Goal: Task Accomplishment & Management: Manage account settings

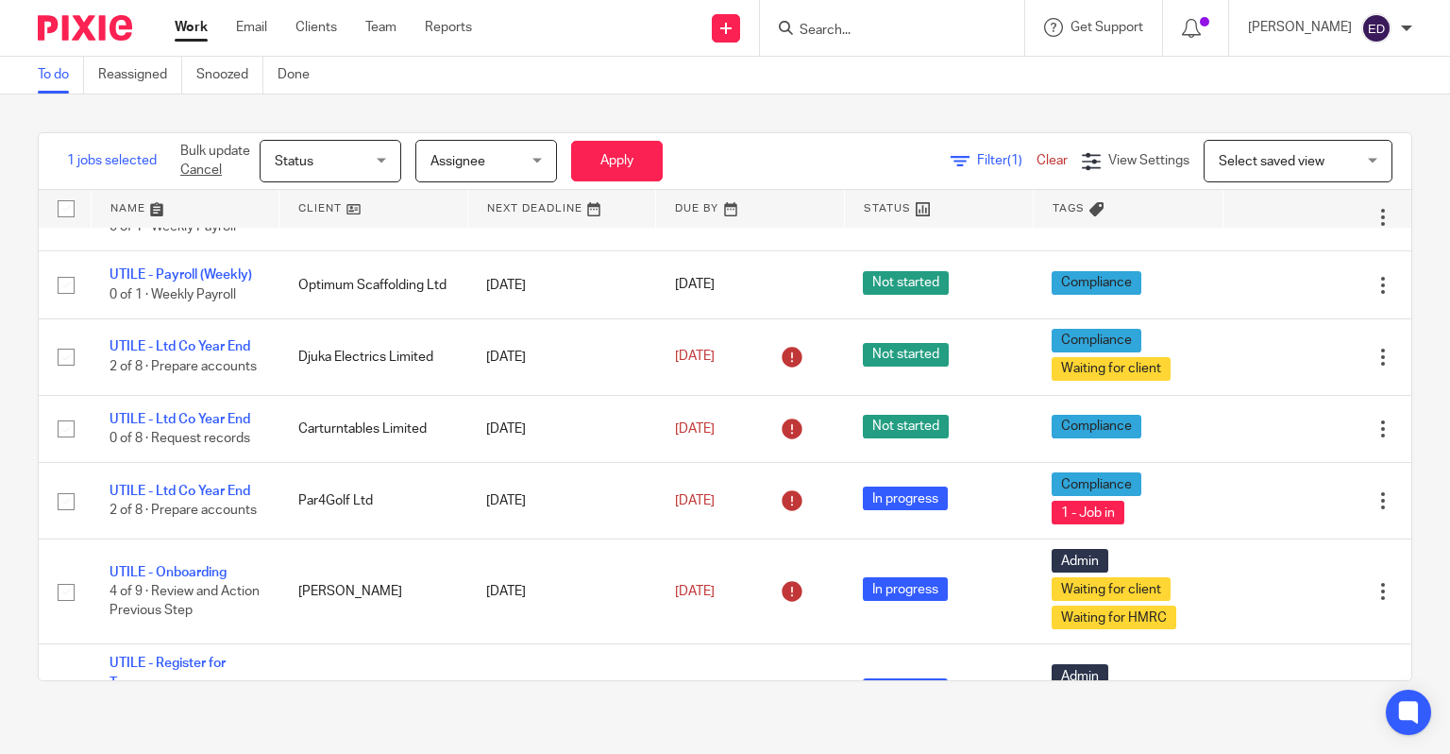
scroll to position [635, 0]
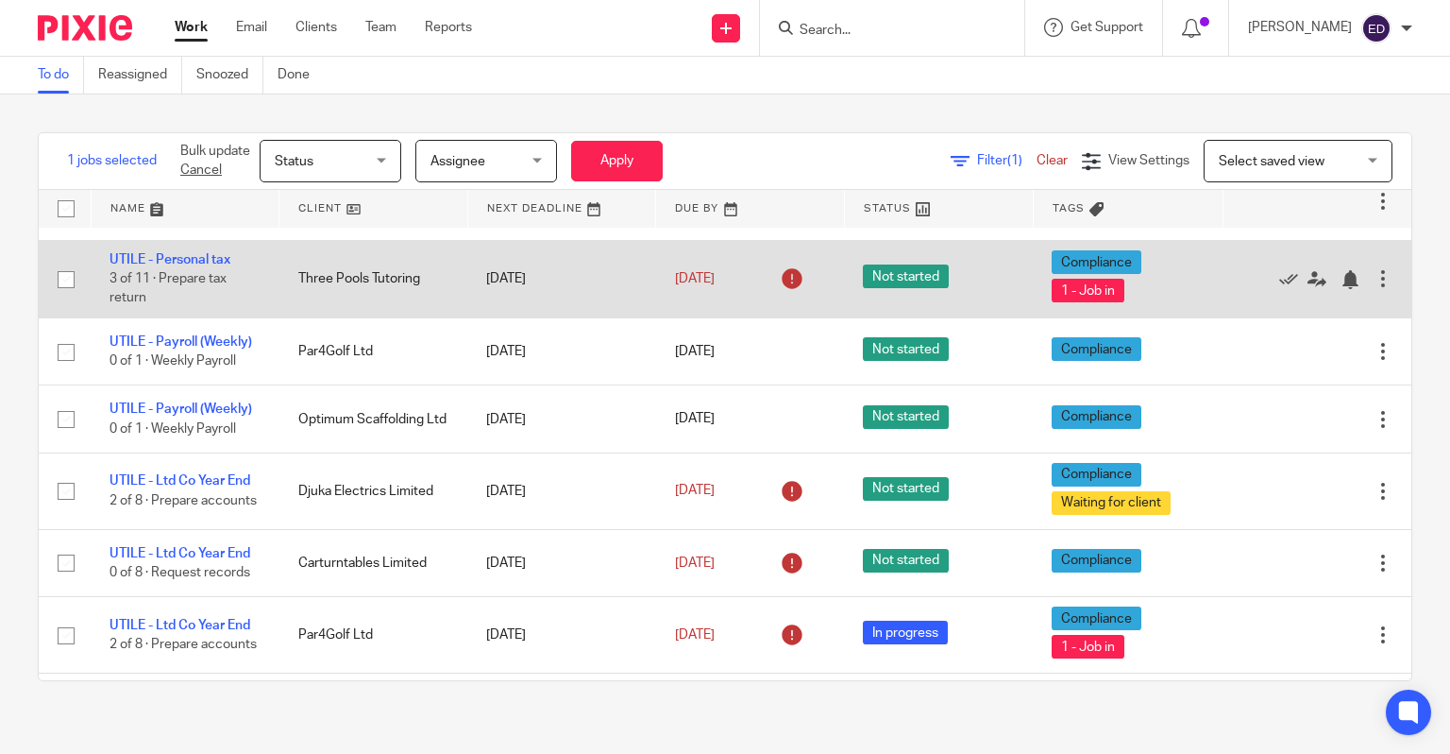
drag, startPoint x: 227, startPoint y: 261, endPoint x: 259, endPoint y: 264, distance: 32.3
click at [227, 261] on link "UTILE - Personal tax" at bounding box center [170, 259] width 121 height 13
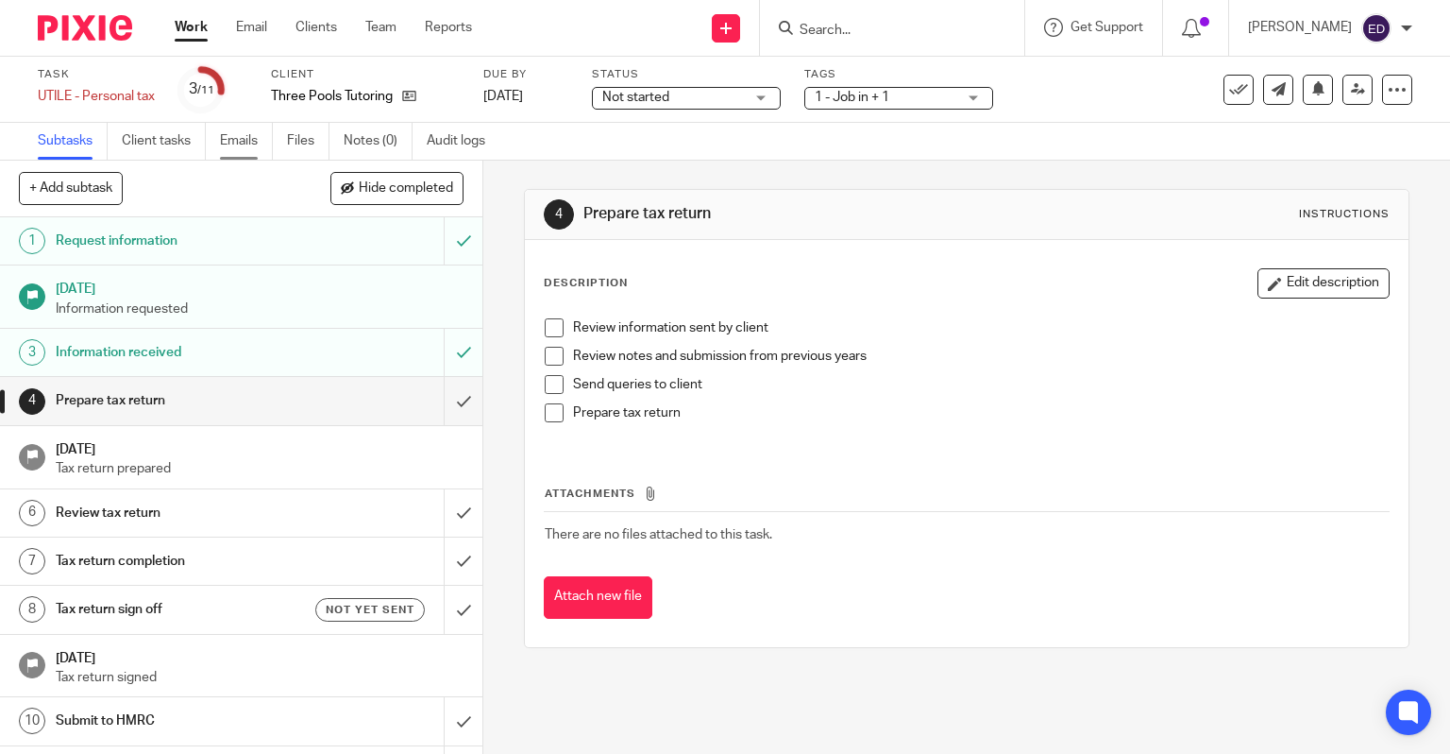
drag, startPoint x: 246, startPoint y: 142, endPoint x: 261, endPoint y: 151, distance: 17.8
click at [246, 142] on link "Emails" at bounding box center [246, 141] width 53 height 37
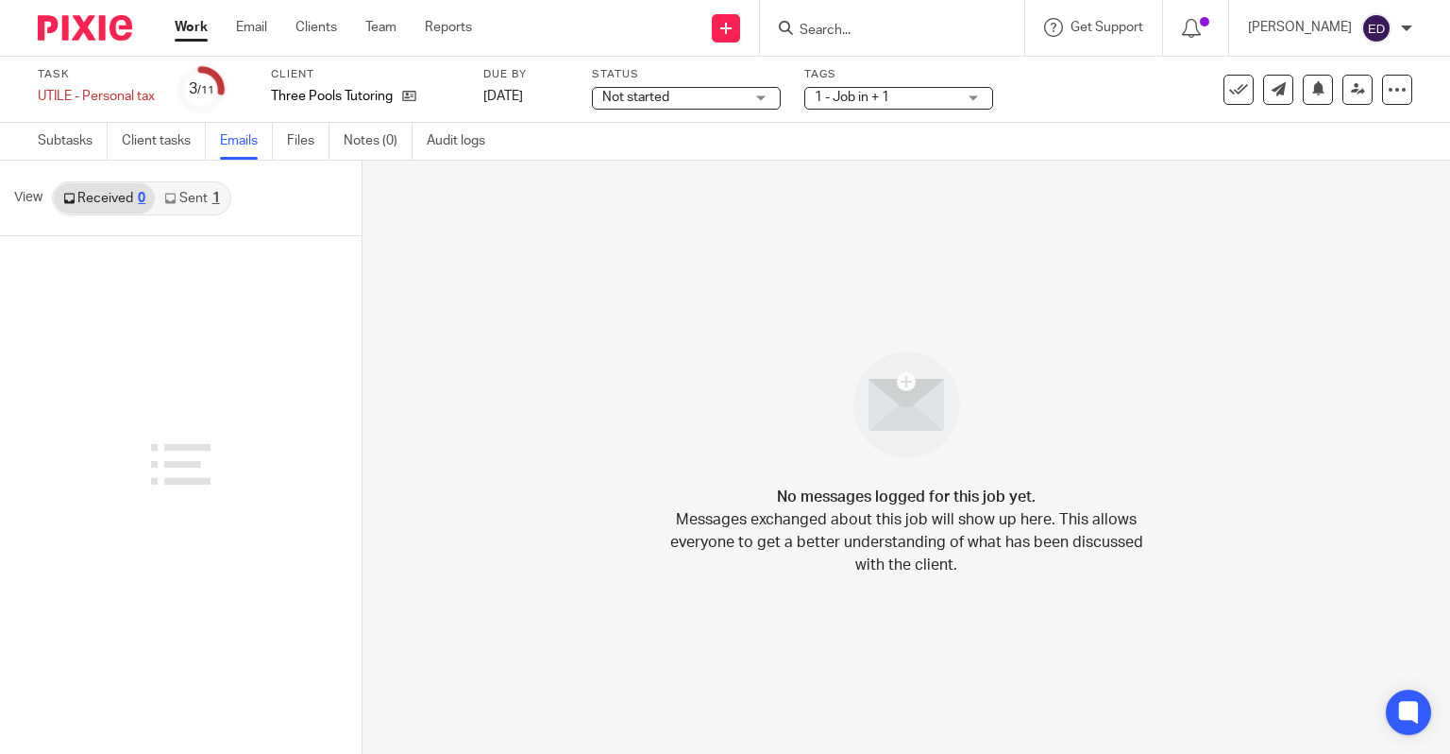
click at [210, 200] on link "Sent 1" at bounding box center [192, 198] width 74 height 30
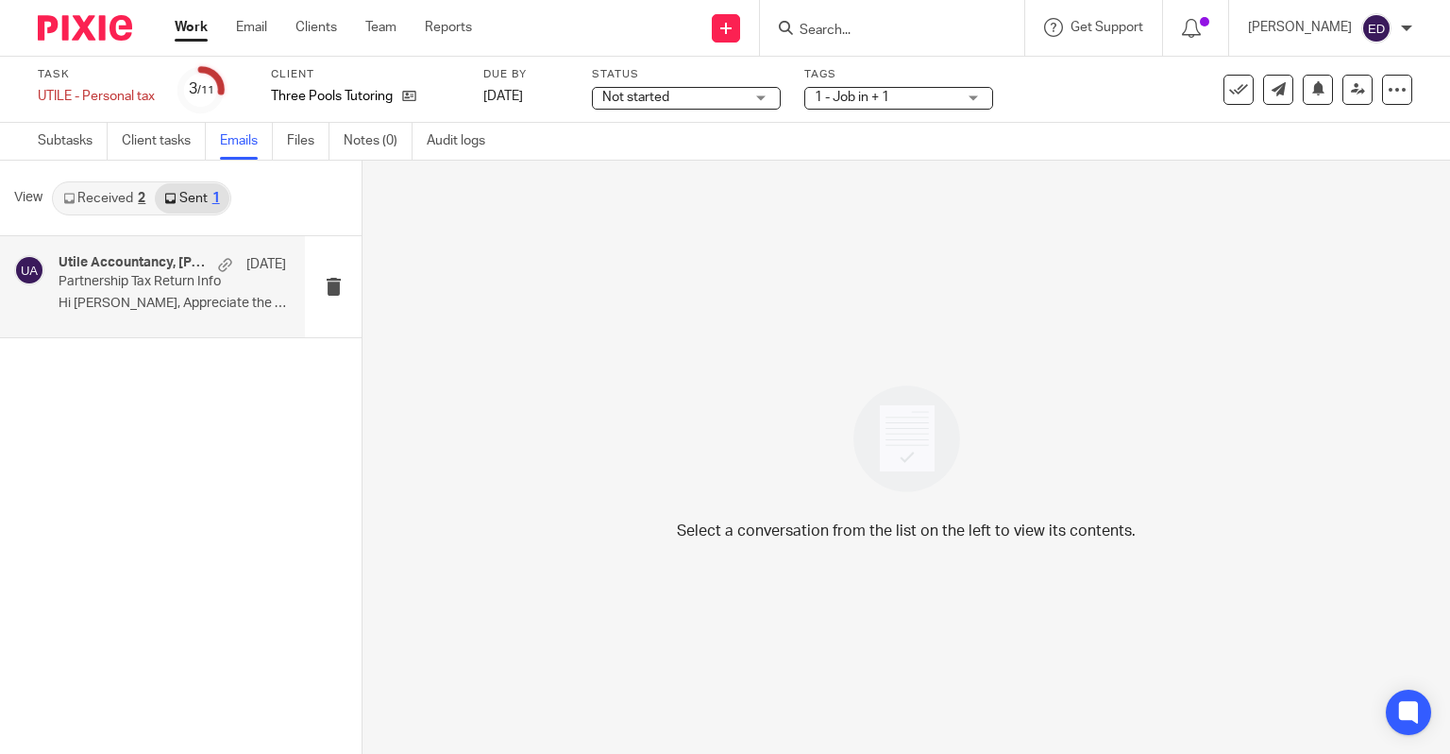
click at [98, 281] on p "Partnership Tax Return Info" at bounding box center [150, 282] width 182 height 16
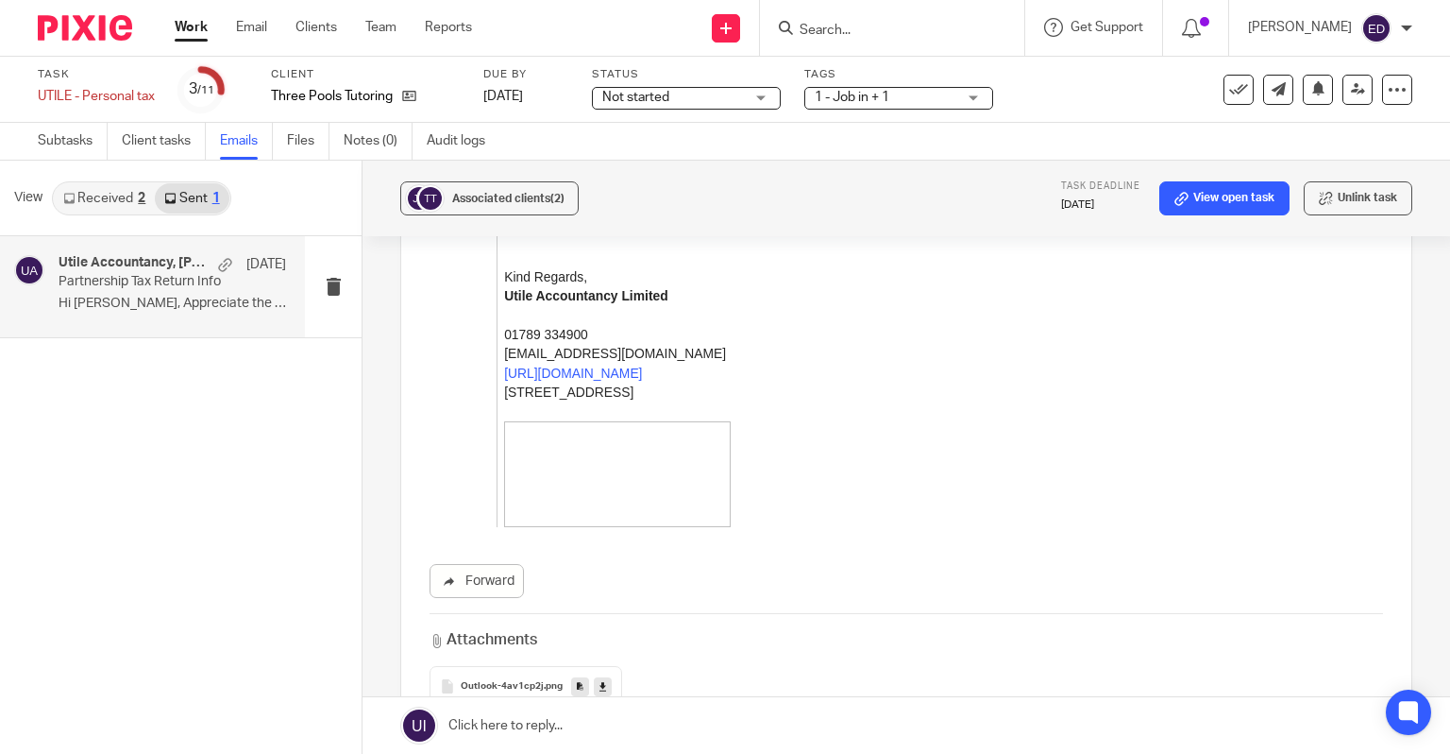
scroll to position [1468, 0]
click at [476, 683] on span "Outlook-4av1cp2j" at bounding box center [502, 688] width 83 height 11
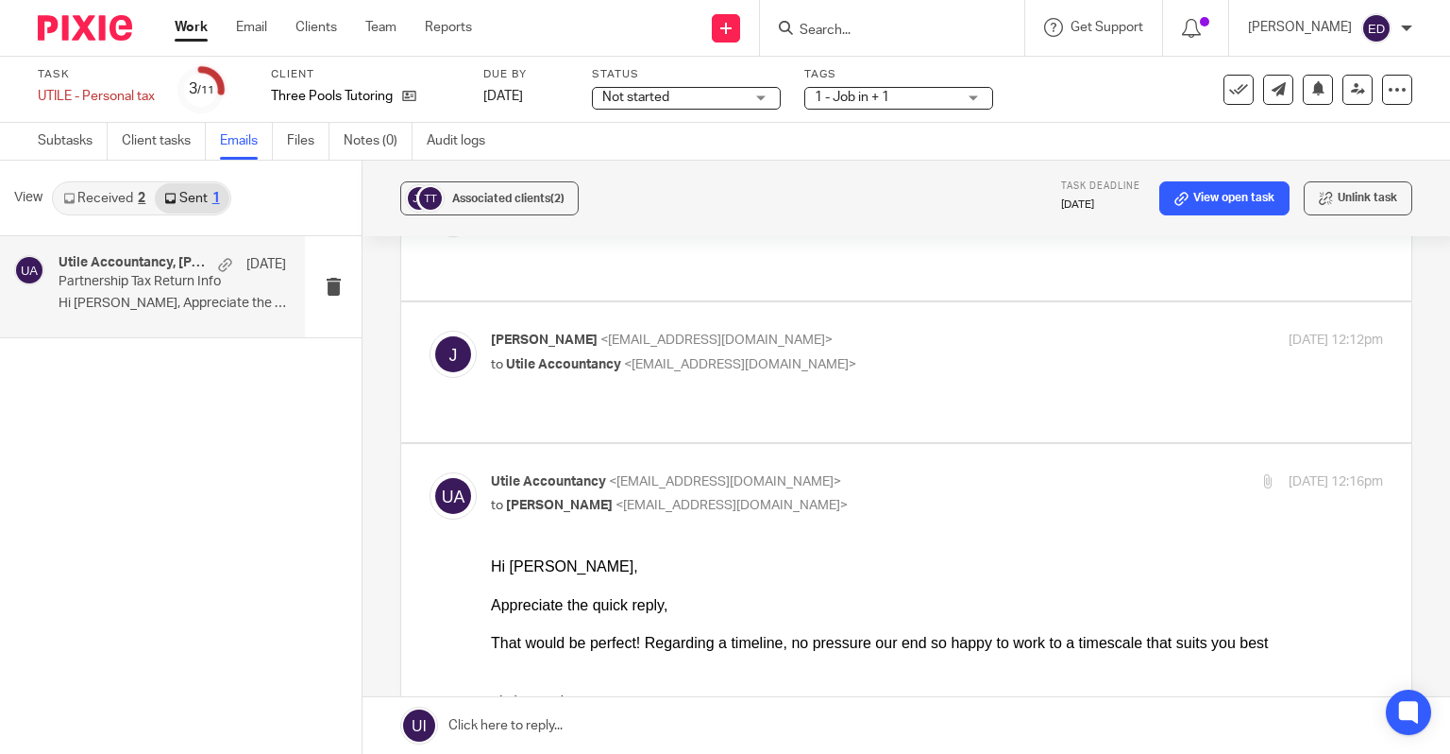
scroll to position [146, 0]
click at [299, 131] on link "Files" at bounding box center [308, 141] width 42 height 37
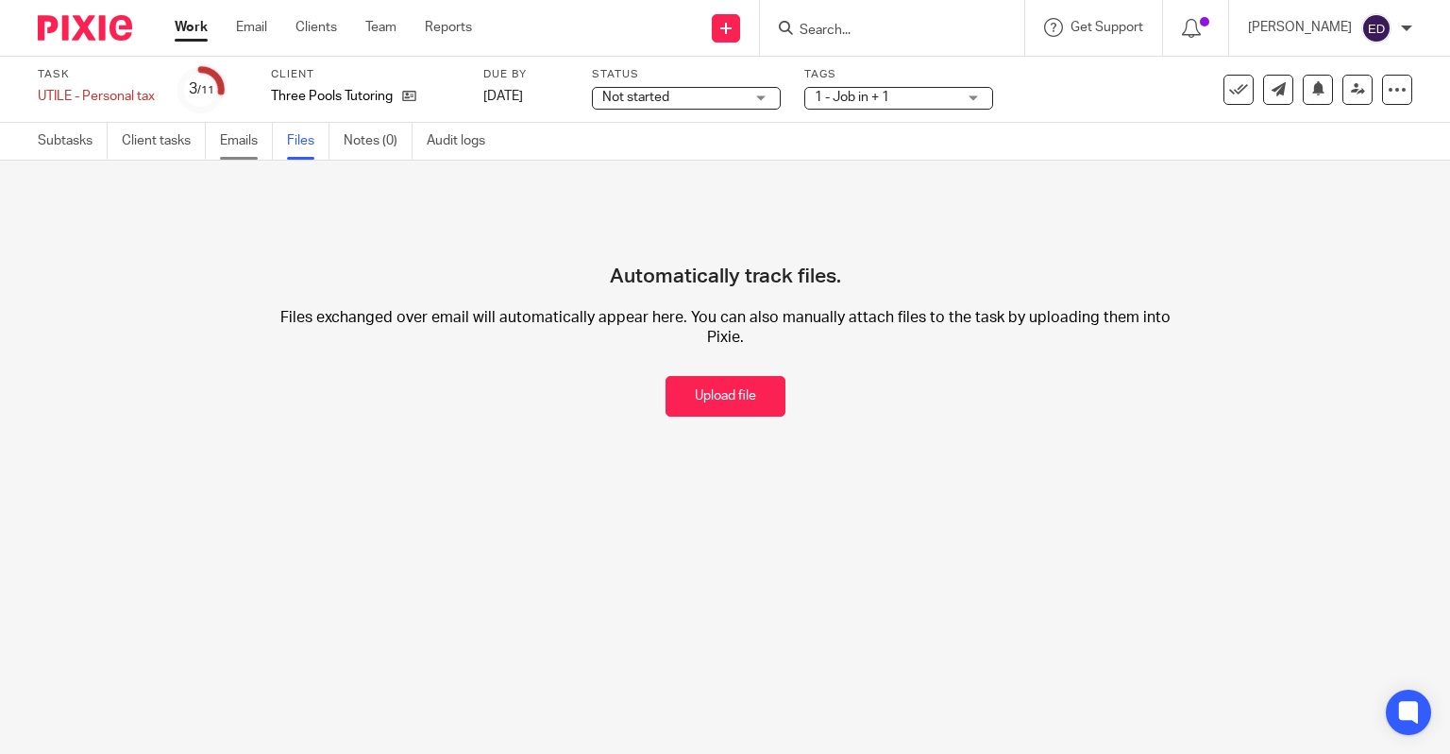
click at [265, 155] on link "Emails" at bounding box center [246, 141] width 53 height 37
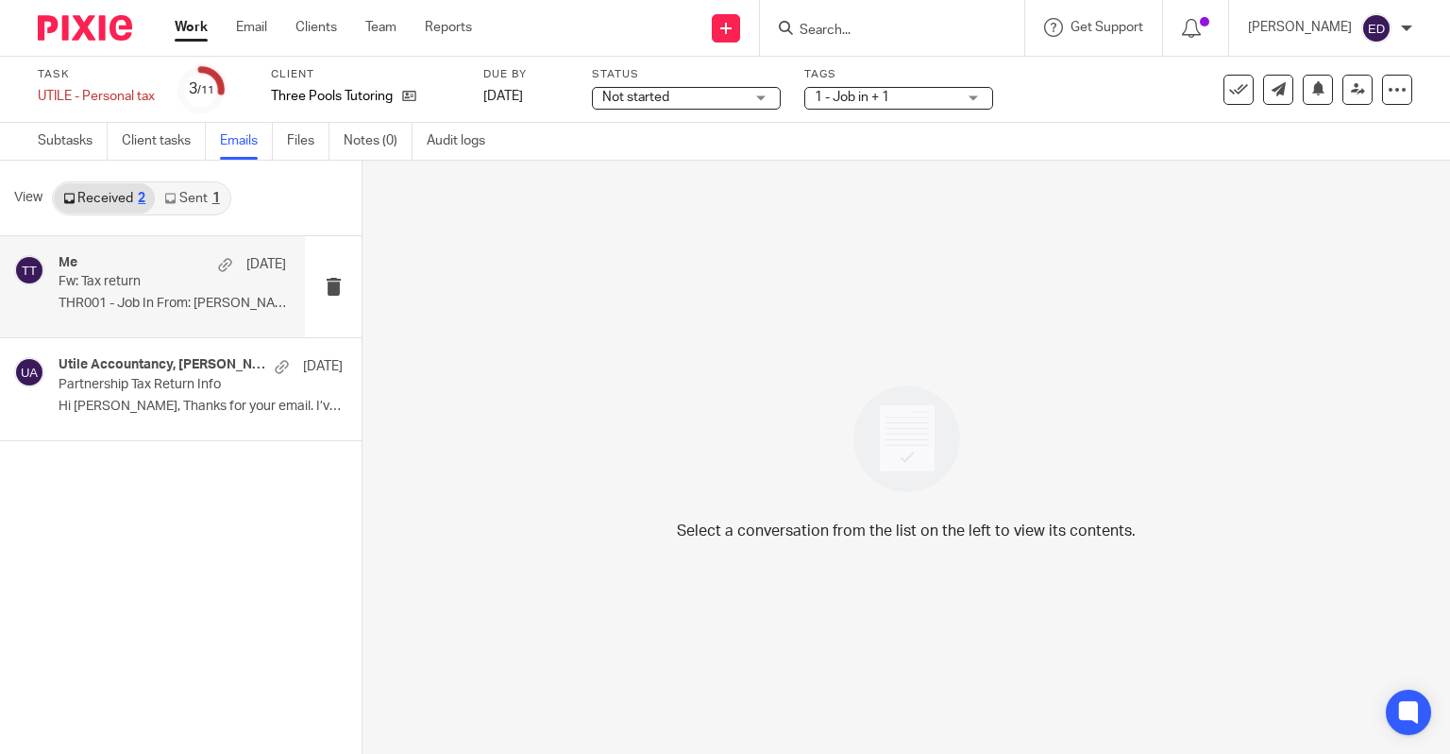
click at [154, 308] on p "THR001 - Job In From: [PERSON_NAME]..." at bounding box center [173, 304] width 228 height 16
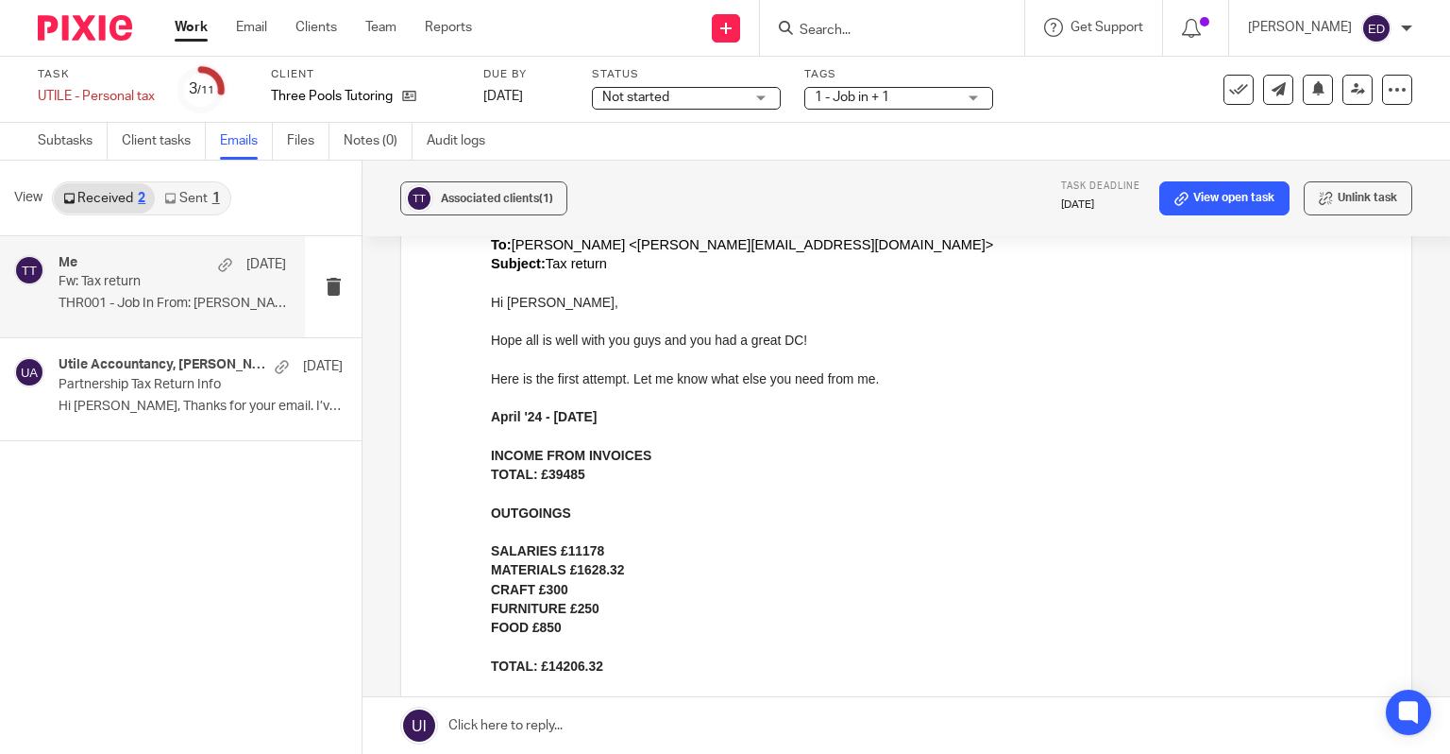
scroll to position [842, 0]
drag, startPoint x: 415, startPoint y: 99, endPoint x: 464, endPoint y: 144, distance: 65.5
click at [415, 99] on icon at bounding box center [409, 96] width 14 height 14
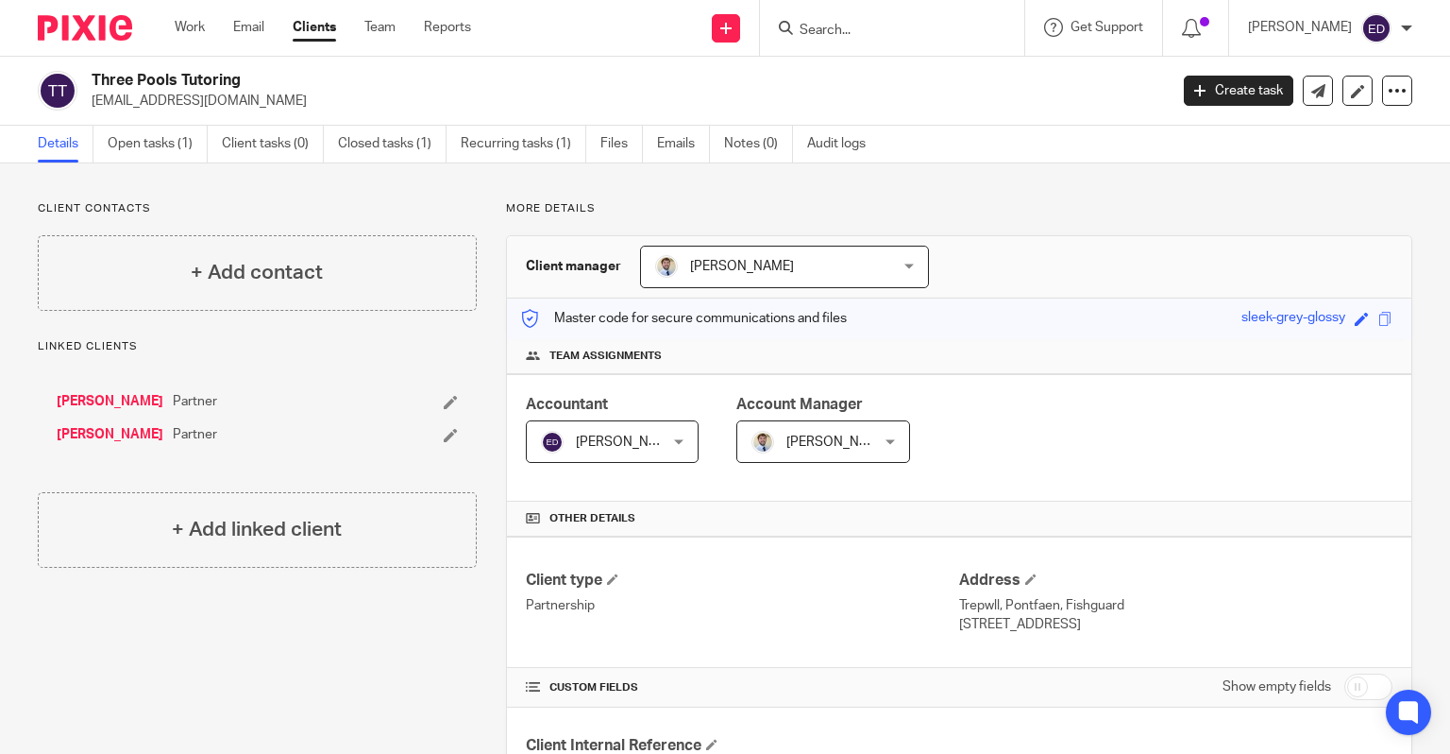
drag, startPoint x: 948, startPoint y: 607, endPoint x: 991, endPoint y: 603, distance: 42.7
click at [991, 603] on div "Client type Partnership Address [GEOGRAPHIC_DATA], [GEOGRAPHIC_DATA], [GEOGRAPH…" at bounding box center [959, 601] width 905 height 131
click at [990, 603] on p "Trepwll, Pontfaen, Fishguard" at bounding box center [1175, 605] width 433 height 19
drag, startPoint x: 953, startPoint y: 607, endPoint x: 971, endPoint y: 606, distance: 18.0
click at [990, 606] on p "Trepwll, Pontfaen, Fishguard" at bounding box center [1175, 605] width 433 height 19
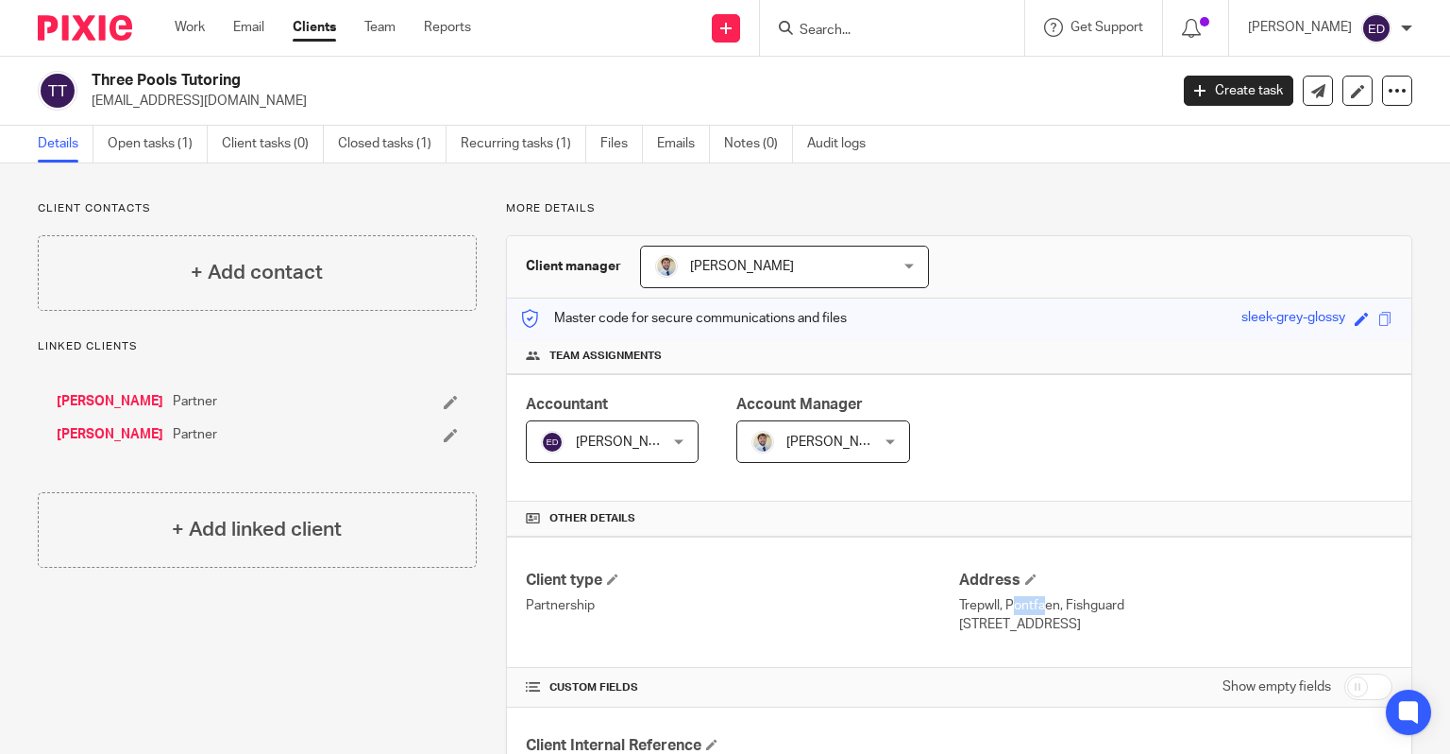
click at [959, 603] on p "Trepwll, Pontfaen, Fishguard" at bounding box center [1175, 605] width 433 height 19
drag, startPoint x: 954, startPoint y: 603, endPoint x: 990, endPoint y: 605, distance: 35.9
click at [990, 605] on p "Trepwll, Pontfaen, Fishguard" at bounding box center [1175, 605] width 433 height 19
drag, startPoint x: 945, startPoint y: 605, endPoint x: 986, endPoint y: 605, distance: 40.6
click at [986, 605] on div "Client type Partnership Address [GEOGRAPHIC_DATA], [GEOGRAPHIC_DATA], [GEOGRAPH…" at bounding box center [959, 601] width 905 height 131
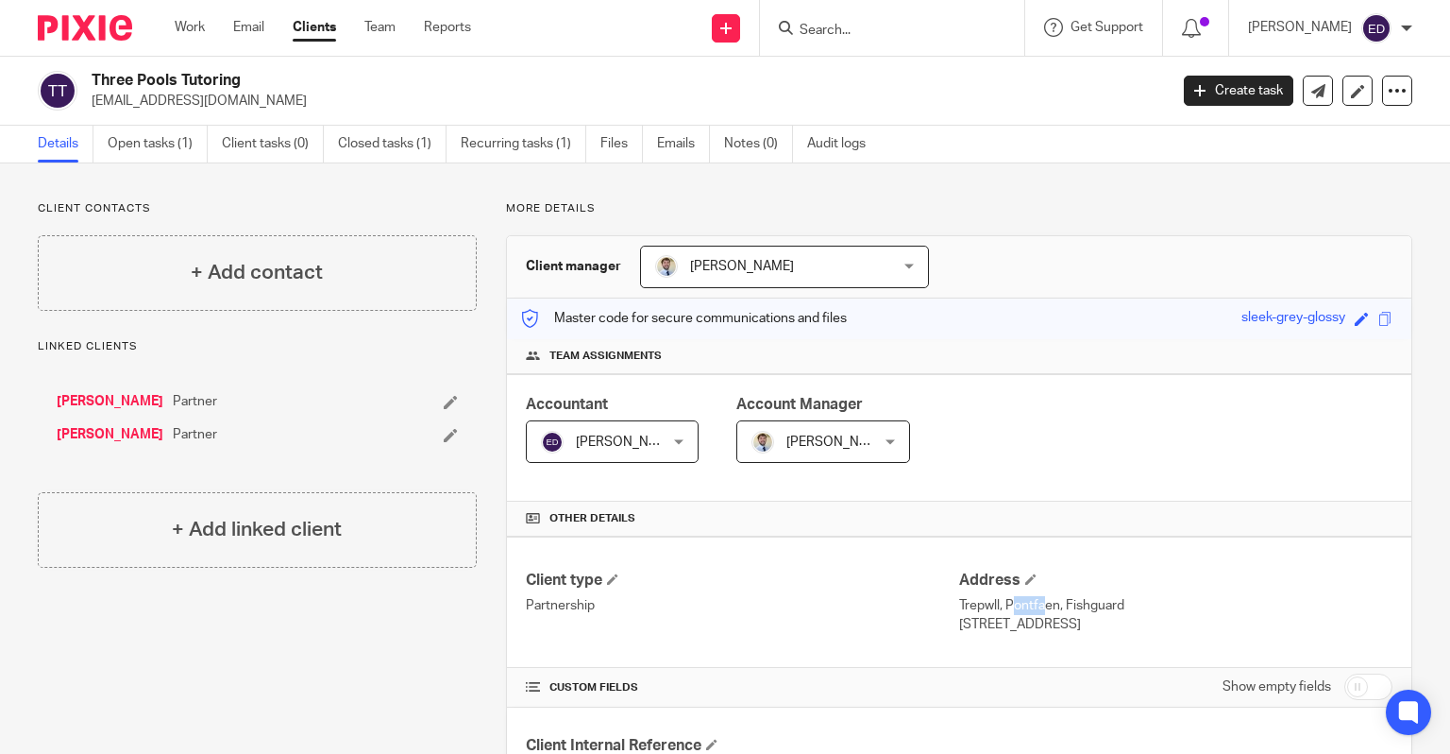
click at [985, 605] on p "Trepwll, Pontfaen, Fishguard" at bounding box center [1175, 605] width 433 height 19
drag, startPoint x: 953, startPoint y: 603, endPoint x: 990, endPoint y: 610, distance: 37.4
click at [990, 610] on p "Trepwll, Pontfaen, Fishguard" at bounding box center [1175, 605] width 433 height 19
drag, startPoint x: 948, startPoint y: 608, endPoint x: 986, endPoint y: 608, distance: 37.8
click at [986, 608] on div "Client type Partnership Address Trepwll, Pontfaen, Fishguard Pembrokeshire, SA6…" at bounding box center [959, 601] width 905 height 131
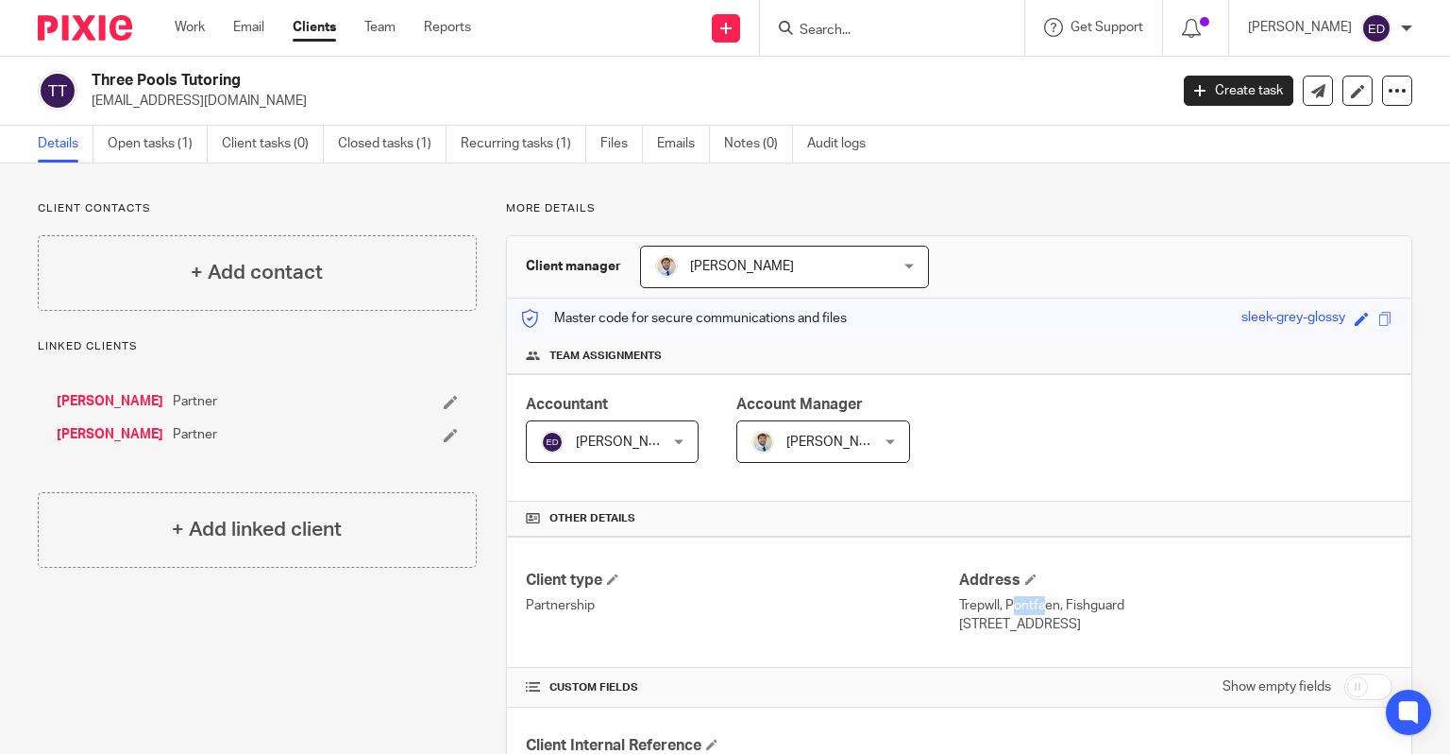
click at [986, 608] on p "Trepwll, Pontfaen, Fishguard" at bounding box center [1175, 605] width 433 height 19
drag, startPoint x: 951, startPoint y: 604, endPoint x: 990, endPoint y: 608, distance: 38.9
click at [990, 608] on p "Trepwll, Pontfaen, Fishguard" at bounding box center [1175, 605] width 433 height 19
drag, startPoint x: 998, startPoint y: 606, endPoint x: 986, endPoint y: 608, distance: 12.4
click at [986, 608] on p "Trepwll, Pontfaen, Fishguard" at bounding box center [1175, 605] width 433 height 19
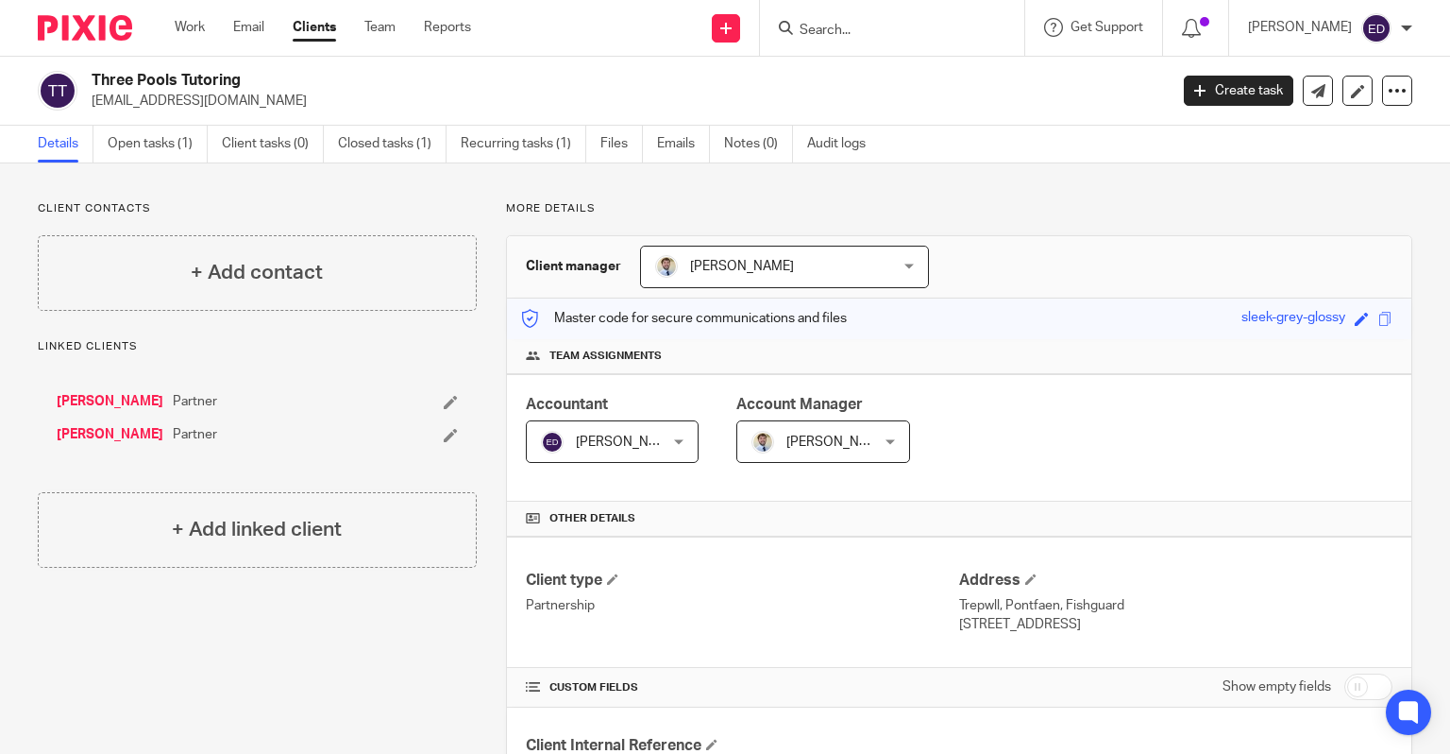
click at [968, 607] on p "Trepwll, Pontfaen, Fishguard" at bounding box center [1175, 605] width 433 height 19
drag, startPoint x: 948, startPoint y: 604, endPoint x: 990, endPoint y: 606, distance: 41.6
click at [990, 606] on div "Client type Partnership Address Trepwll, Pontfaen, Fishguard Pembrokeshire, SA6…" at bounding box center [959, 601] width 905 height 131
click at [990, 606] on p "Trepwll, Pontfaen, Fishguard" at bounding box center [1175, 605] width 433 height 19
click at [960, 605] on p "Trepwll, Pontfaen, Fishguard" at bounding box center [1175, 605] width 433 height 19
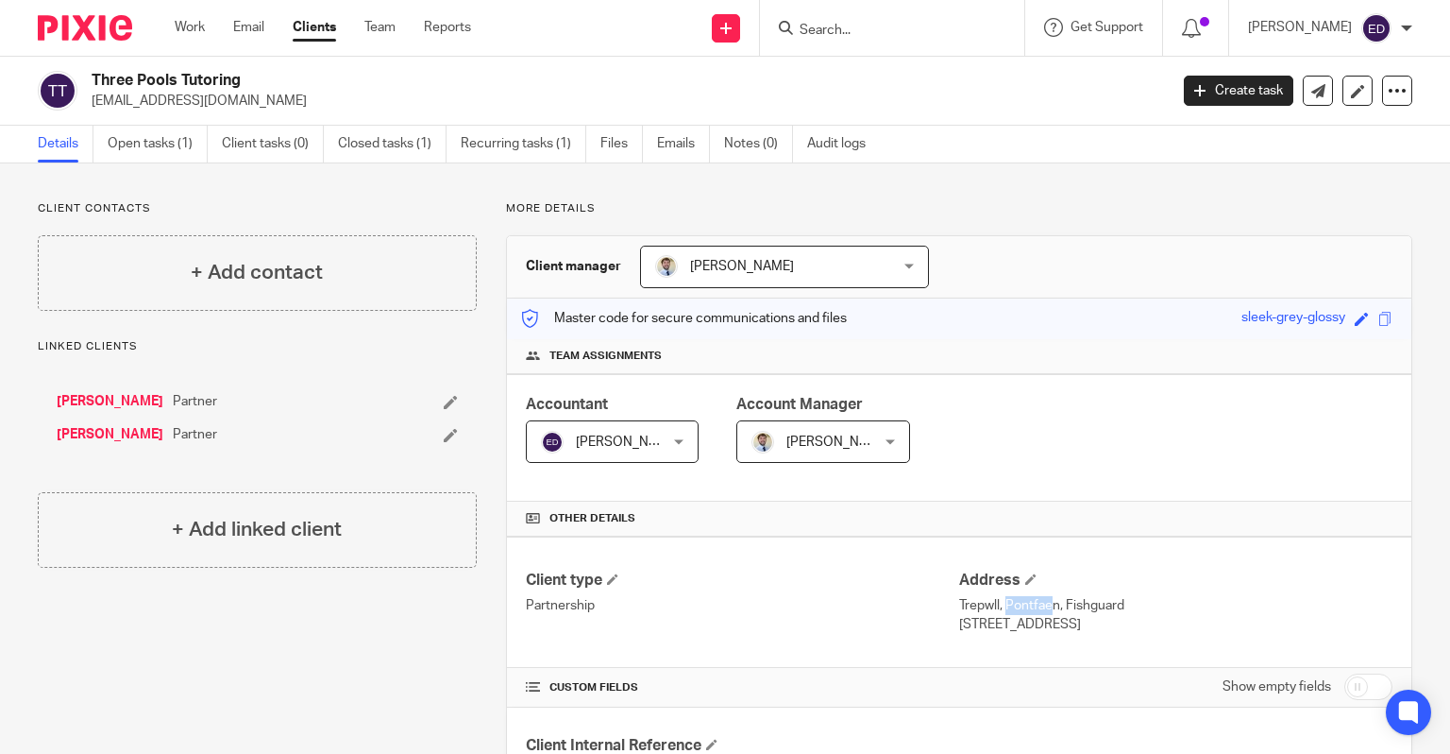
drag, startPoint x: 951, startPoint y: 605, endPoint x: 991, endPoint y: 610, distance: 39.9
click at [991, 610] on p "Trepwll, Pontfaen, Fishguard" at bounding box center [1175, 605] width 433 height 19
copy p "Trepwll"
drag, startPoint x: 1001, startPoint y: 606, endPoint x: 1039, endPoint y: 609, distance: 37.9
click at [1039, 609] on p "Trepwll, Pontfaen, Fishguard" at bounding box center [1175, 605] width 433 height 19
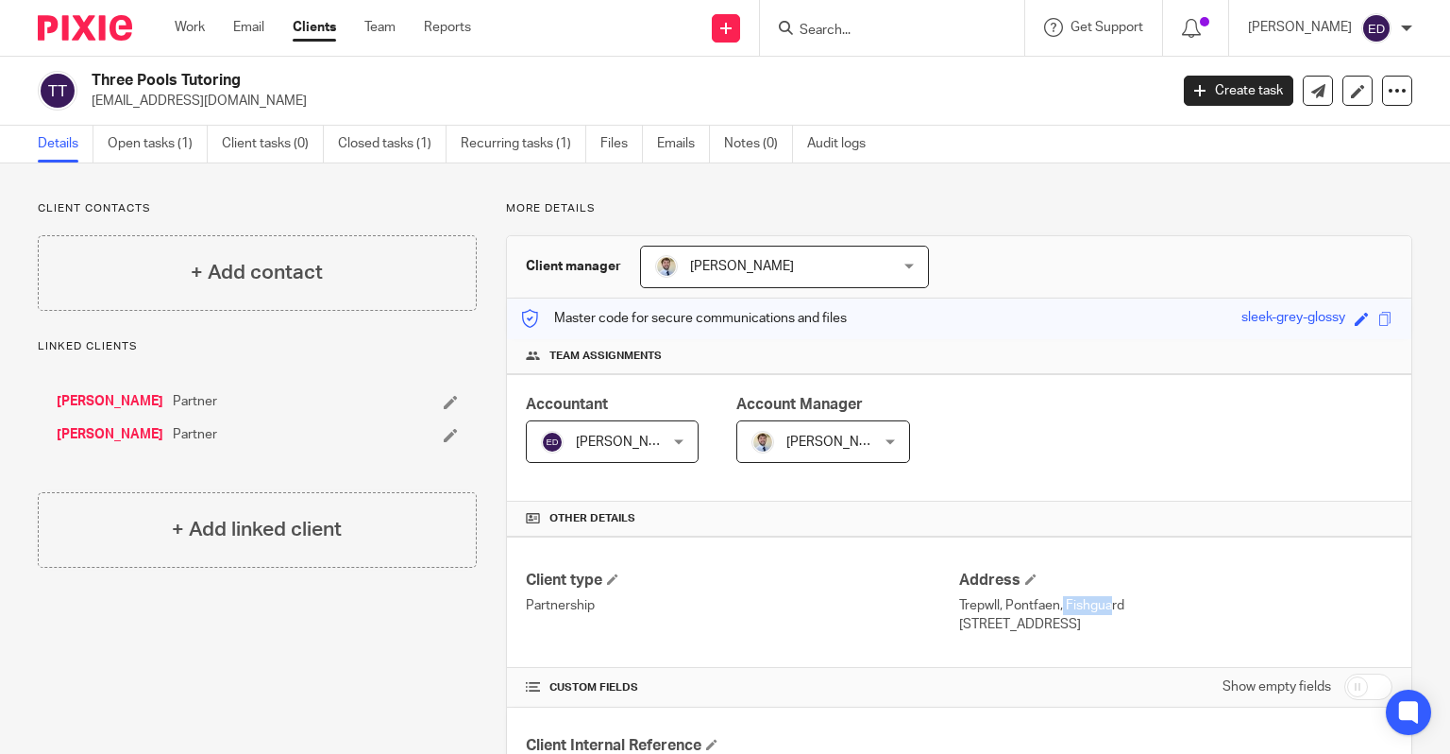
drag, startPoint x: 996, startPoint y: 606, endPoint x: 1051, endPoint y: 609, distance: 54.8
click at [1051, 609] on p "Trepwll, Pontfaen, Fishguard" at bounding box center [1175, 605] width 433 height 19
copy p "Pontfaen"
click at [1092, 606] on p "Trepwll, Pontfaen, Fishguard" at bounding box center [1175, 605] width 433 height 19
drag, startPoint x: 1058, startPoint y: 607, endPoint x: 1152, endPoint y: 605, distance: 94.5
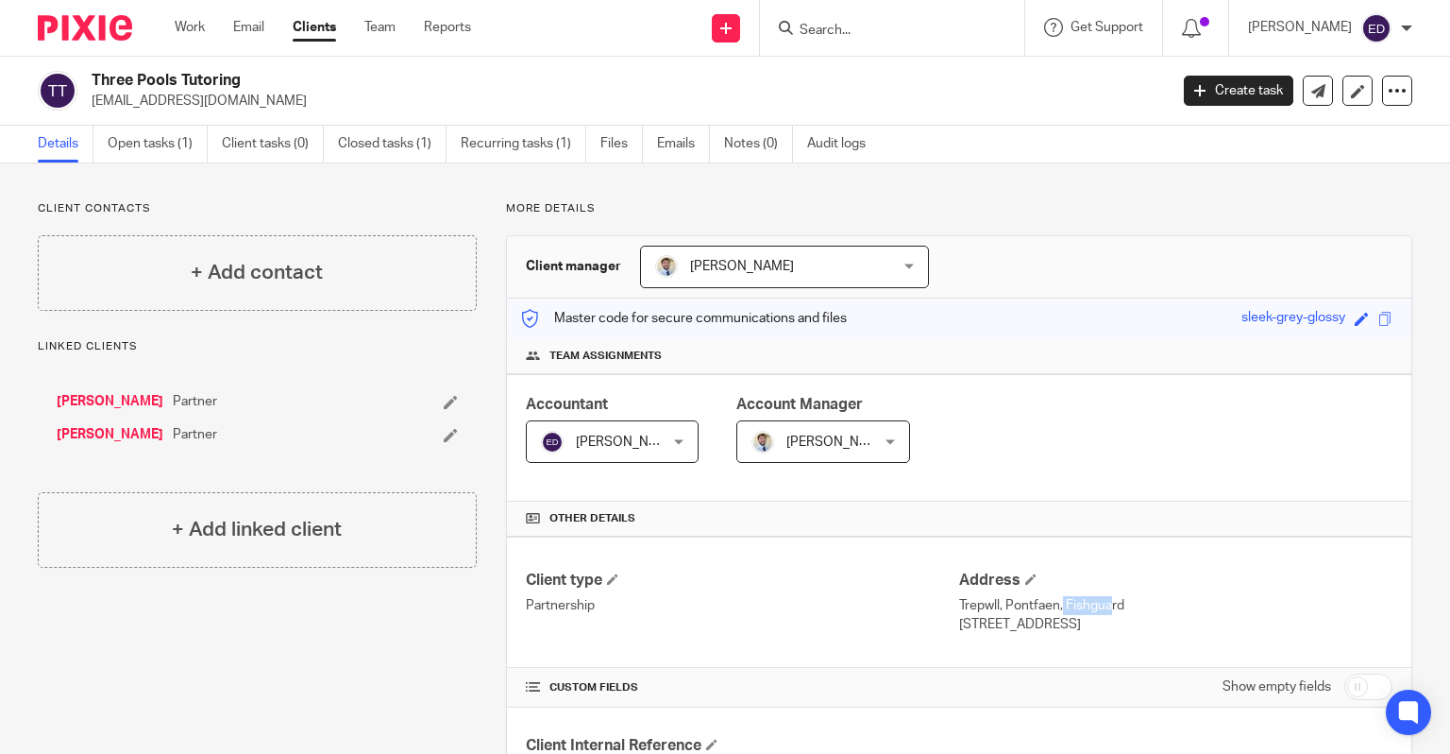
click at [1152, 605] on p "Trepwll, Pontfaen, Fishguard" at bounding box center [1175, 605] width 433 height 19
copy p "Fishguard"
drag, startPoint x: 992, startPoint y: 626, endPoint x: 955, endPoint y: 626, distance: 37.8
click at [959, 626] on p "Pembrokeshire, SA65 9SB" at bounding box center [1175, 624] width 433 height 19
drag, startPoint x: 952, startPoint y: 623, endPoint x: 1039, endPoint y: 623, distance: 86.9
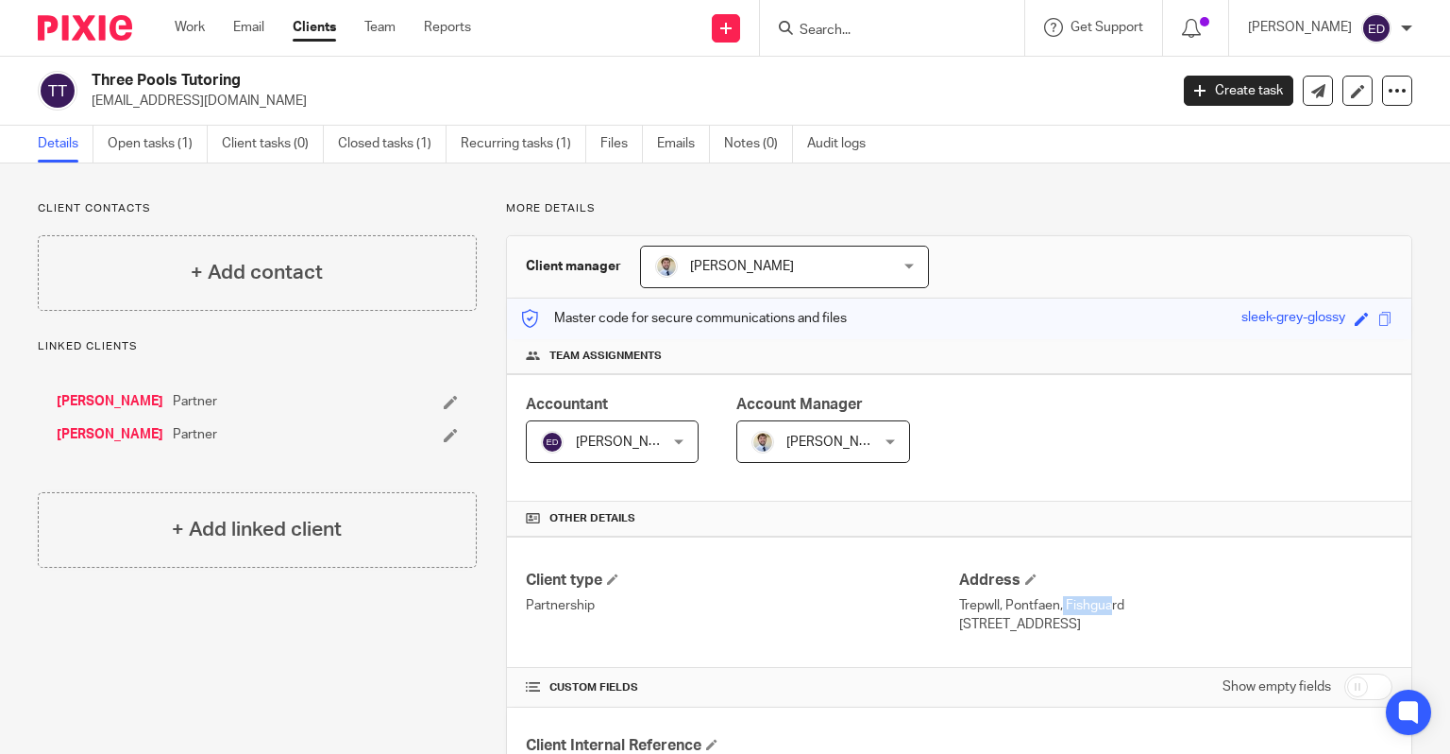
click at [1039, 623] on p "Pembrokeshire, SA65 9SB" at bounding box center [1175, 624] width 433 height 19
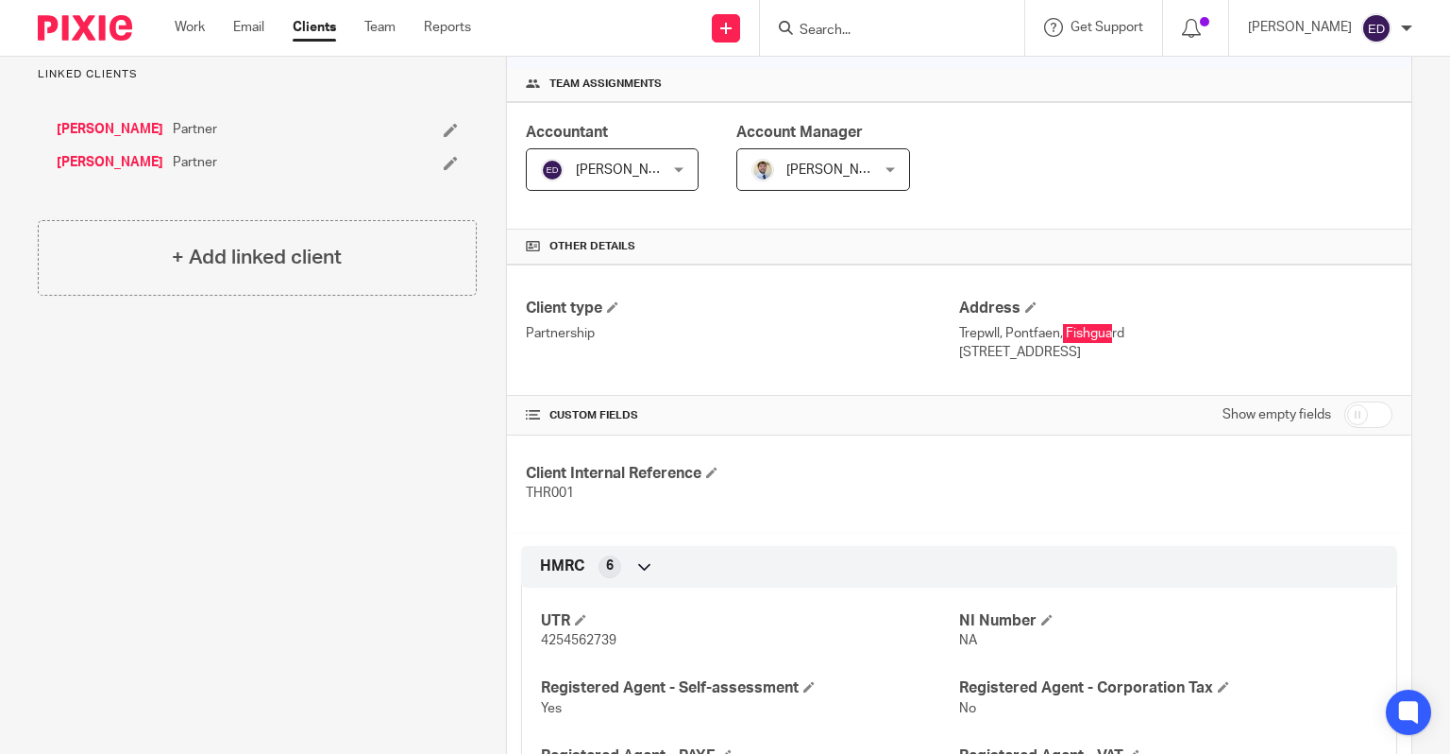
scroll to position [378, 0]
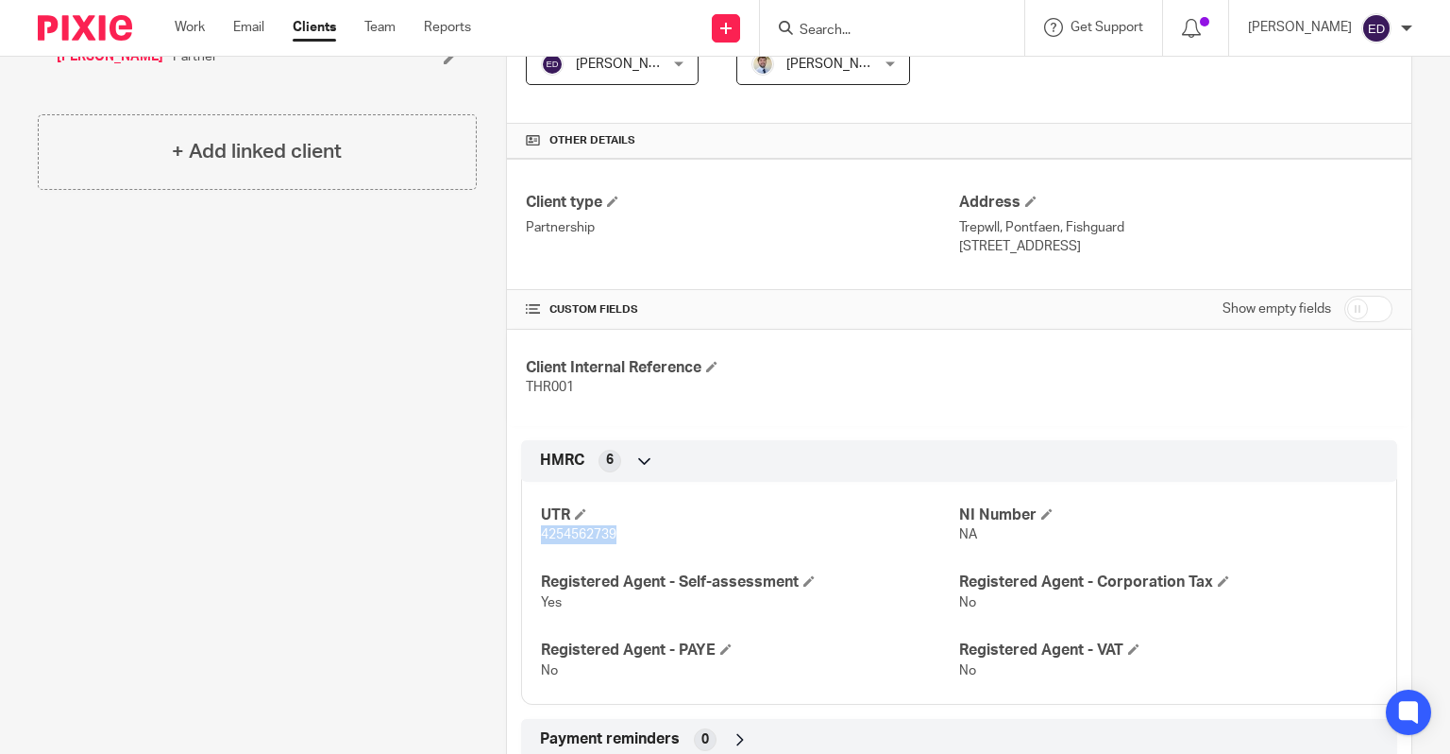
drag, startPoint x: 625, startPoint y: 534, endPoint x: 532, endPoint y: 542, distance: 93.8
click at [532, 542] on div "UTR 4254562739 NI Number NA Registered Agent - Self-assessment Yes Registered A…" at bounding box center [959, 585] width 876 height 237
copy span "4254562739"
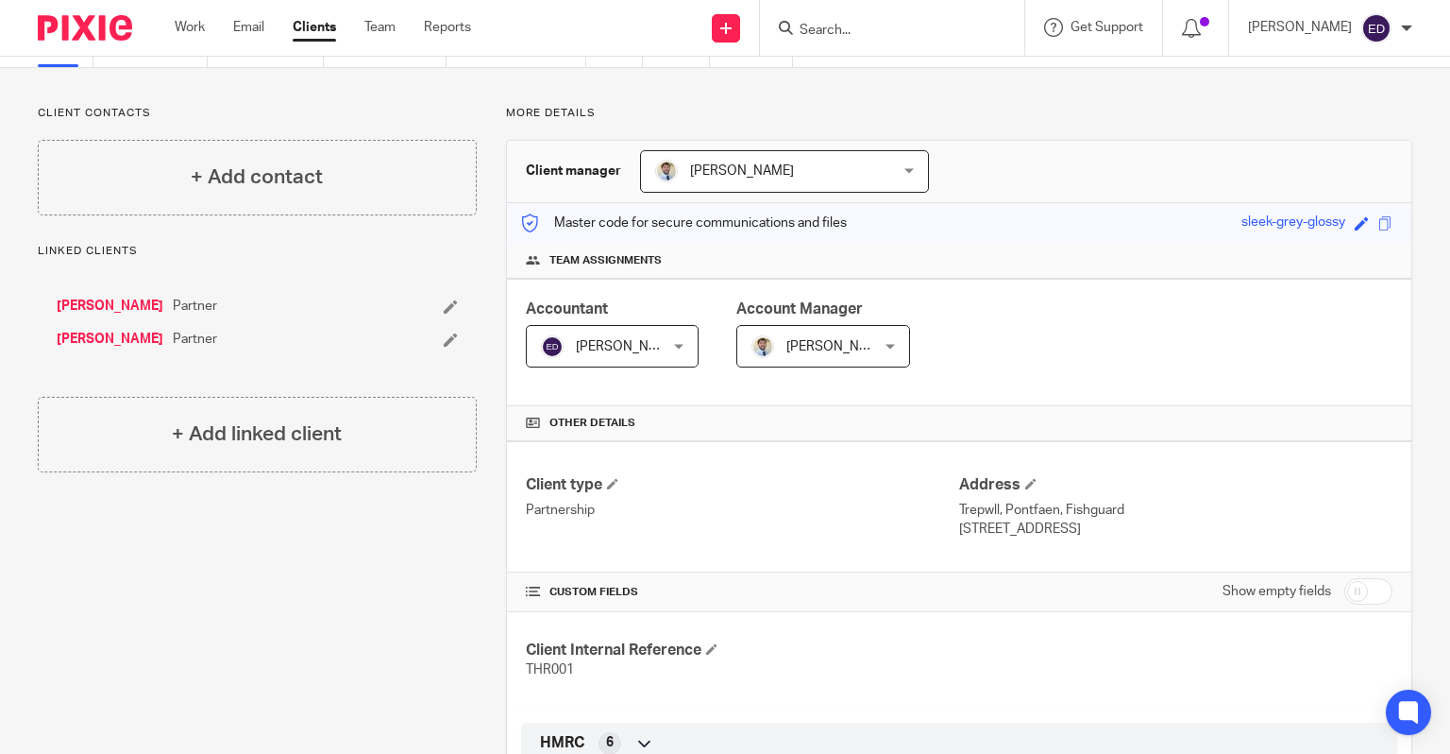
scroll to position [0, 0]
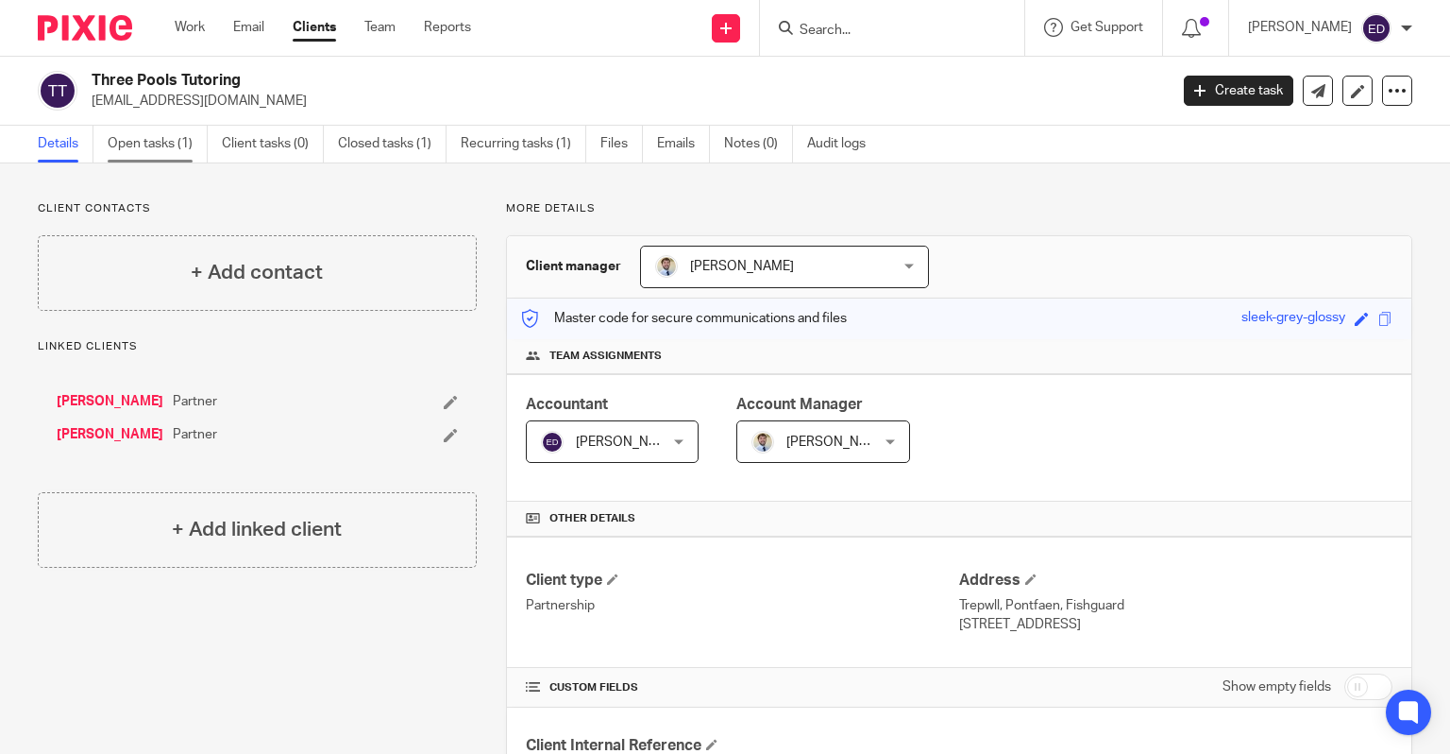
click at [170, 160] on link "Open tasks (1)" at bounding box center [158, 144] width 100 height 37
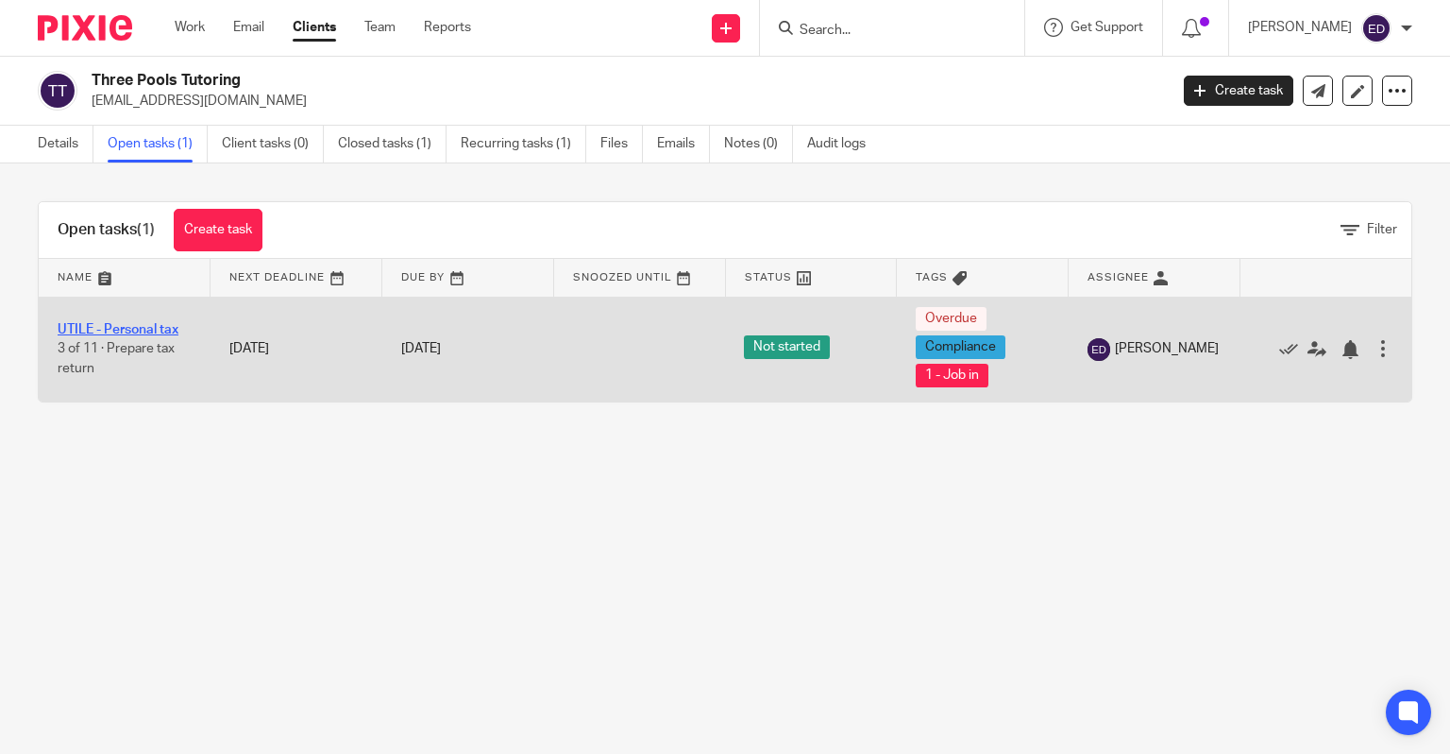
click at [84, 328] on link "UTILE - Personal tax" at bounding box center [118, 329] width 121 height 13
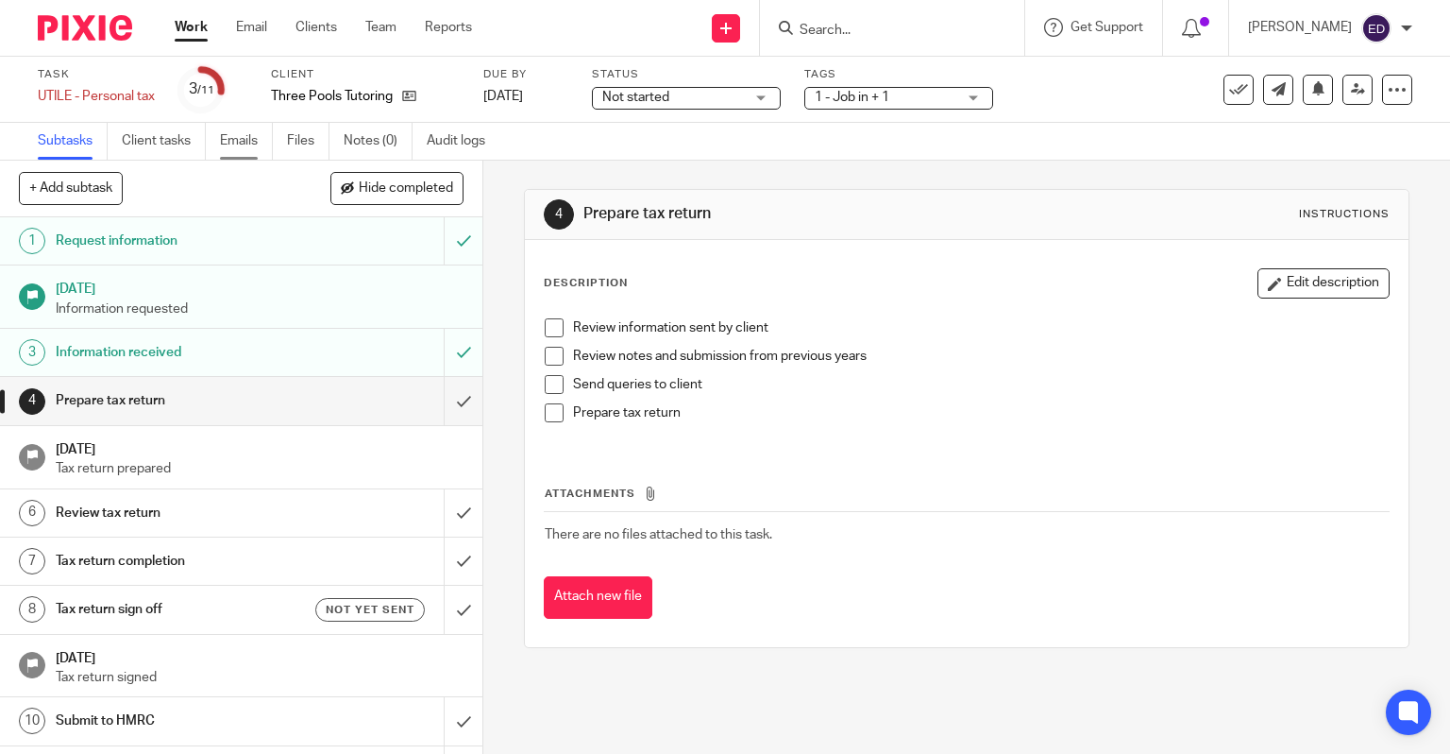
click at [236, 141] on link "Emails" at bounding box center [246, 141] width 53 height 37
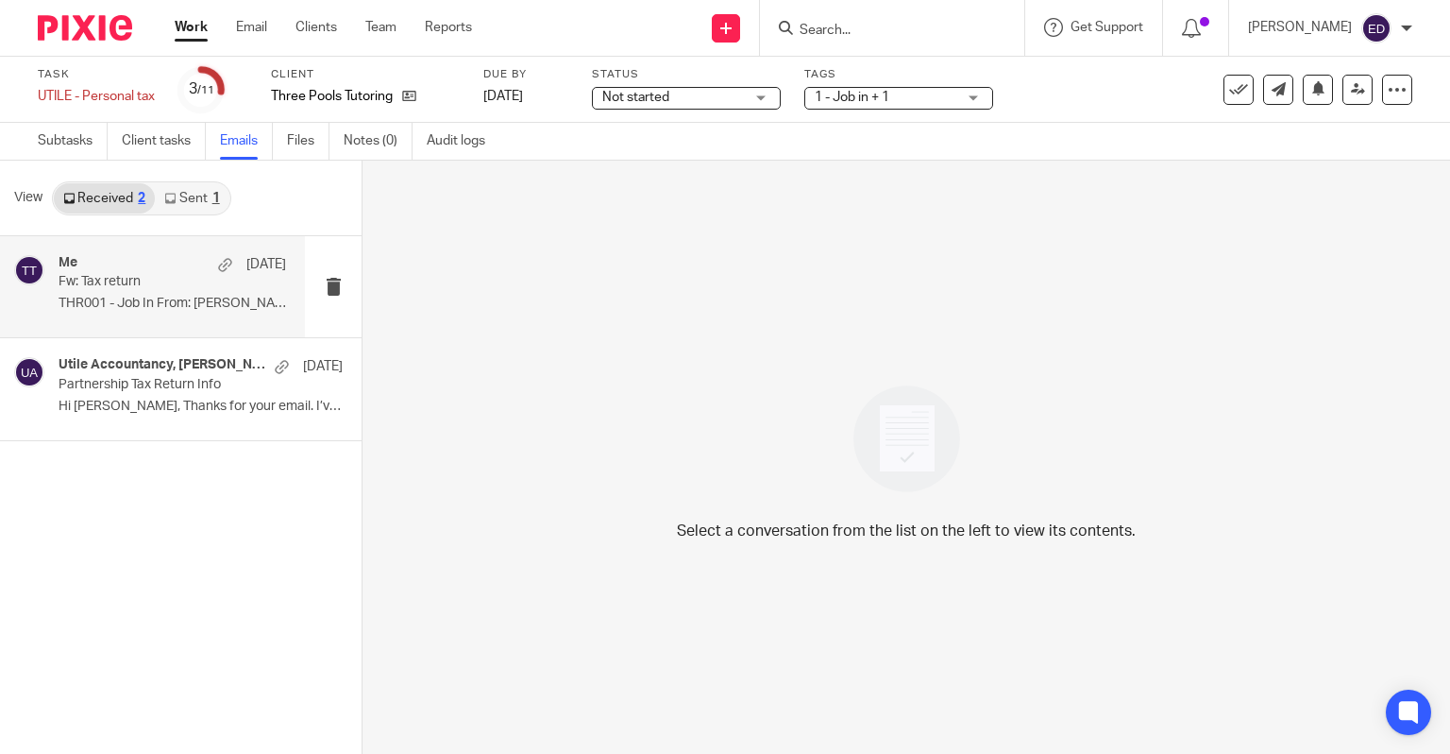
click at [115, 278] on p "Fw: Tax return" at bounding box center [150, 282] width 182 height 16
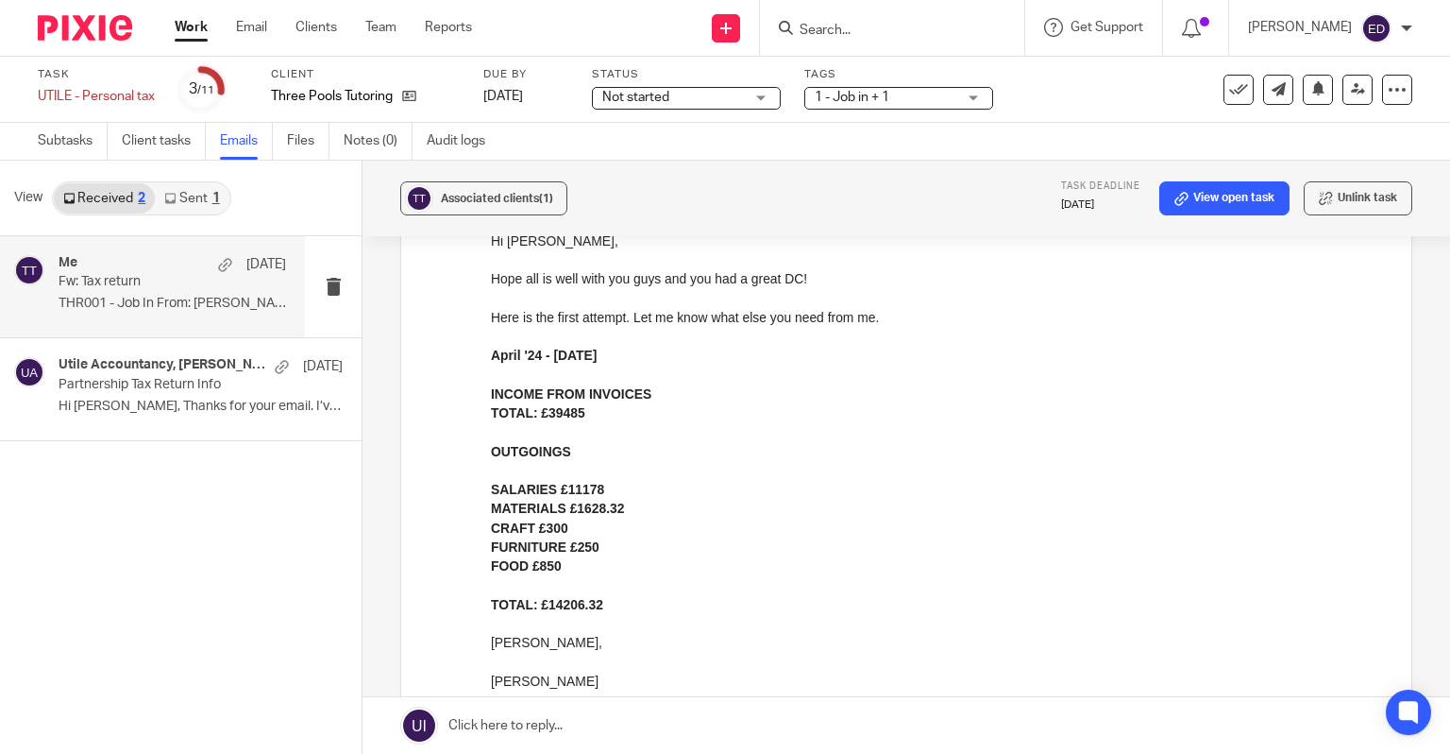
scroll to position [937, 0]
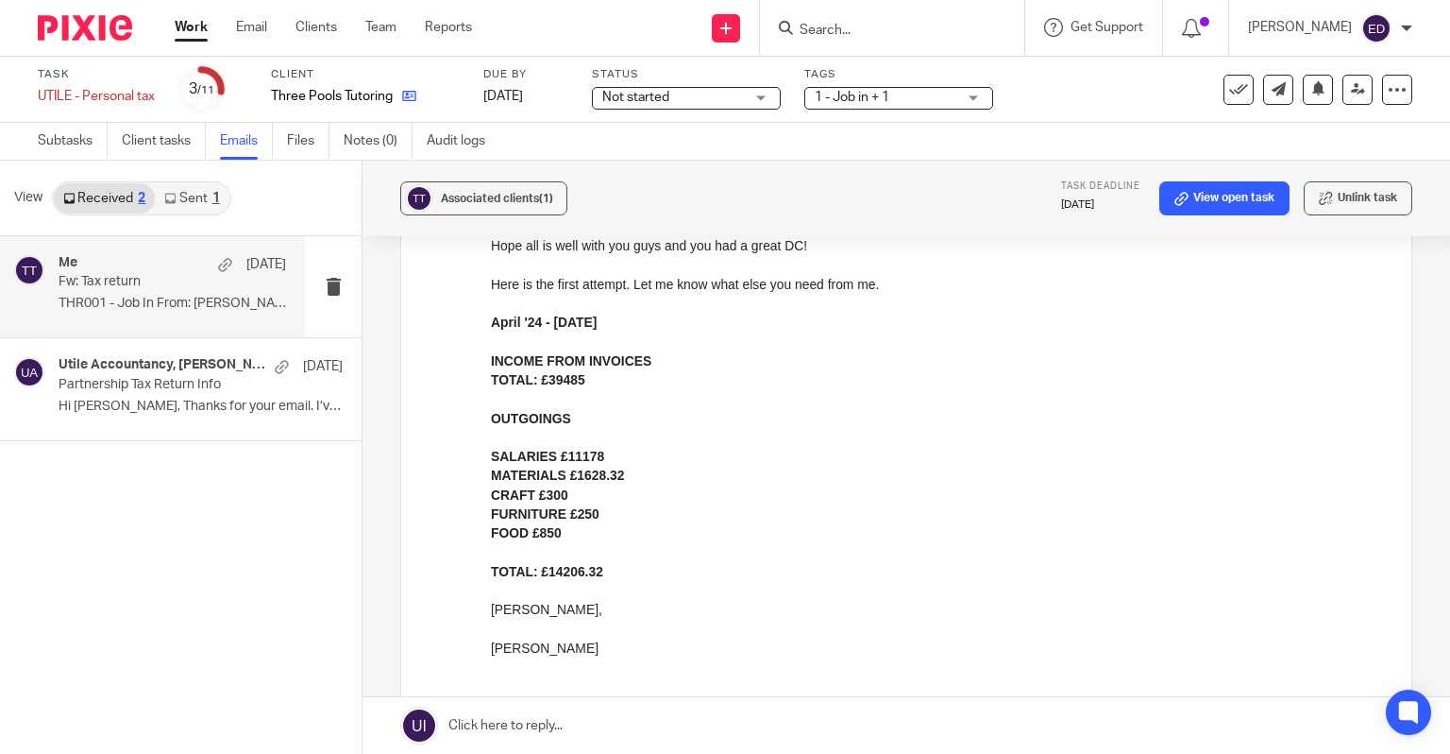
click at [415, 100] on icon at bounding box center [409, 96] width 14 height 14
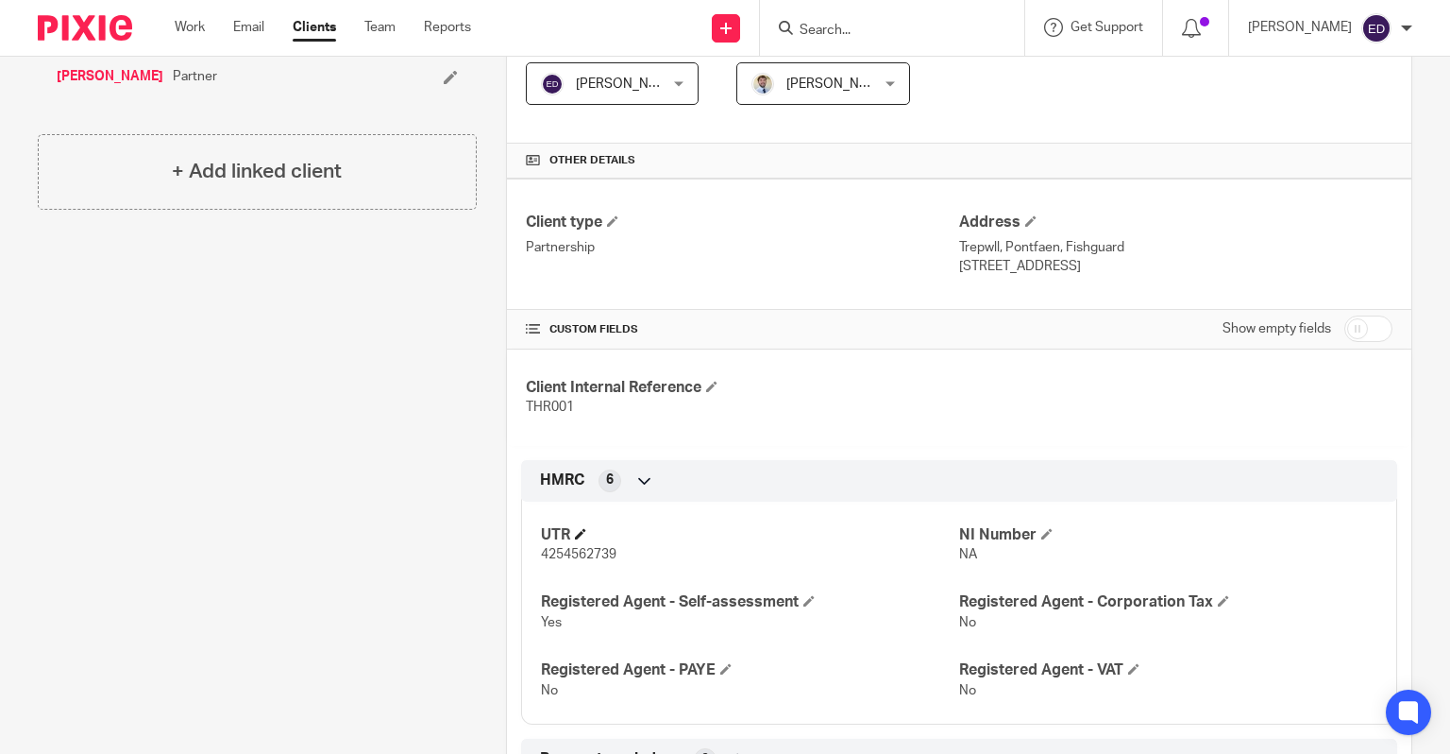
scroll to position [378, 0]
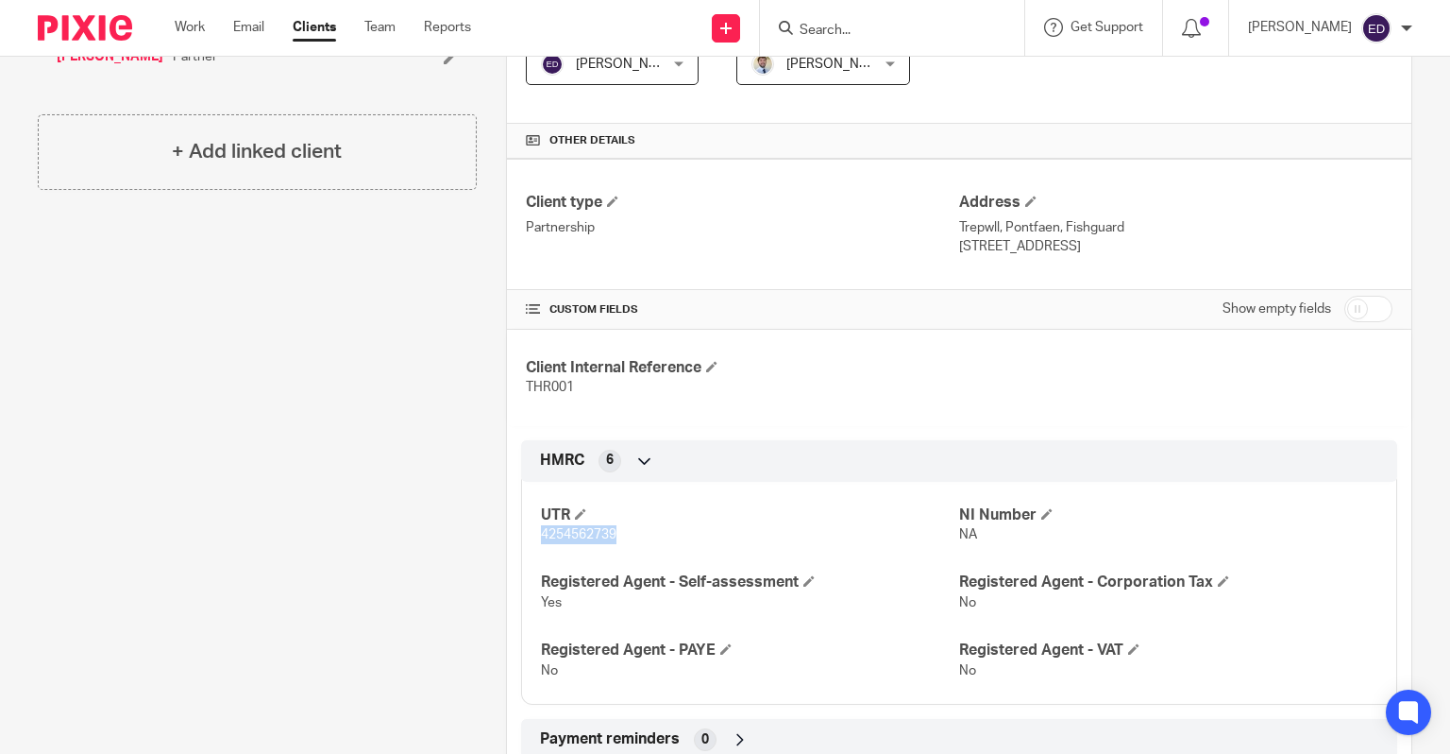
drag, startPoint x: 615, startPoint y: 528, endPoint x: 530, endPoint y: 536, distance: 85.4
click at [530, 536] on div "UTR 4254562739 NI Number NA Registered Agent - Self-assessment Yes Registered A…" at bounding box center [959, 585] width 876 height 237
copy span "4254562739"
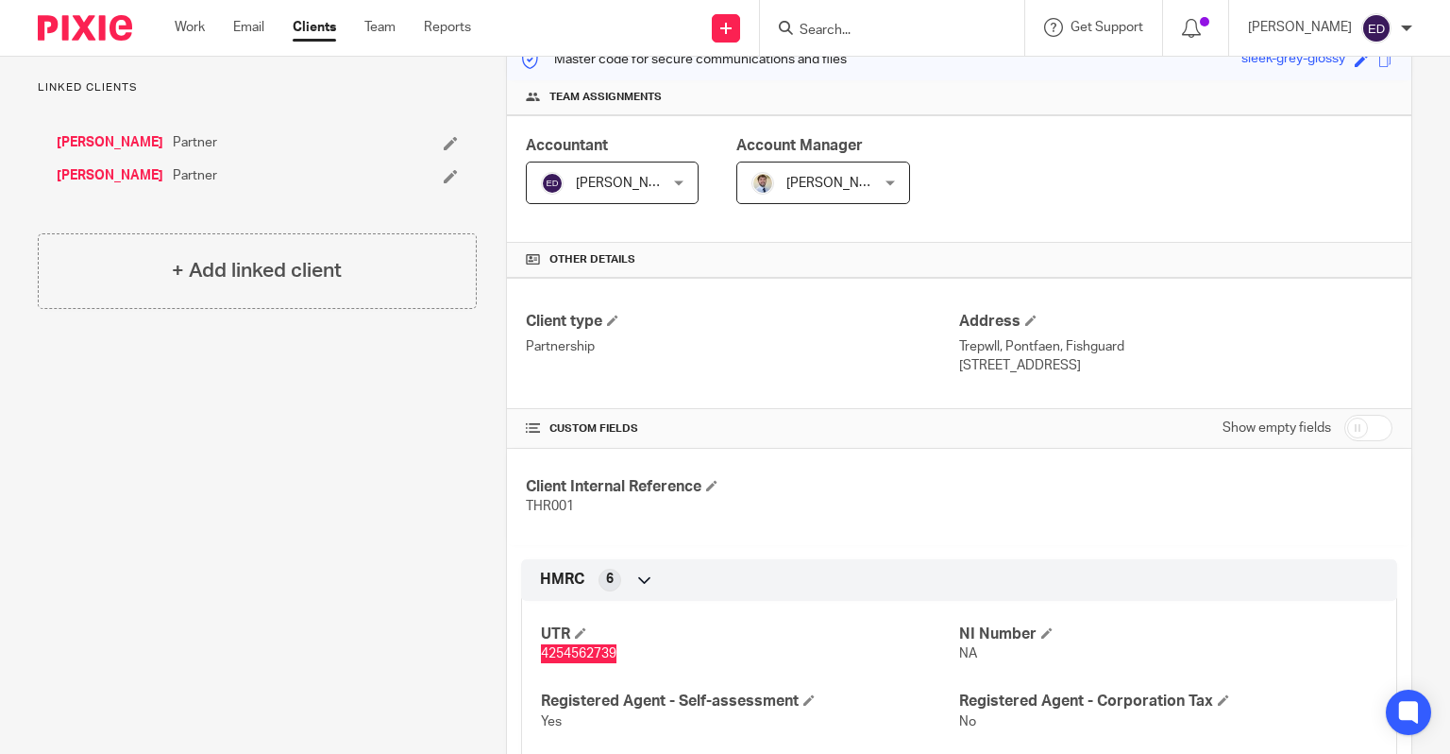
scroll to position [0, 0]
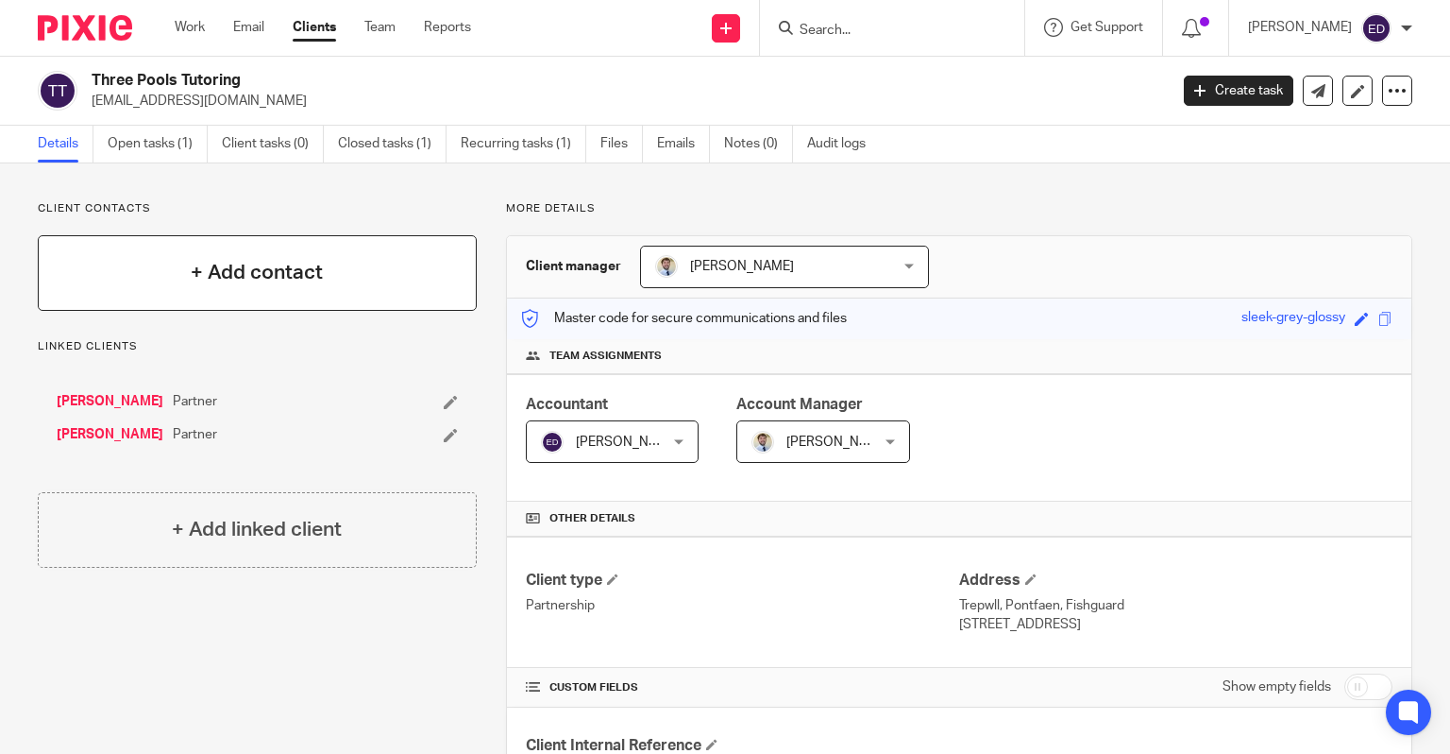
drag, startPoint x: 165, startPoint y: 155, endPoint x: 251, endPoint y: 260, distance: 135.5
click at [165, 155] on link "Open tasks (1)" at bounding box center [158, 144] width 100 height 37
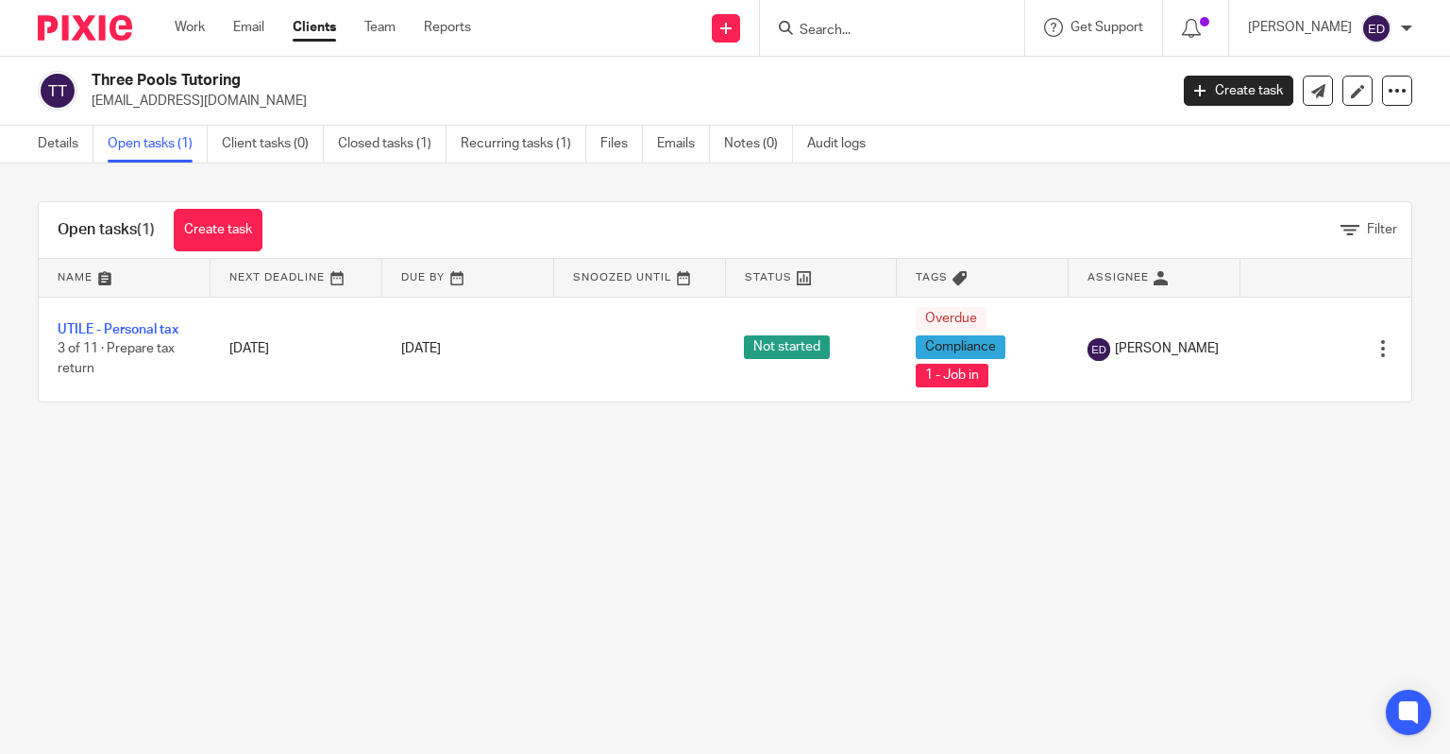
click at [136, 363] on td "UTILE - Personal tax 3 of 11 · Prepare tax return" at bounding box center [125, 349] width 172 height 105
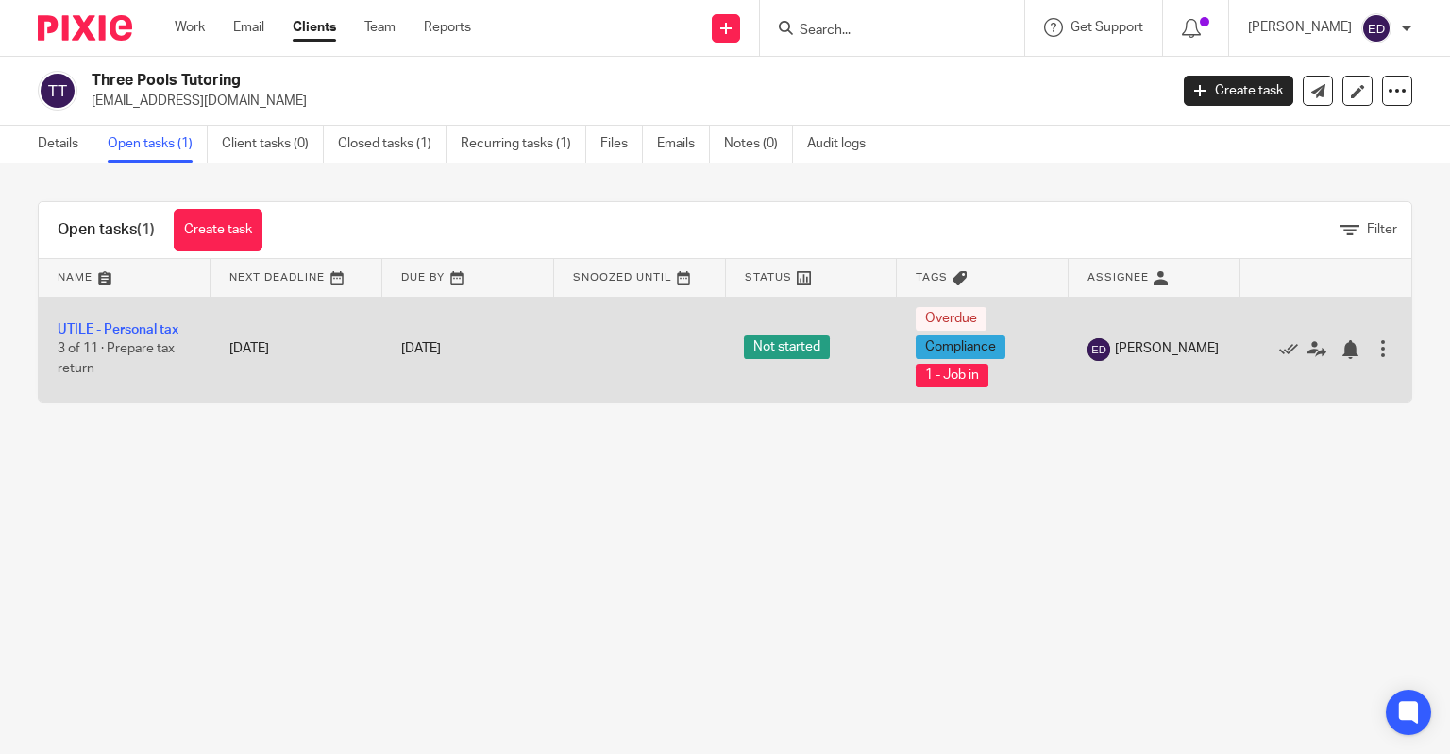
click at [134, 334] on link "UTILE - Personal tax" at bounding box center [118, 329] width 121 height 13
click at [136, 327] on link "UTILE - Personal tax" at bounding box center [118, 329] width 121 height 13
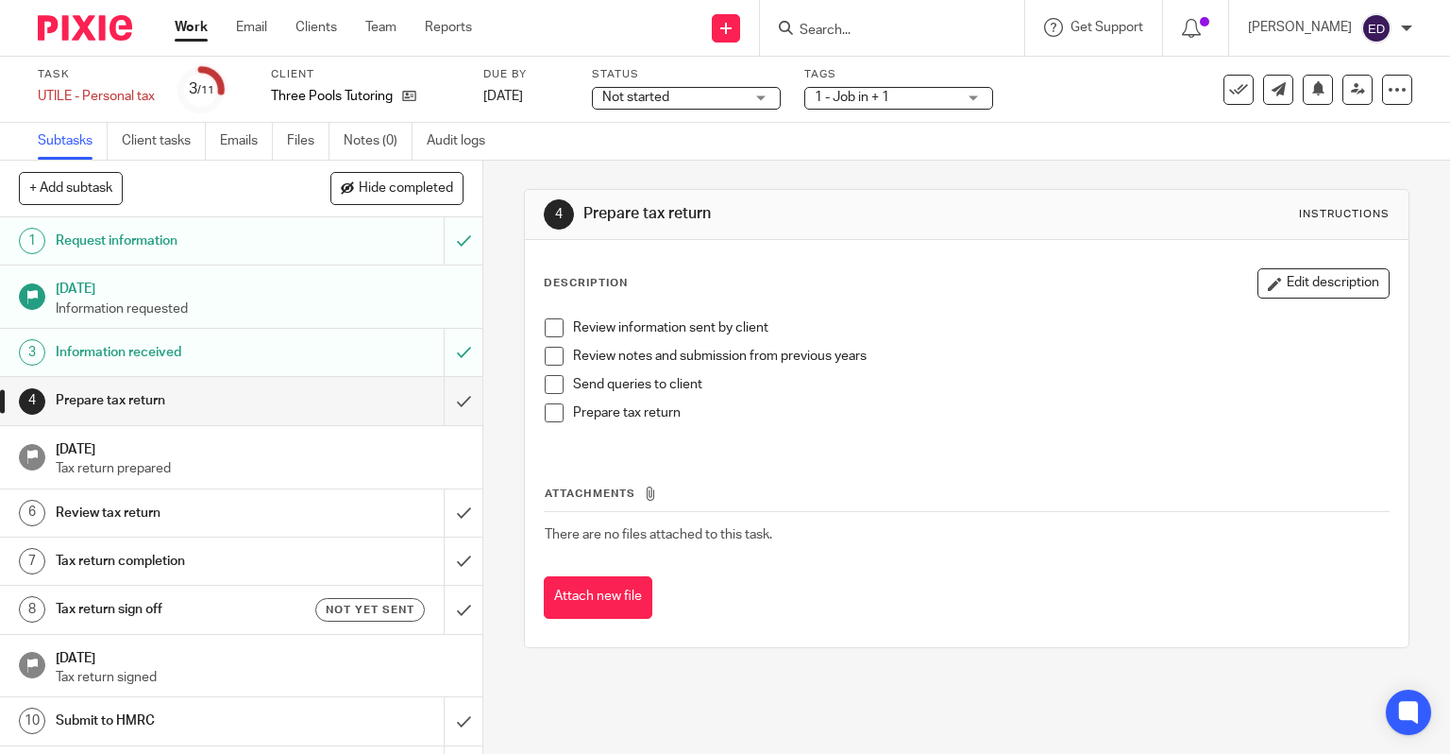
click at [226, 402] on h1 "Prepare tax return" at bounding box center [179, 400] width 246 height 28
click at [249, 157] on link "Emails" at bounding box center [246, 141] width 53 height 37
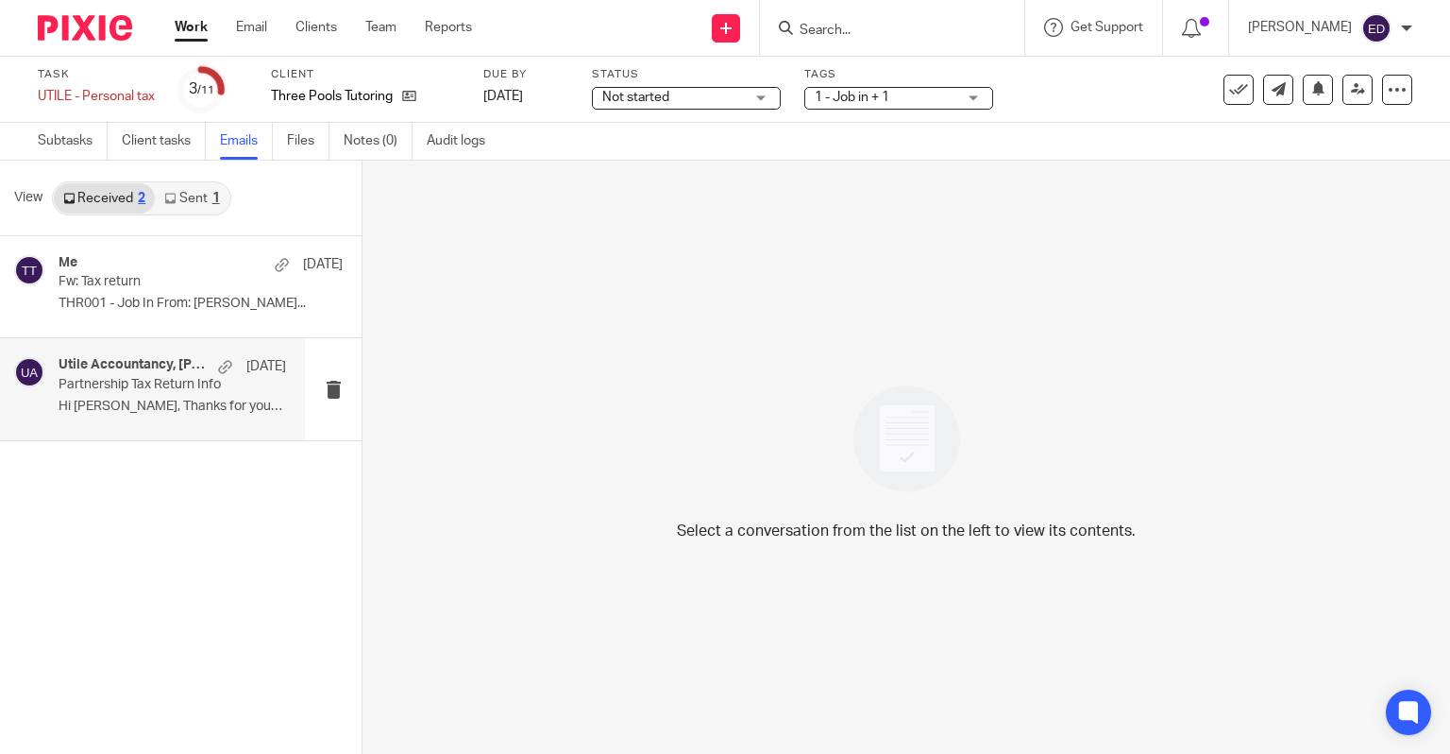
click at [53, 400] on div "Utile Accountancy, [PERSON_NAME] [DATE] Partnership Tax Return Info Hi [PERSON_…" at bounding box center [152, 388] width 305 height 101
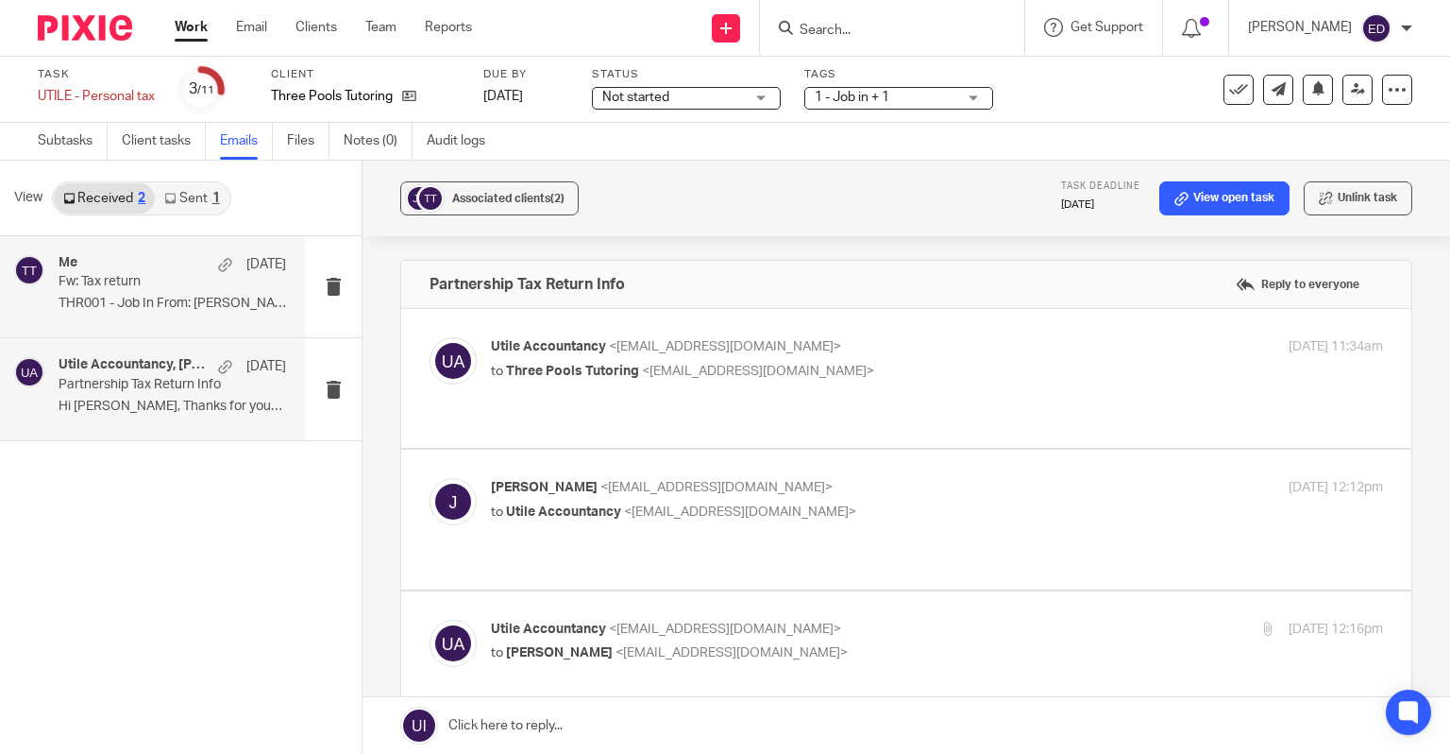
click at [87, 284] on p "Fw: Tax return" at bounding box center [150, 282] width 182 height 16
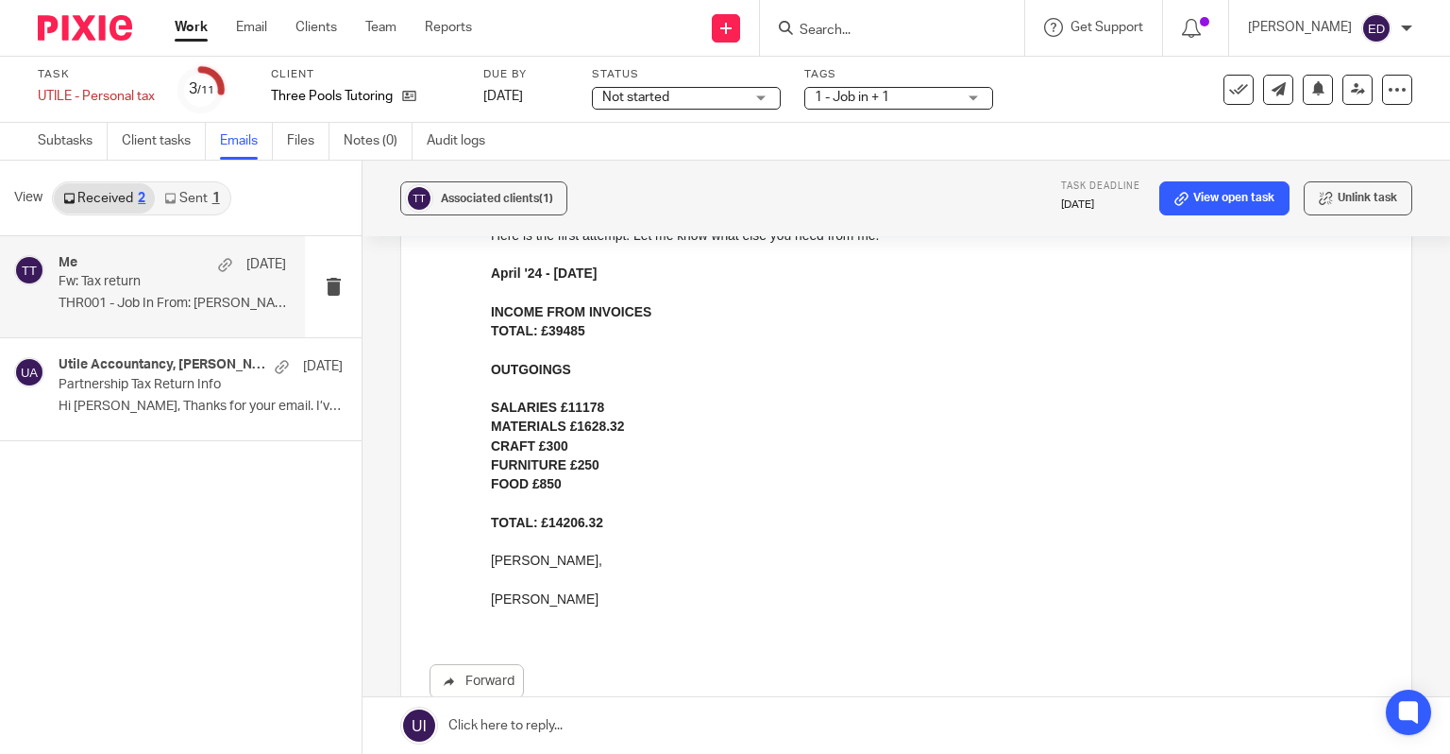
scroll to position [944, 0]
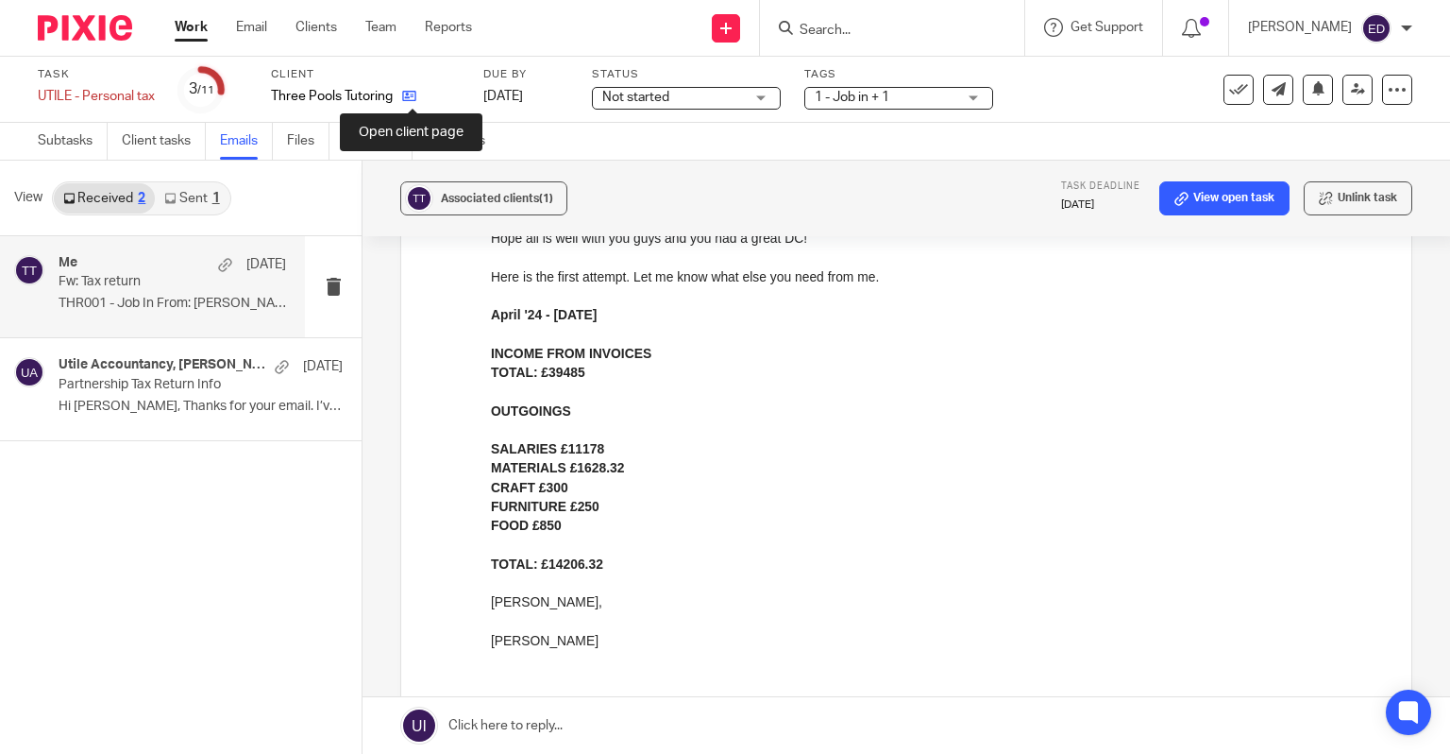
click at [416, 99] on icon at bounding box center [409, 96] width 14 height 14
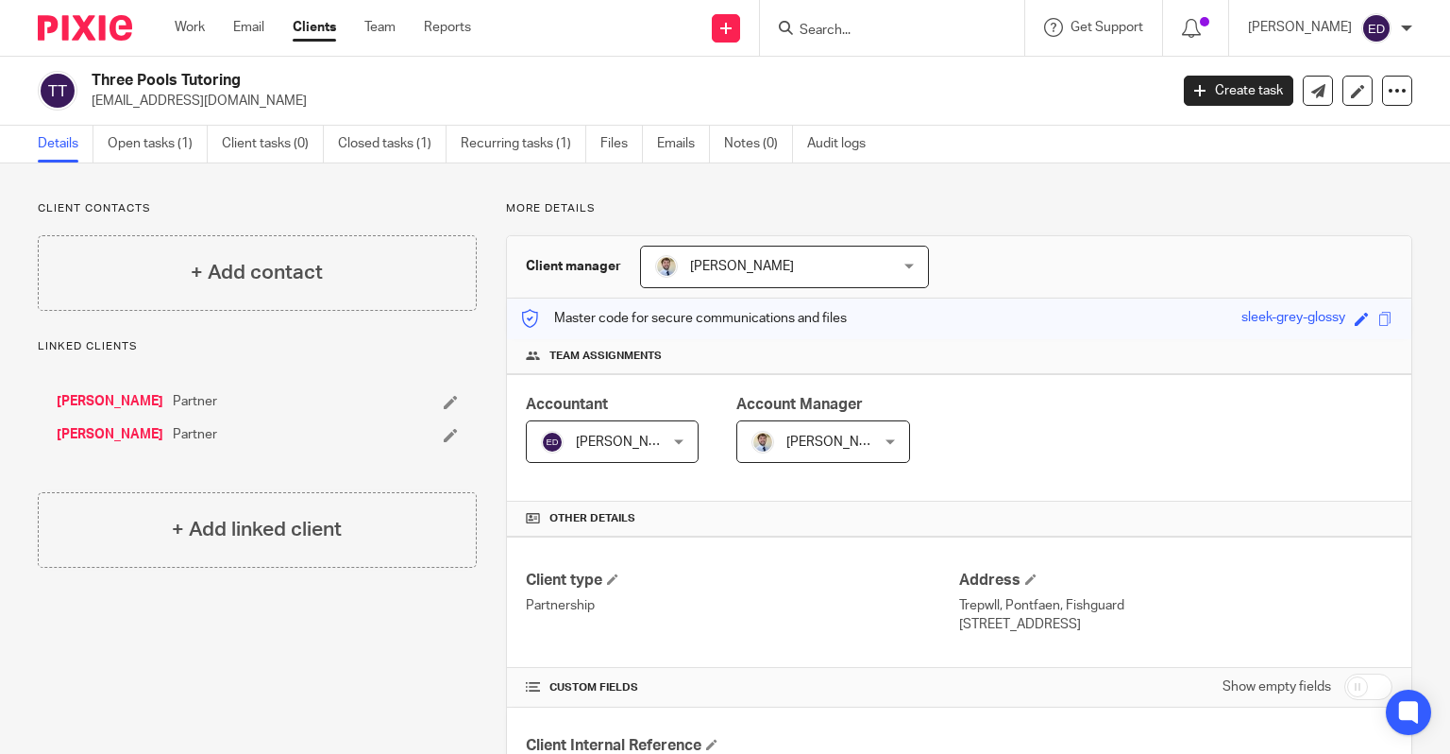
click at [100, 432] on link "[PERSON_NAME]" at bounding box center [110, 434] width 107 height 19
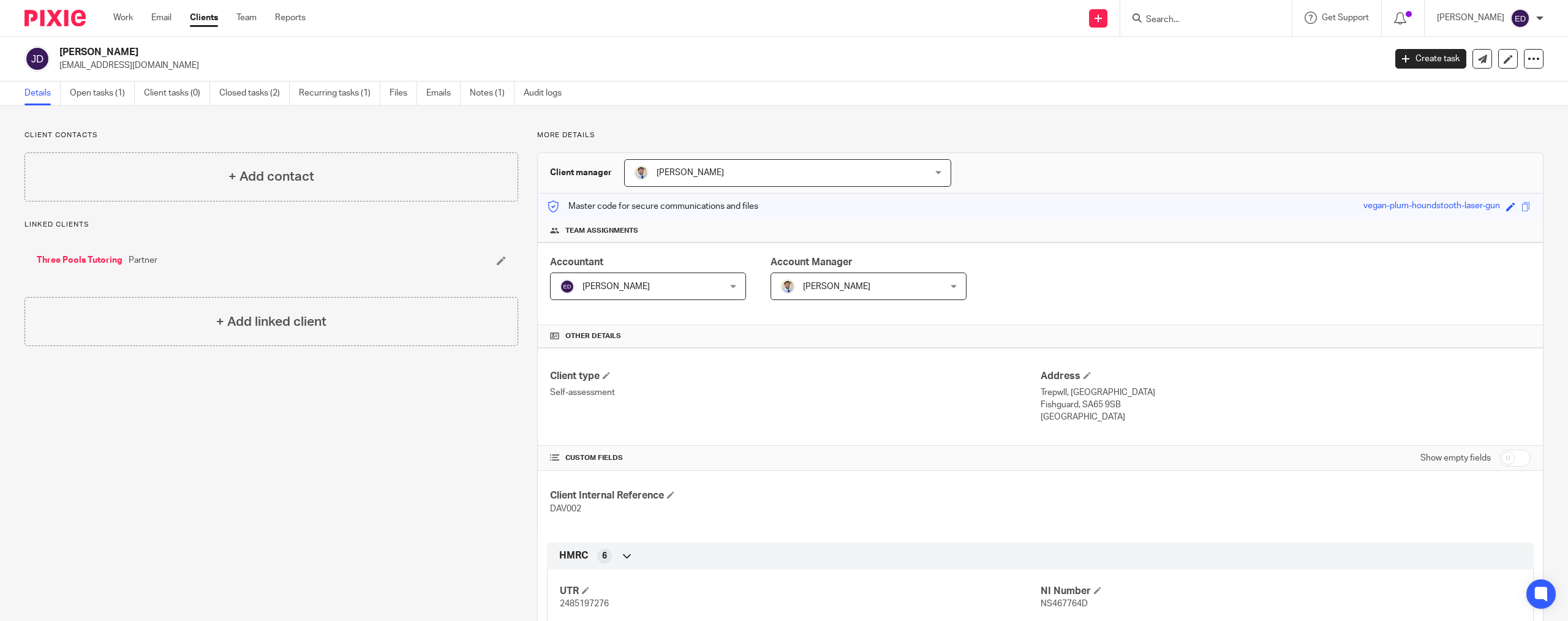
drag, startPoint x: 1035, startPoint y: 396, endPoint x: 1061, endPoint y: 395, distance: 26.0
click at [941, 395] on div "Client type Self-assessment Address Trepwll, Pontfaen Fishguard, SA65 9SB Wales" at bounding box center [1041, 396] width 1006 height 98
click at [941, 386] on p "Trepwll, Pontfaen" at bounding box center [1285, 392] width 490 height 12
drag, startPoint x: 1037, startPoint y: 393, endPoint x: 1060, endPoint y: 393, distance: 23.0
click at [941, 393] on p "Trepwll, Pontfaen" at bounding box center [1285, 392] width 490 height 12
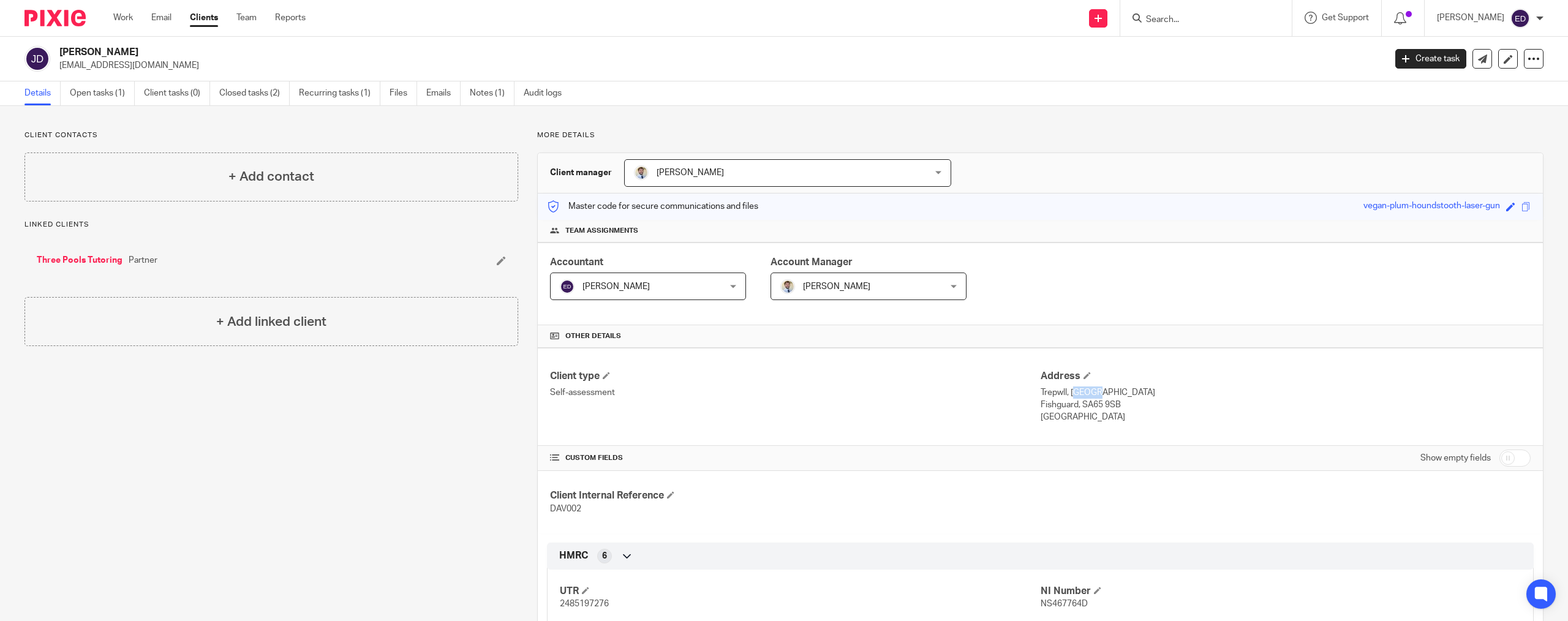
drag, startPoint x: 1055, startPoint y: 393, endPoint x: 1064, endPoint y: 394, distance: 9.1
click at [941, 394] on div "Client type Self-assessment Address Trepwll, Pontfaen Fishguard, SA65 9SB Wales" at bounding box center [1041, 396] width 1006 height 98
click at [941, 394] on p "Trepwll, Pontfaen" at bounding box center [1285, 392] width 490 height 12
drag, startPoint x: 1039, startPoint y: 390, endPoint x: 1048, endPoint y: 393, distance: 9.5
click at [941, 393] on p "Trepwll, Pontfaen" at bounding box center [1285, 392] width 490 height 12
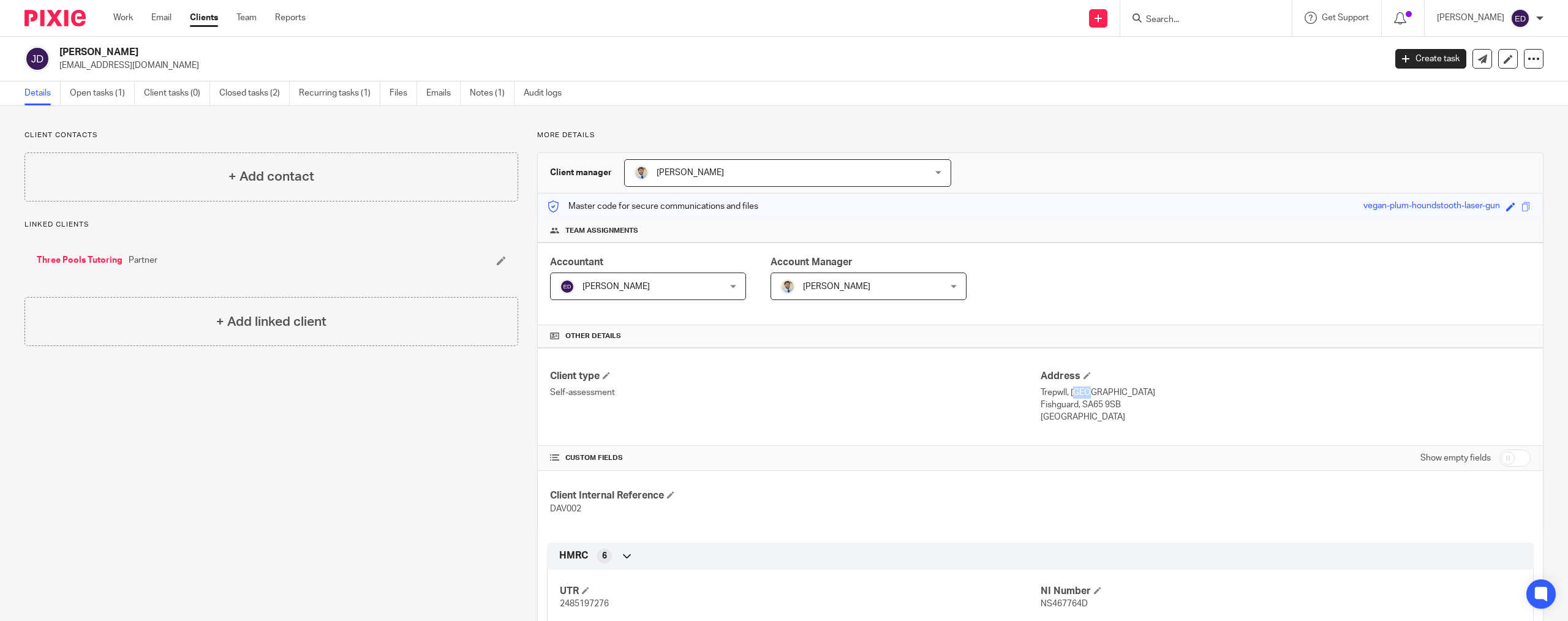
click at [941, 394] on p "Trepwll, Pontfaen" at bounding box center [1285, 392] width 490 height 12
click at [941, 395] on p "Trepwll, Pontfaen" at bounding box center [1285, 392] width 490 height 12
click at [941, 393] on p "Self-assessment" at bounding box center [795, 392] width 490 height 12
click at [941, 393] on p "Trepwll, Pontfaen" at bounding box center [1285, 392] width 490 height 12
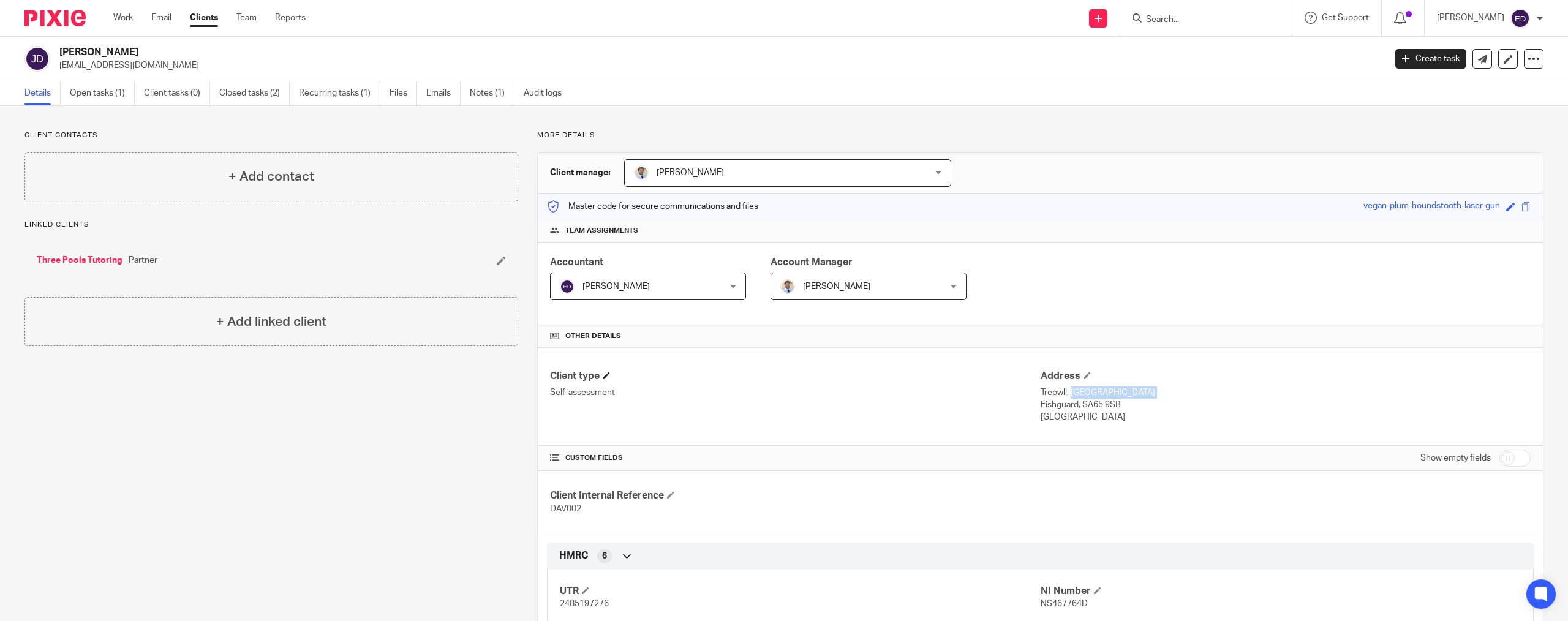
click at [840, 371] on h4 "Client type" at bounding box center [795, 376] width 490 height 13
drag, startPoint x: 1072, startPoint y: 396, endPoint x: 1027, endPoint y: 397, distance: 45.0
click at [941, 397] on div "Client type Self-assessment Address Trepwll, Pontfaen Fishguard, SA65 9SB Wales" at bounding box center [1041, 396] width 1006 height 98
click at [941, 396] on p "Trepwll, Pontfaen" at bounding box center [1285, 392] width 490 height 12
click at [941, 428] on div "Client type Self-assessment Address Trepwll, Pontfaen Fishguard, SA65 9SB Wales" at bounding box center [1041, 396] width 1006 height 98
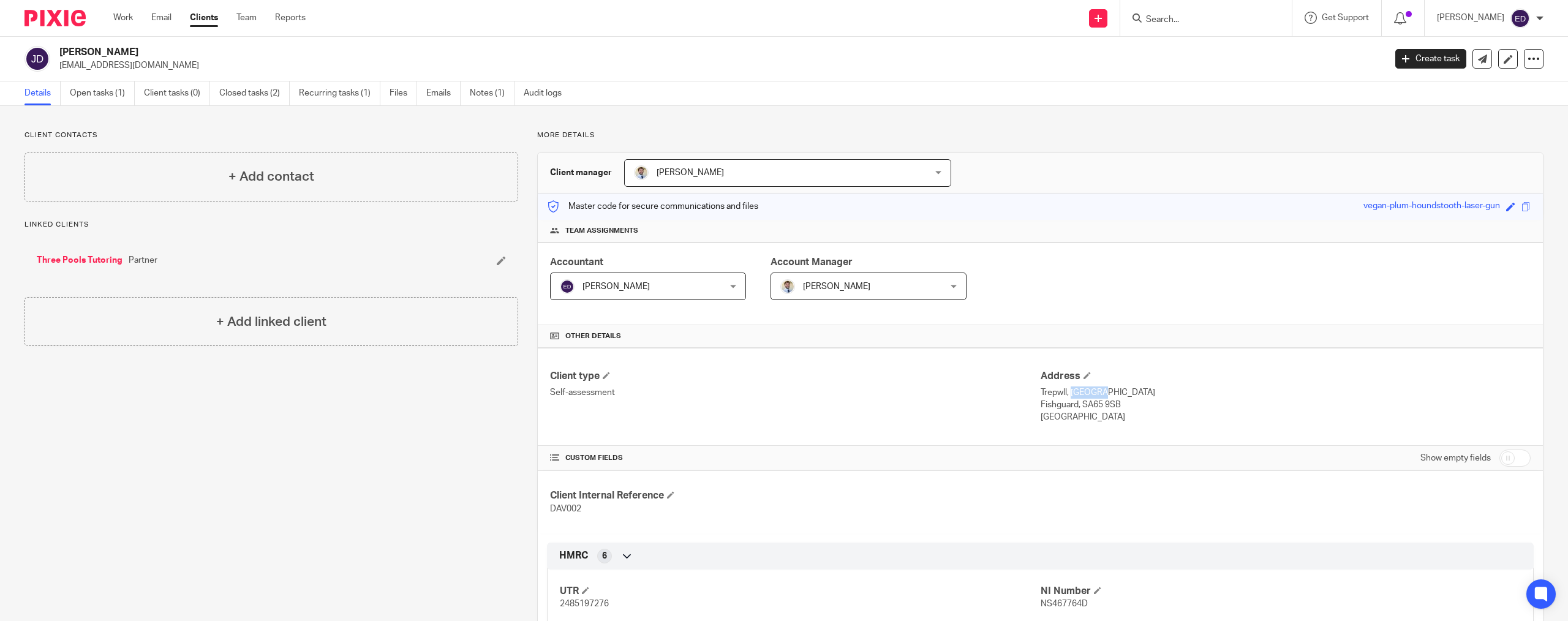
drag, startPoint x: 1061, startPoint y: 391, endPoint x: 1035, endPoint y: 392, distance: 26.0
click at [941, 392] on p "Trepwll, Pontfaen" at bounding box center [1285, 392] width 490 height 12
copy p "Trepwll"
drag, startPoint x: 1065, startPoint y: 395, endPoint x: 1105, endPoint y: 391, distance: 40.2
click at [941, 391] on p "Trepwll, Pontfaen" at bounding box center [1285, 392] width 490 height 12
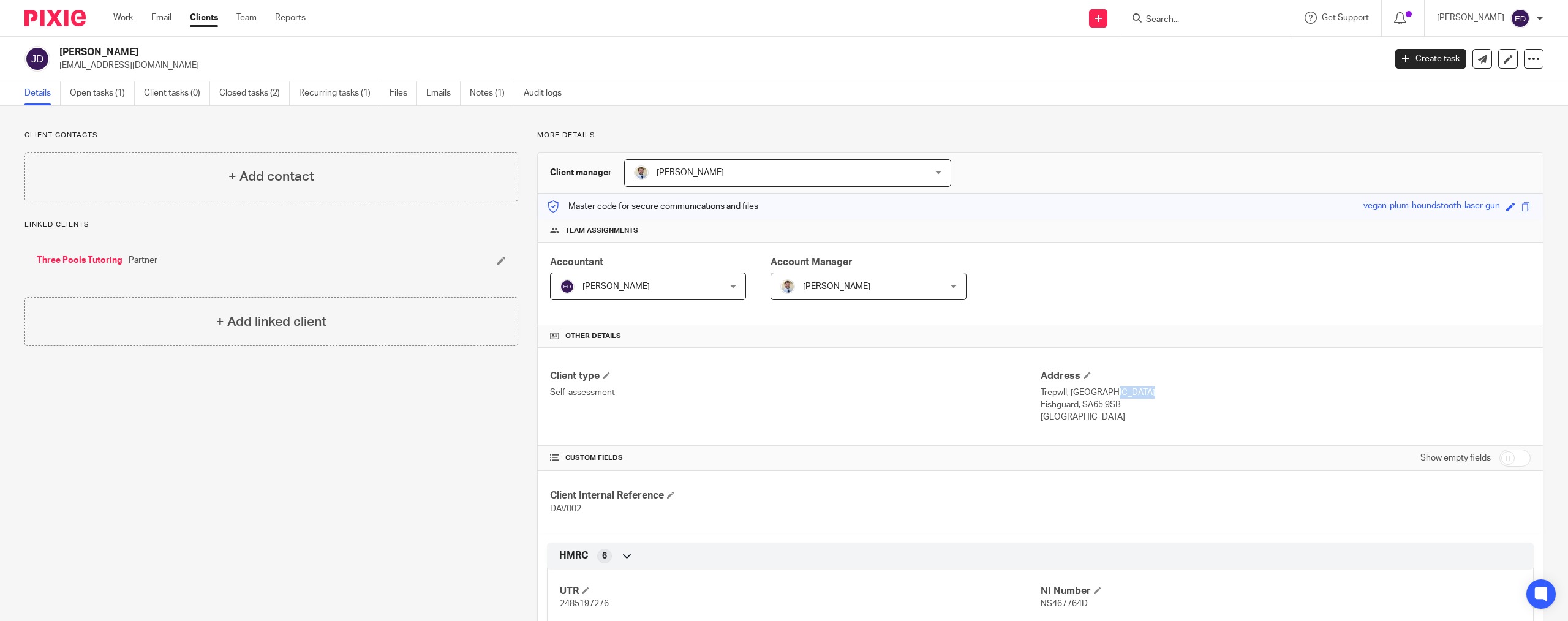
copy p "Pontfaen"
click at [939, 411] on div "Client type Self-assessment" at bounding box center [795, 396] width 490 height 54
click at [941, 405] on p "Fishguard, SA65 9SB" at bounding box center [1285, 404] width 490 height 12
drag, startPoint x: 1036, startPoint y: 407, endPoint x: 1071, endPoint y: 406, distance: 35.0
click at [941, 406] on p "Fishguard, SA65 9SB" at bounding box center [1285, 404] width 490 height 12
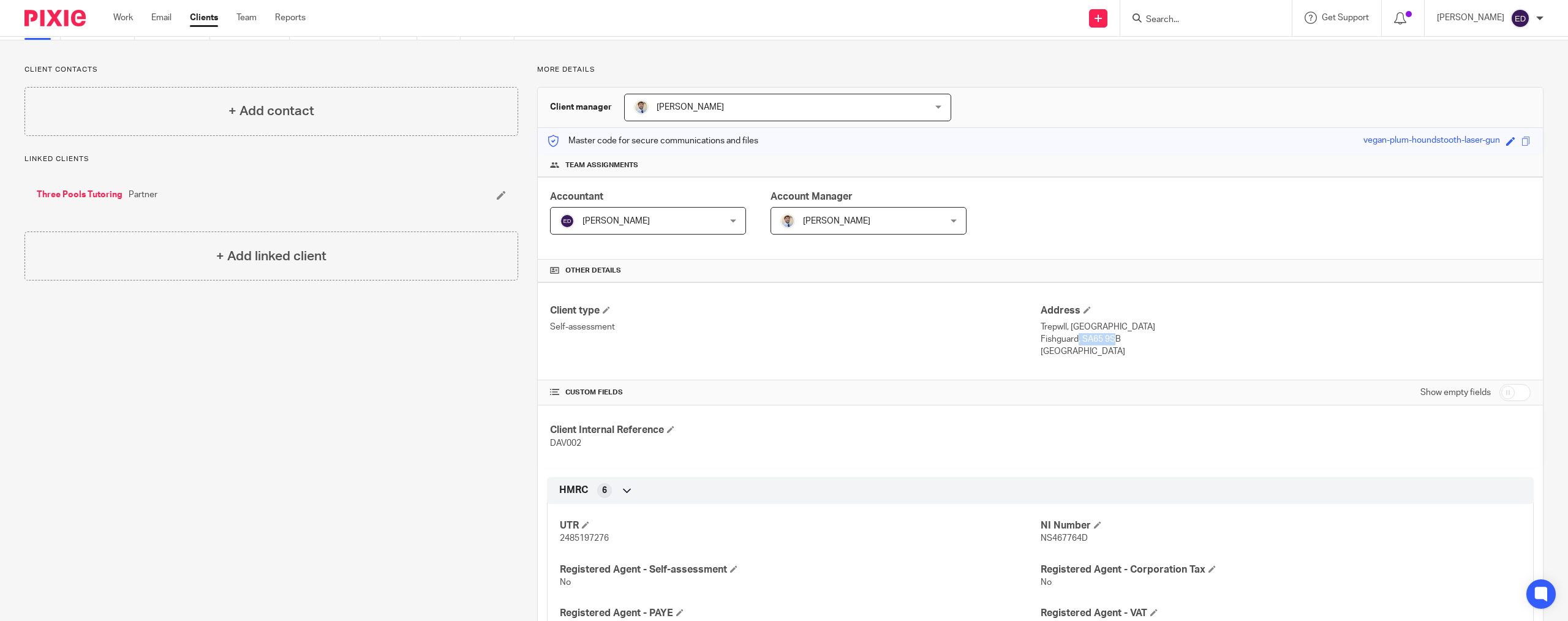
scroll to position [245, 0]
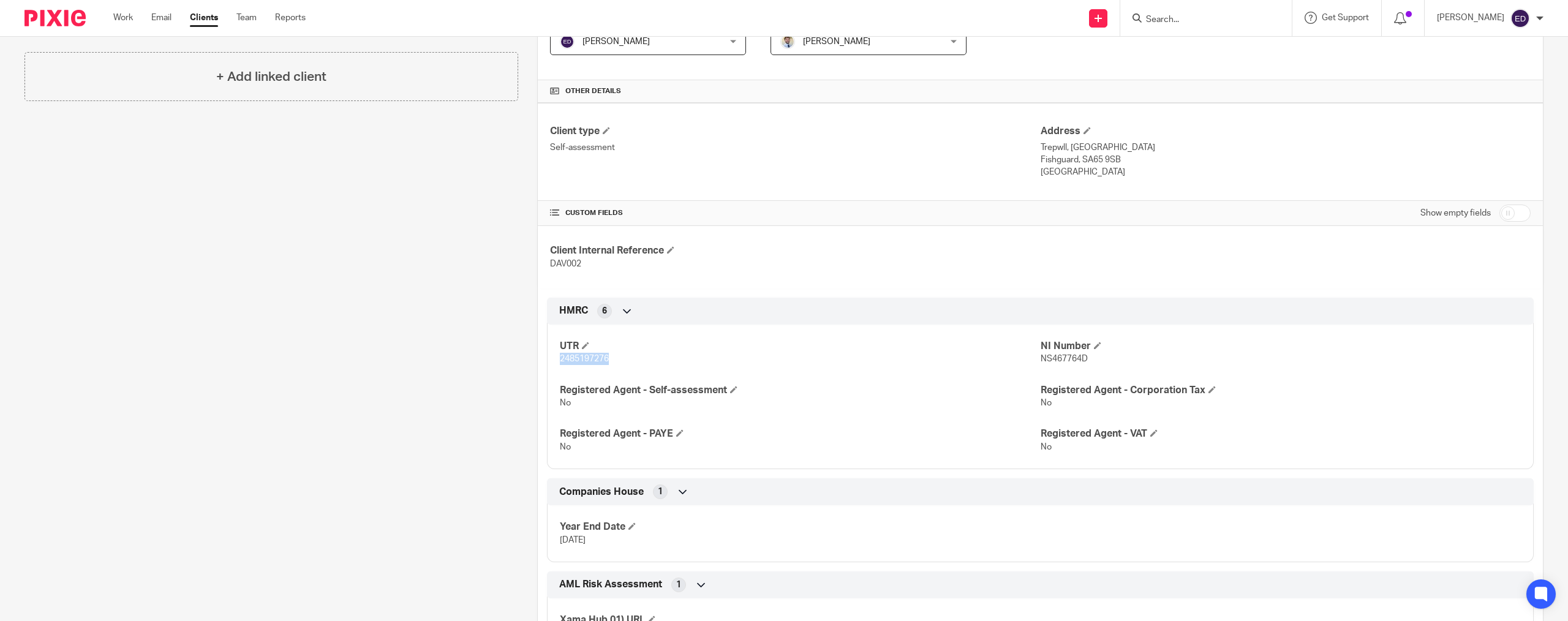
drag, startPoint x: 608, startPoint y: 358, endPoint x: 557, endPoint y: 358, distance: 51.0
click at [560, 358] on p "2485197276" at bounding box center [800, 358] width 480 height 12
copy span "2485197276"
drag, startPoint x: 1084, startPoint y: 355, endPoint x: 1037, endPoint y: 358, distance: 47.1
click at [941, 358] on p "NS467764D" at bounding box center [1281, 358] width 480 height 12
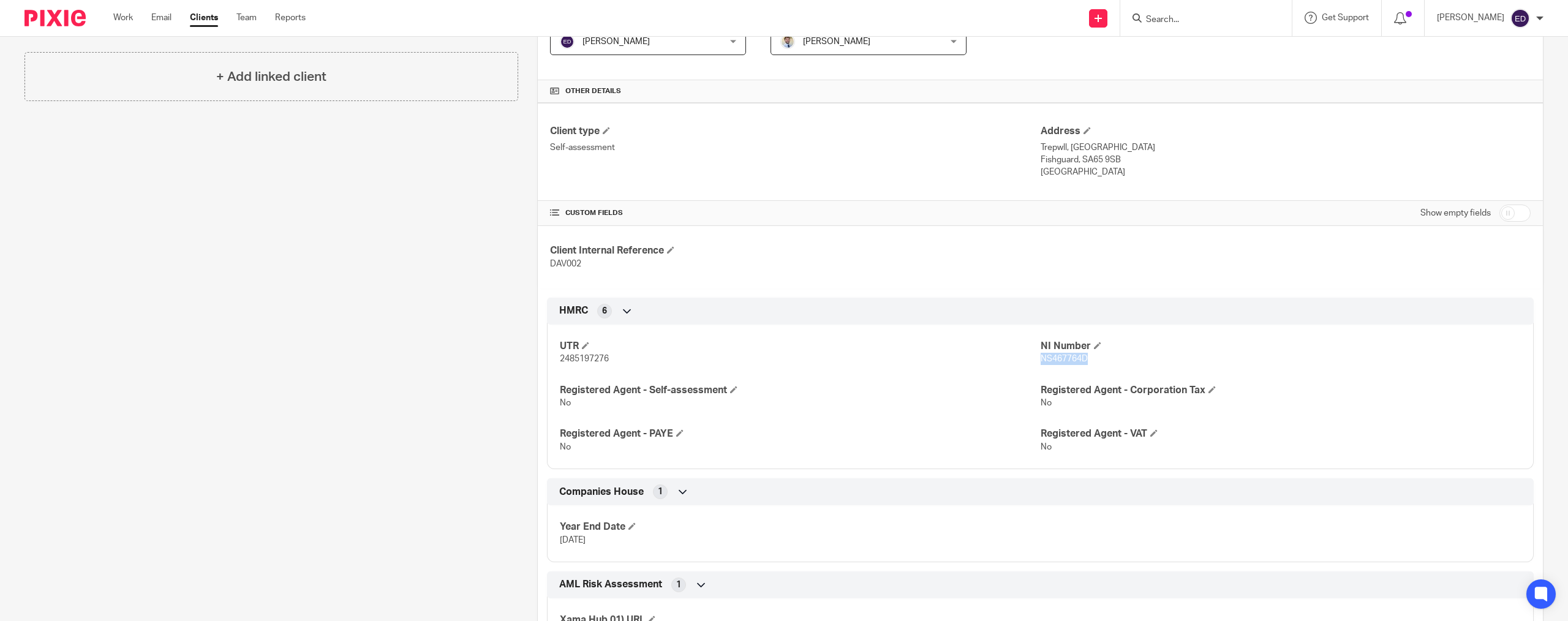
copy span "NS467764D"
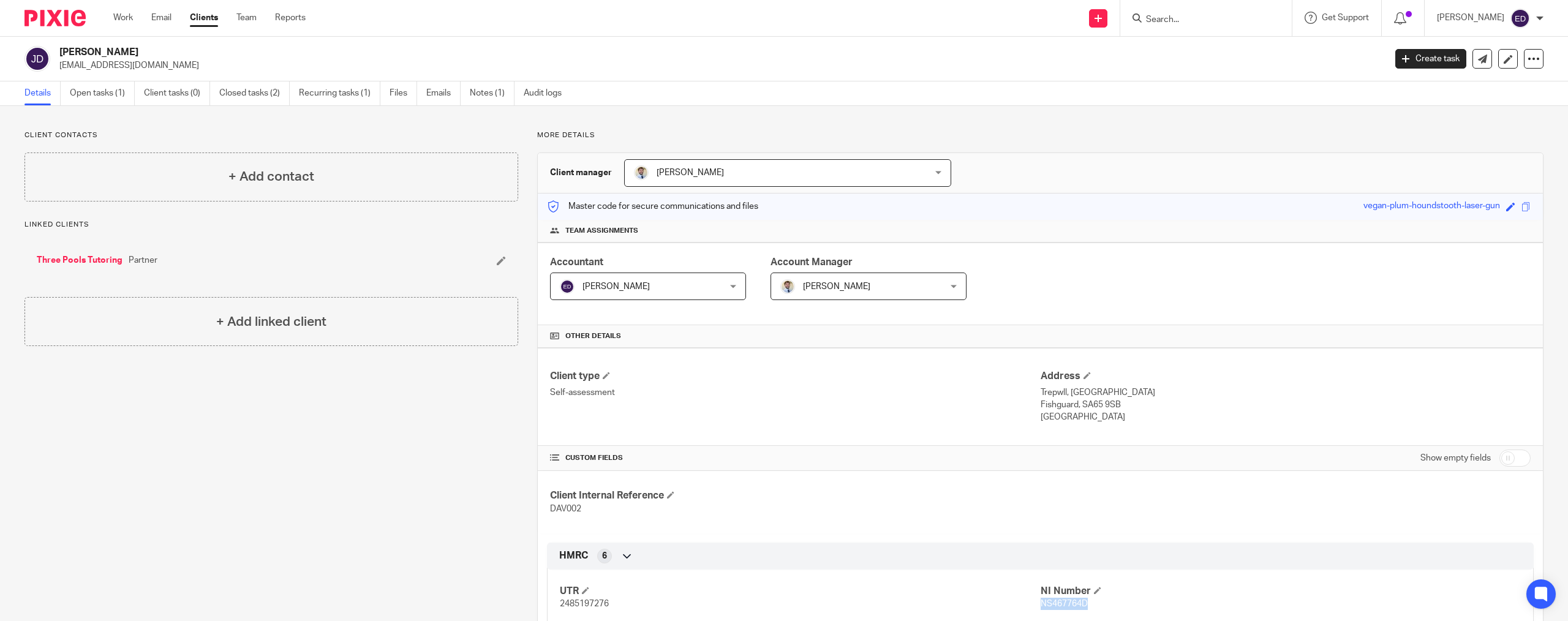
click at [96, 263] on link "Three Pools Tutoring" at bounding box center [80, 260] width 86 height 12
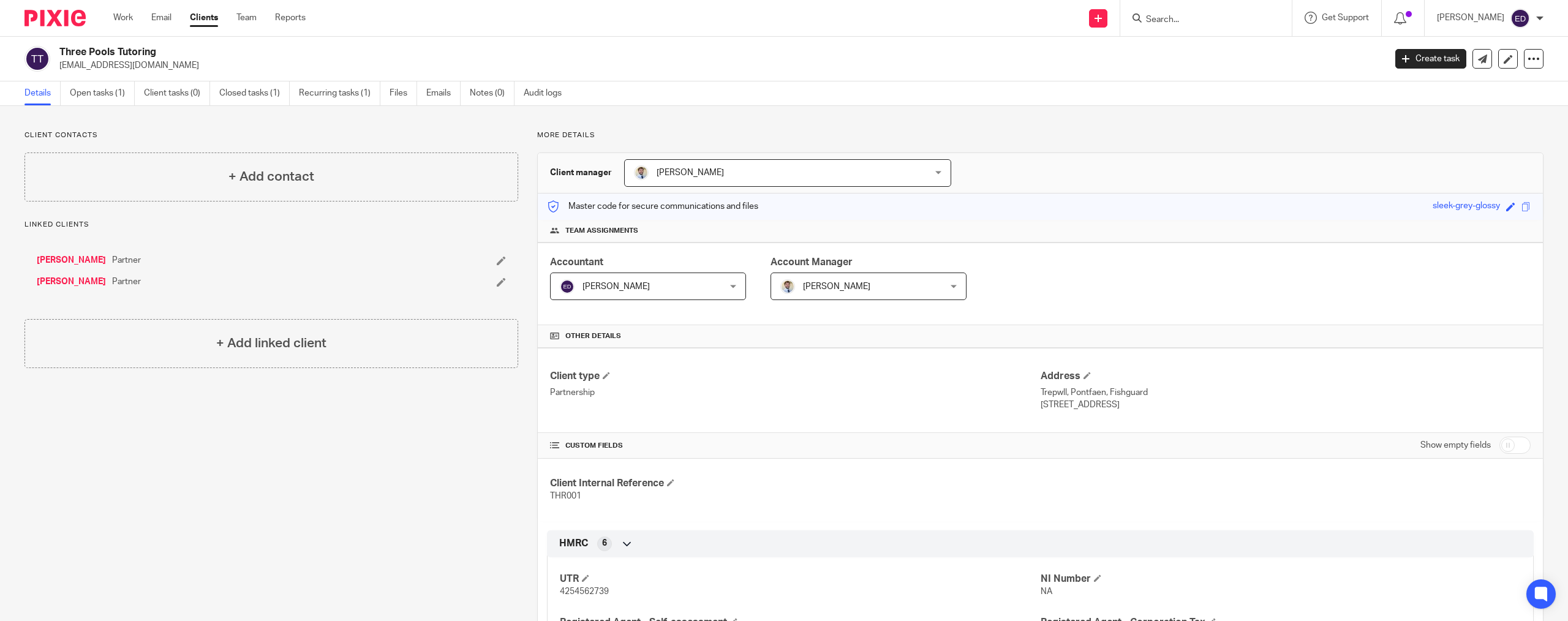
click at [72, 256] on link "[PERSON_NAME]" at bounding box center [71, 260] width 69 height 12
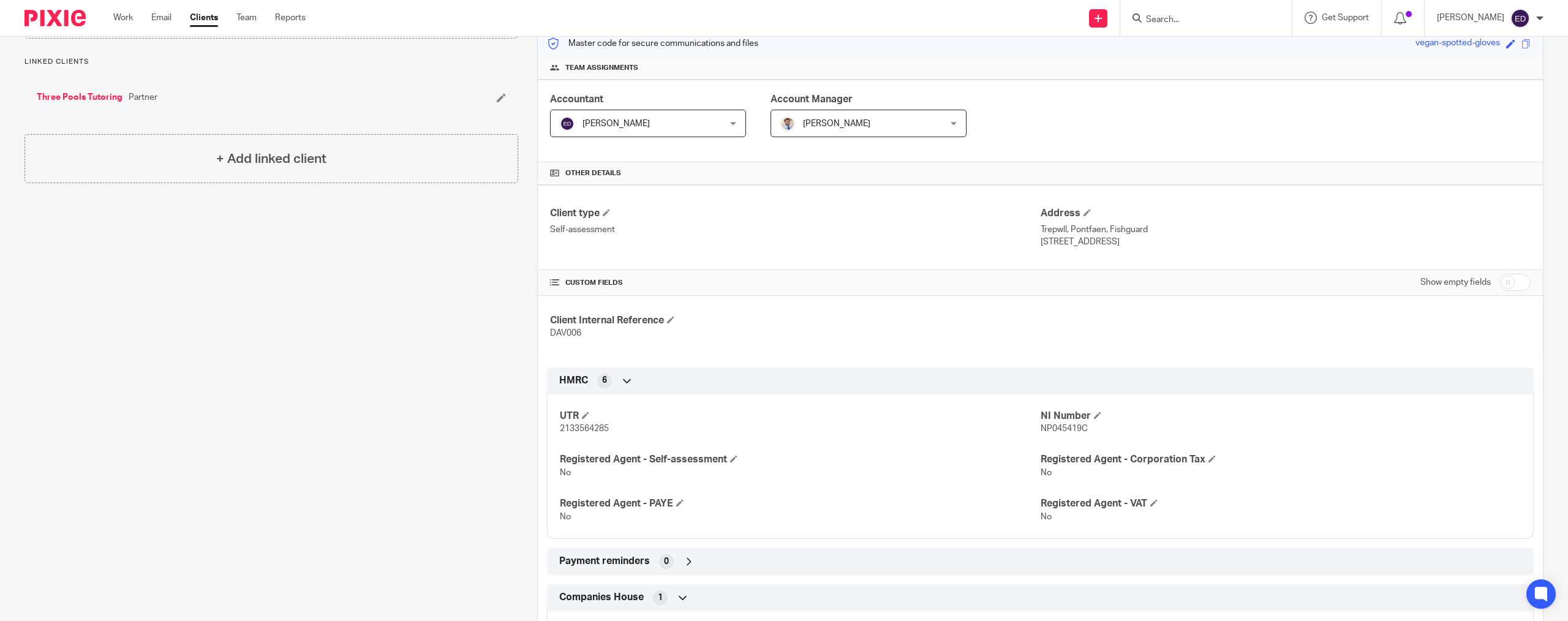
scroll to position [245, 0]
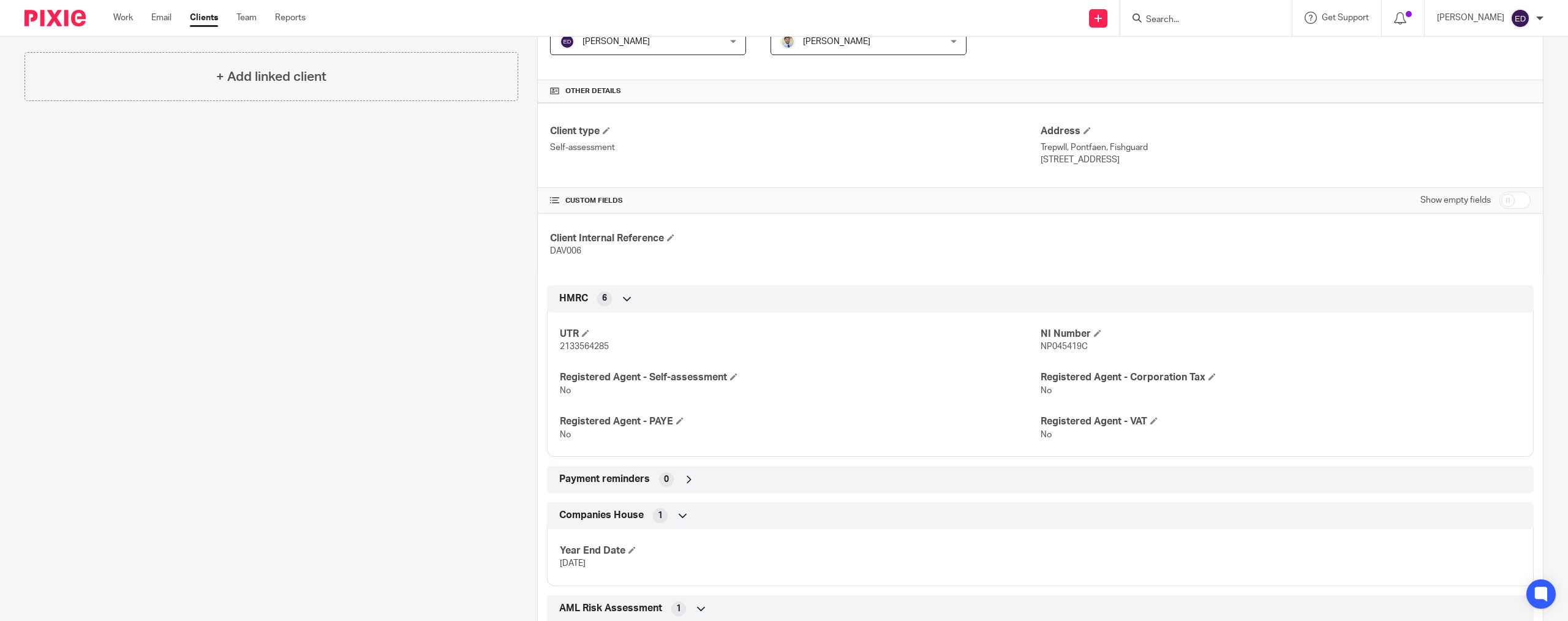
drag, startPoint x: 1032, startPoint y: 143, endPoint x: 1093, endPoint y: 149, distance: 61.3
click at [1092, 149] on div "Client type Self-assessment Address [GEOGRAPHIC_DATA], [GEOGRAPHIC_DATA], [GEOG…" at bounding box center [1041, 145] width 1006 height 85
click at [1096, 148] on p "Trepwll, Pontfaen, Fishguard" at bounding box center [1285, 147] width 490 height 12
drag, startPoint x: 1034, startPoint y: 150, endPoint x: 1100, endPoint y: 148, distance: 66.0
click at [1100, 148] on p "Trepwll, Pontfaen, Fishguard" at bounding box center [1285, 147] width 490 height 12
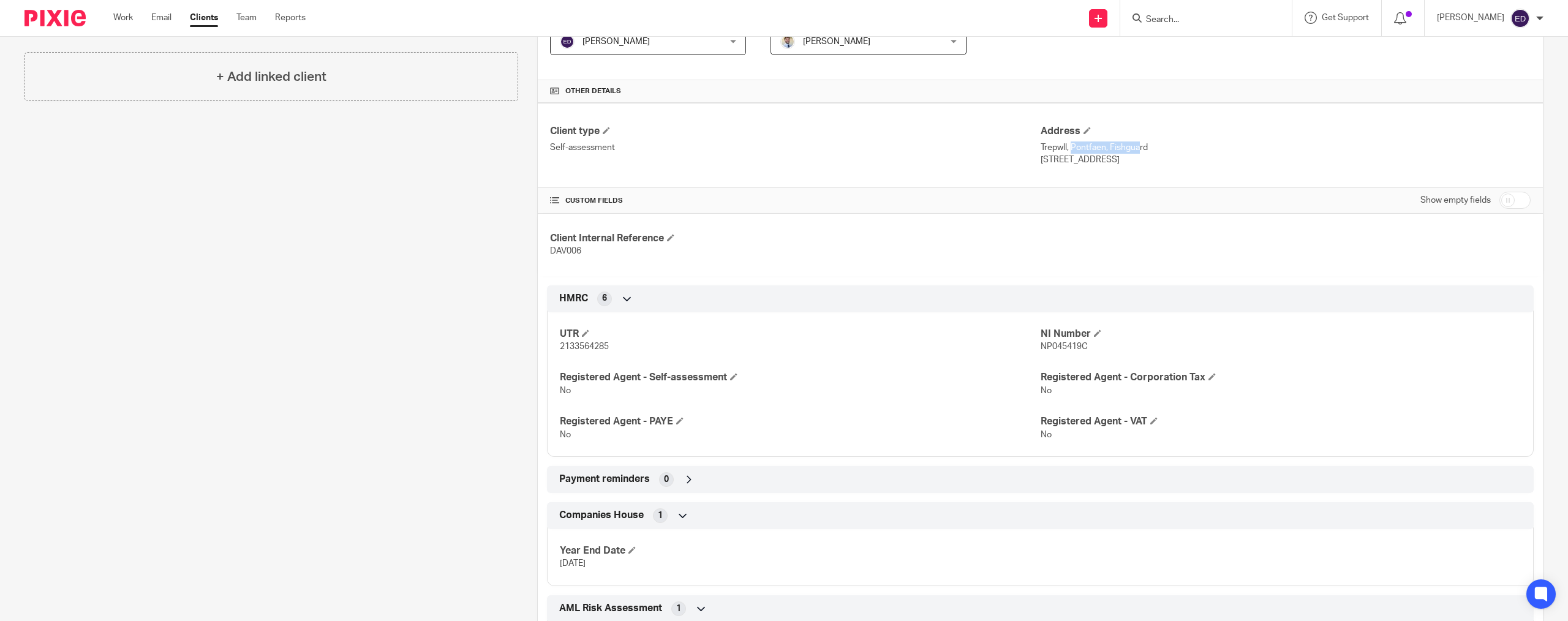
copy p "Trepwll, Pontfaen"
drag, startPoint x: 1106, startPoint y: 146, endPoint x: 1152, endPoint y: 145, distance: 46.0
click at [1152, 145] on p "Trepwll, Pontfaen, Fishguard" at bounding box center [1285, 147] width 490 height 12
click at [1127, 146] on p "Trepwll, Pontfaen, Fishguard" at bounding box center [1285, 147] width 490 height 12
drag, startPoint x: 1105, startPoint y: 147, endPoint x: 1146, endPoint y: 146, distance: 41.0
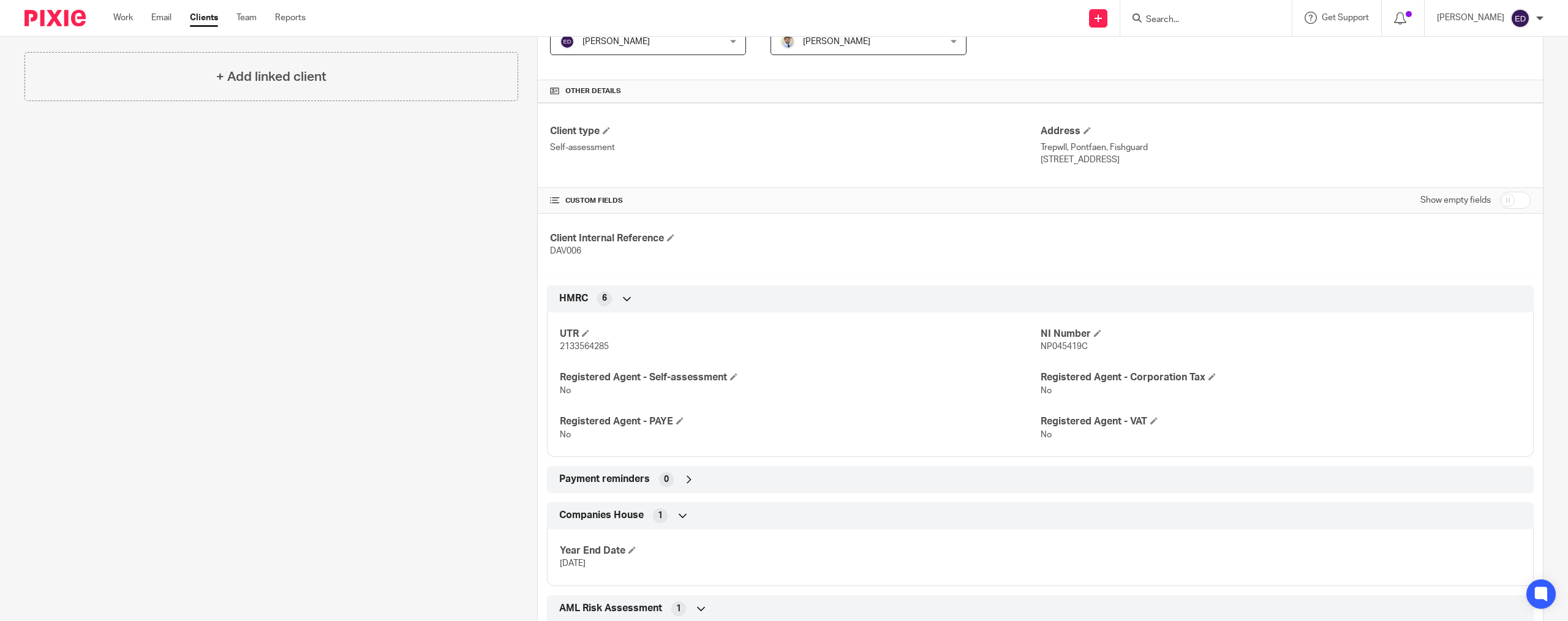
click at [1146, 146] on p "Trepwll, Pontfaen, Fishguard" at bounding box center [1285, 147] width 490 height 12
copy p "Fishguard"
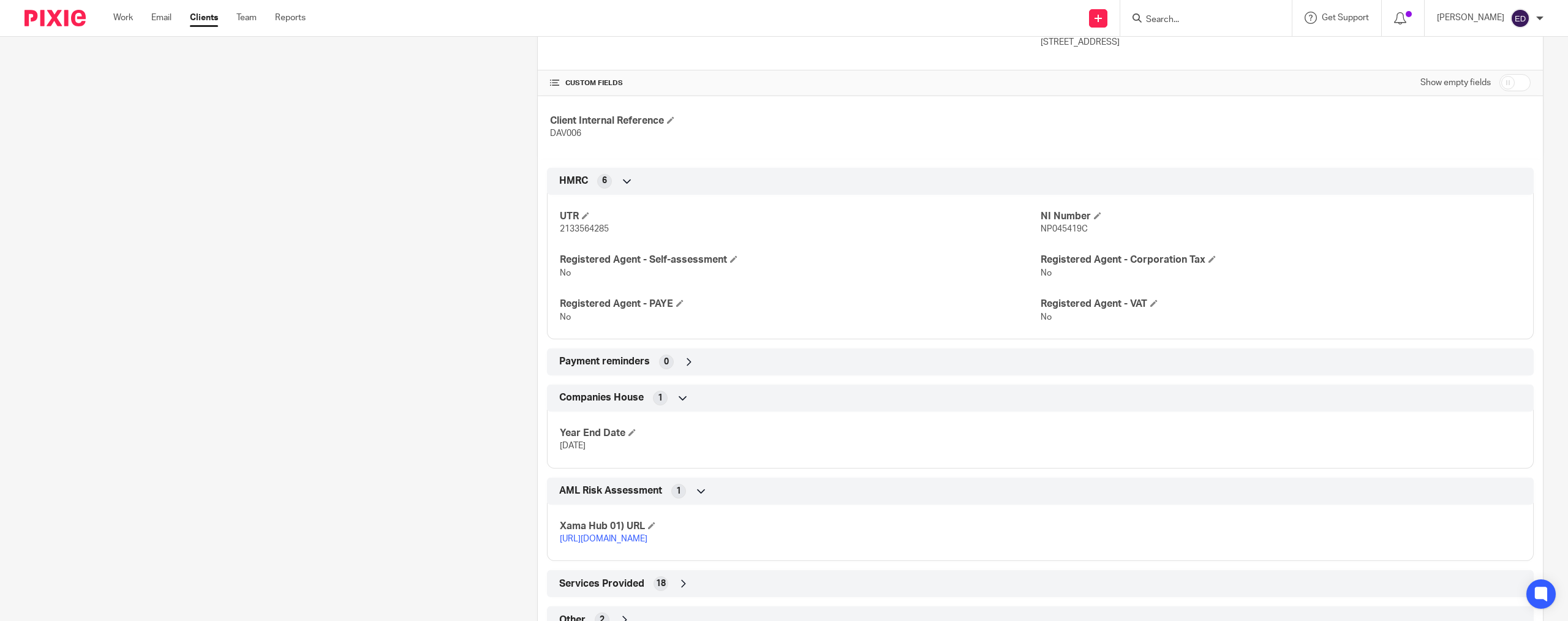
scroll to position [368, 0]
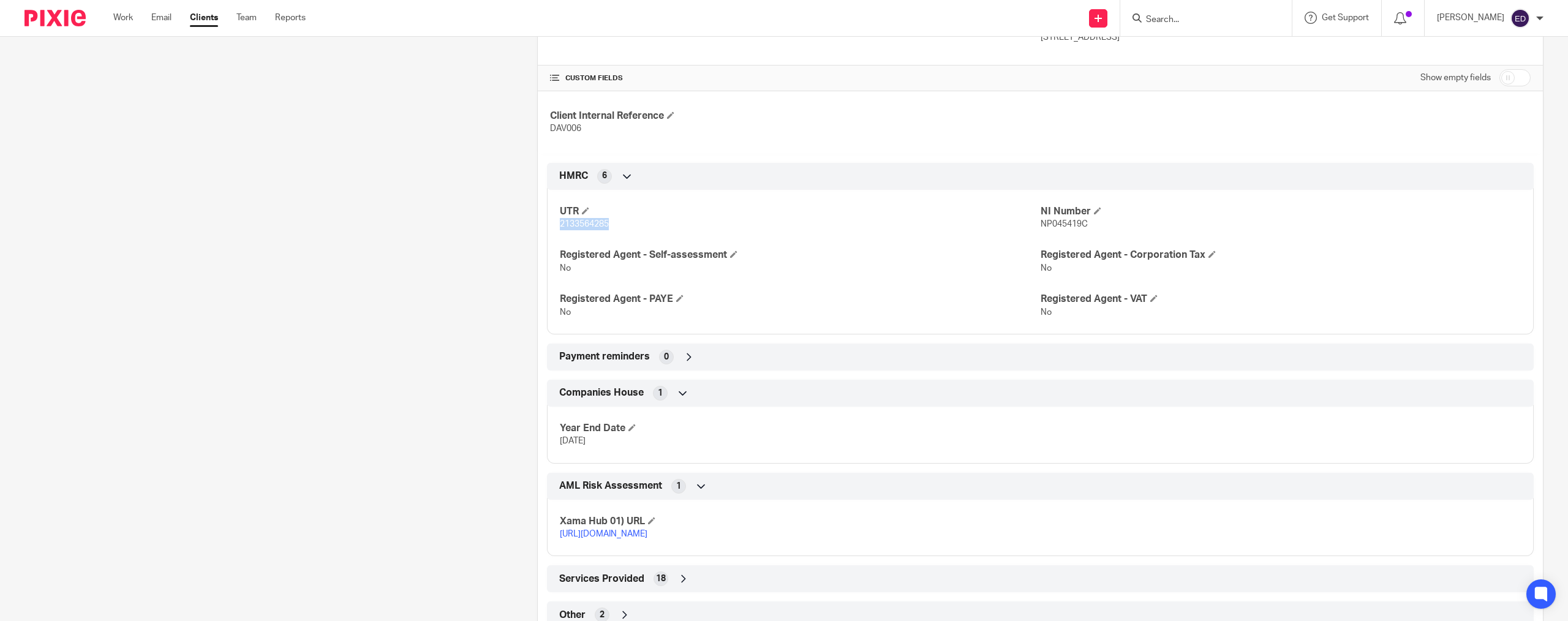
drag, startPoint x: 611, startPoint y: 228, endPoint x: 557, endPoint y: 224, distance: 54.1
click at [560, 224] on p "2133564285" at bounding box center [800, 224] width 480 height 12
copy span "2133564285"
click at [1061, 226] on span "NP045419C" at bounding box center [1064, 224] width 47 height 8
drag, startPoint x: 1026, startPoint y: 227, endPoint x: 1084, endPoint y: 224, distance: 58.1
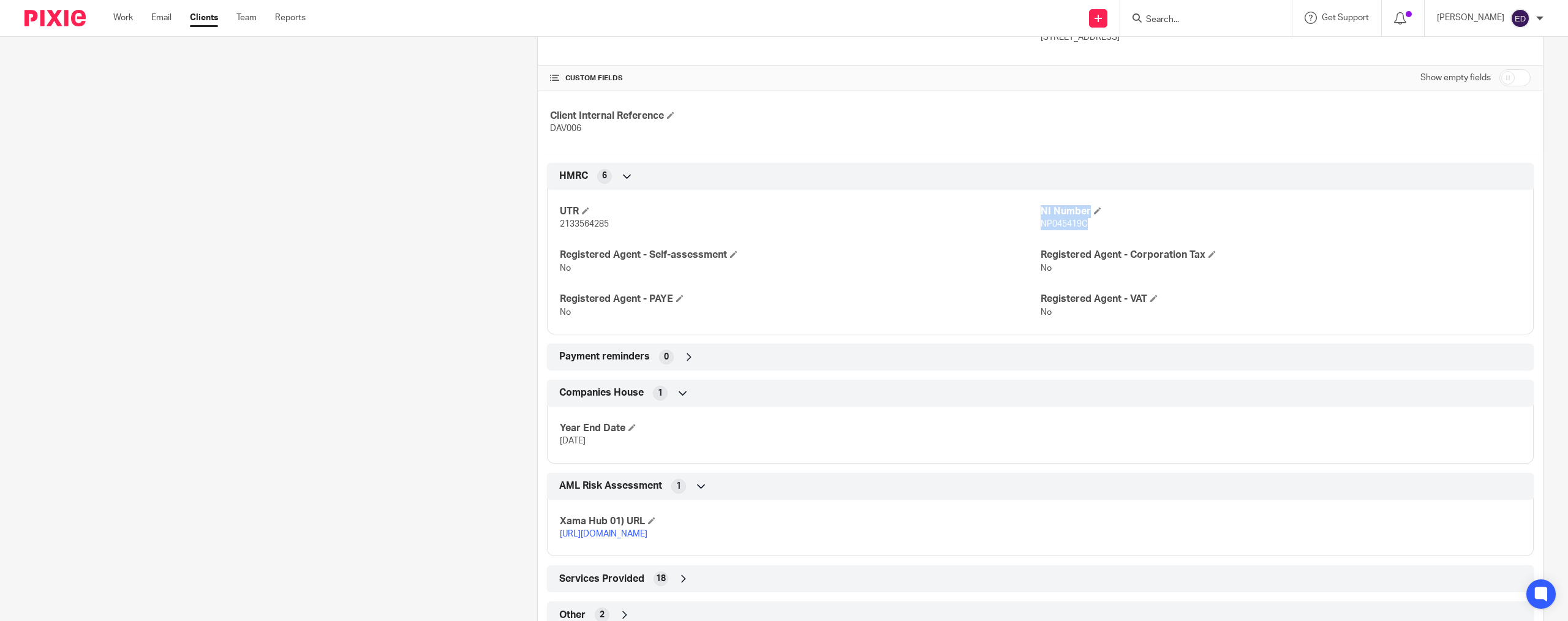
click at [1081, 226] on div "UTR 2133564285 NI Number NP045419C Registered Agent - Self-assessment No Regist…" at bounding box center [1040, 257] width 987 height 154
click at [1089, 223] on p "NP045419C" at bounding box center [1281, 224] width 480 height 12
click at [1054, 227] on span "NP045419C" at bounding box center [1064, 224] width 47 height 8
drag, startPoint x: 1089, startPoint y: 227, endPoint x: 1018, endPoint y: 229, distance: 71.0
click at [1018, 229] on div "UTR 2133564285 NI Number NP045419C Registered Agent - Self-assessment No Regist…" at bounding box center [1040, 257] width 987 height 154
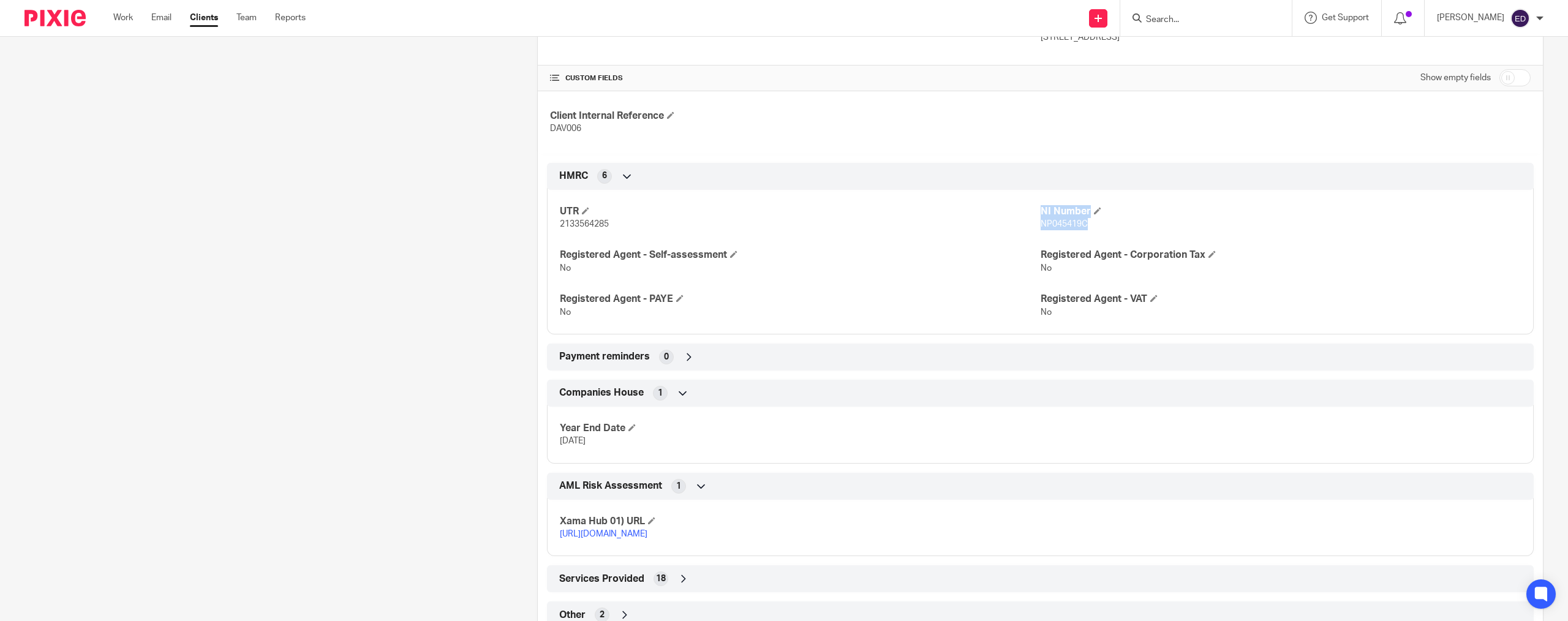
click at [1041, 224] on span "NP045419C" at bounding box center [1064, 224] width 47 height 8
drag, startPoint x: 1068, startPoint y: 224, endPoint x: 1035, endPoint y: 224, distance: 33.0
click at [1041, 224] on p "NP045419C" at bounding box center [1281, 224] width 480 height 12
copy span "NP045419C"
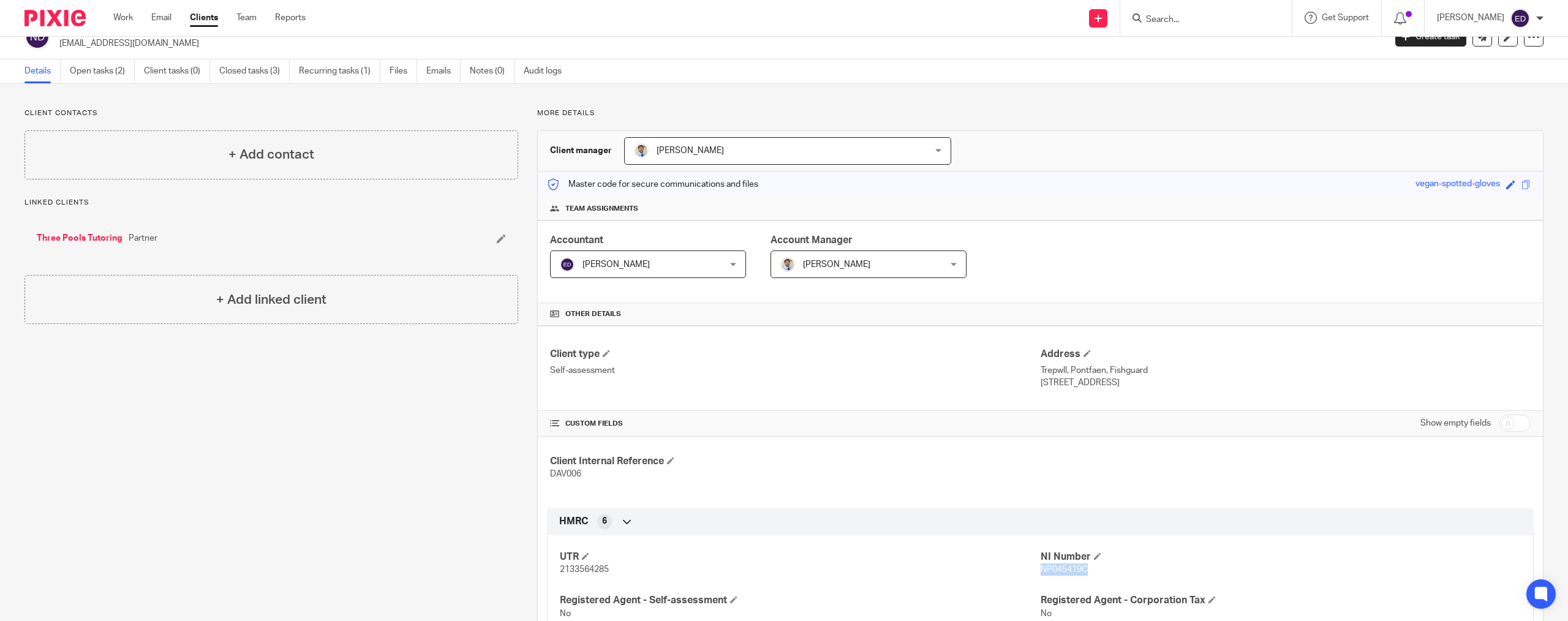
scroll to position [0, 0]
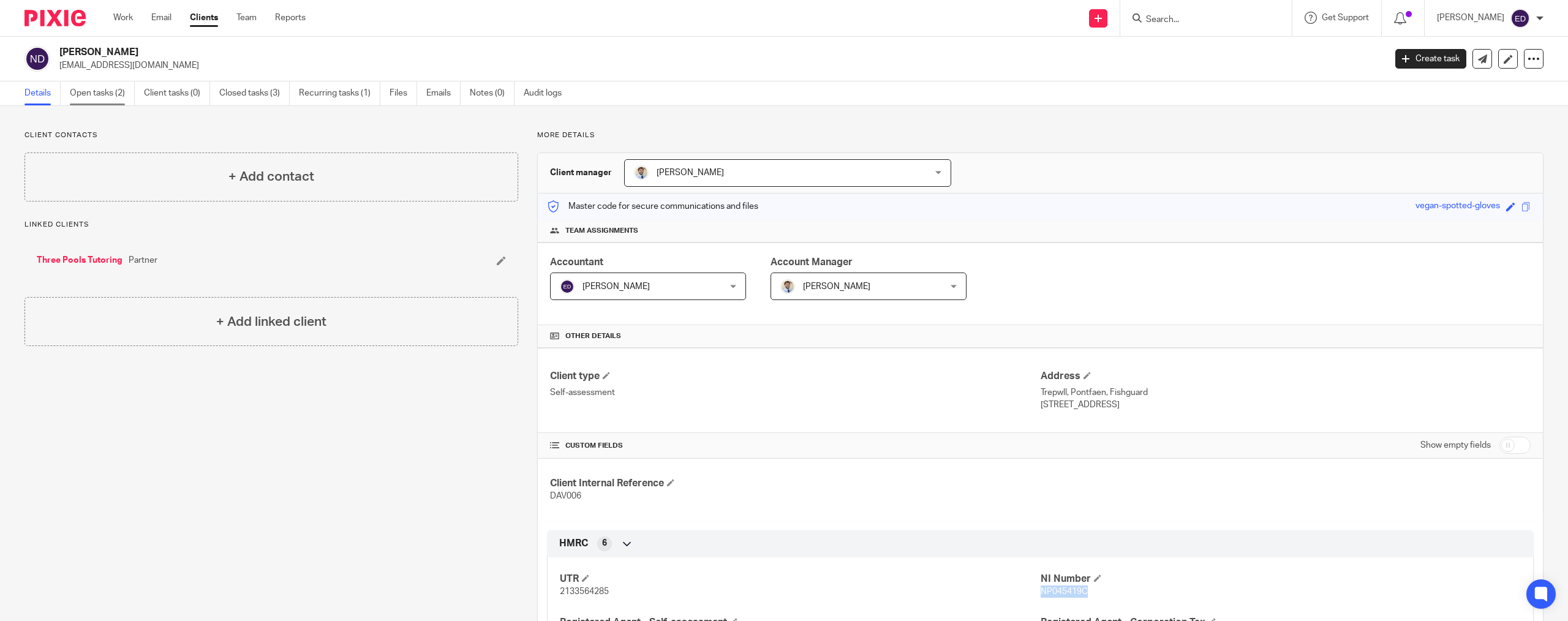
click at [78, 90] on link "Open tasks (2)" at bounding box center [103, 93] width 65 height 24
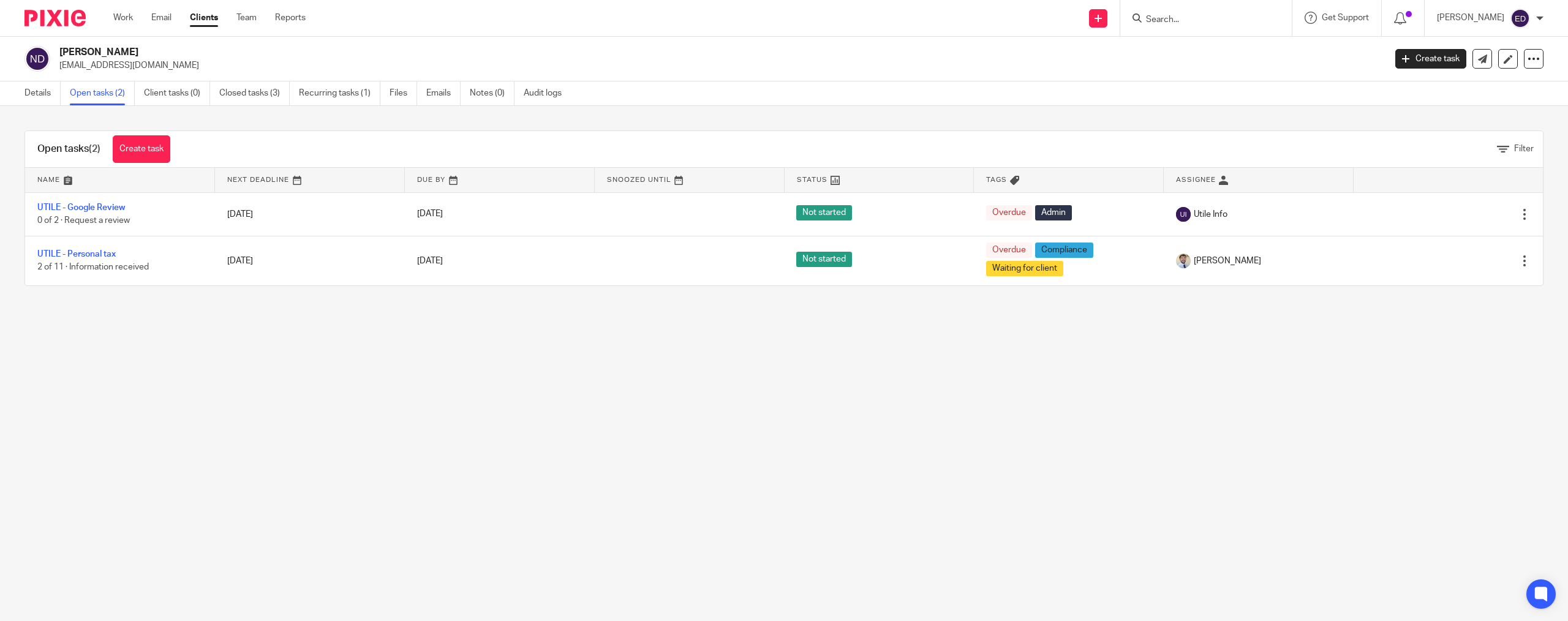
click at [138, 16] on ul "Work Email Clients Team Reports" at bounding box center [219, 18] width 211 height 12
click at [127, 25] on div "Work Email Clients Team Reports Work Email Clients Team Reports Settings" at bounding box center [213, 18] width 223 height 36
click at [124, 18] on link "Work" at bounding box center [123, 18] width 19 height 12
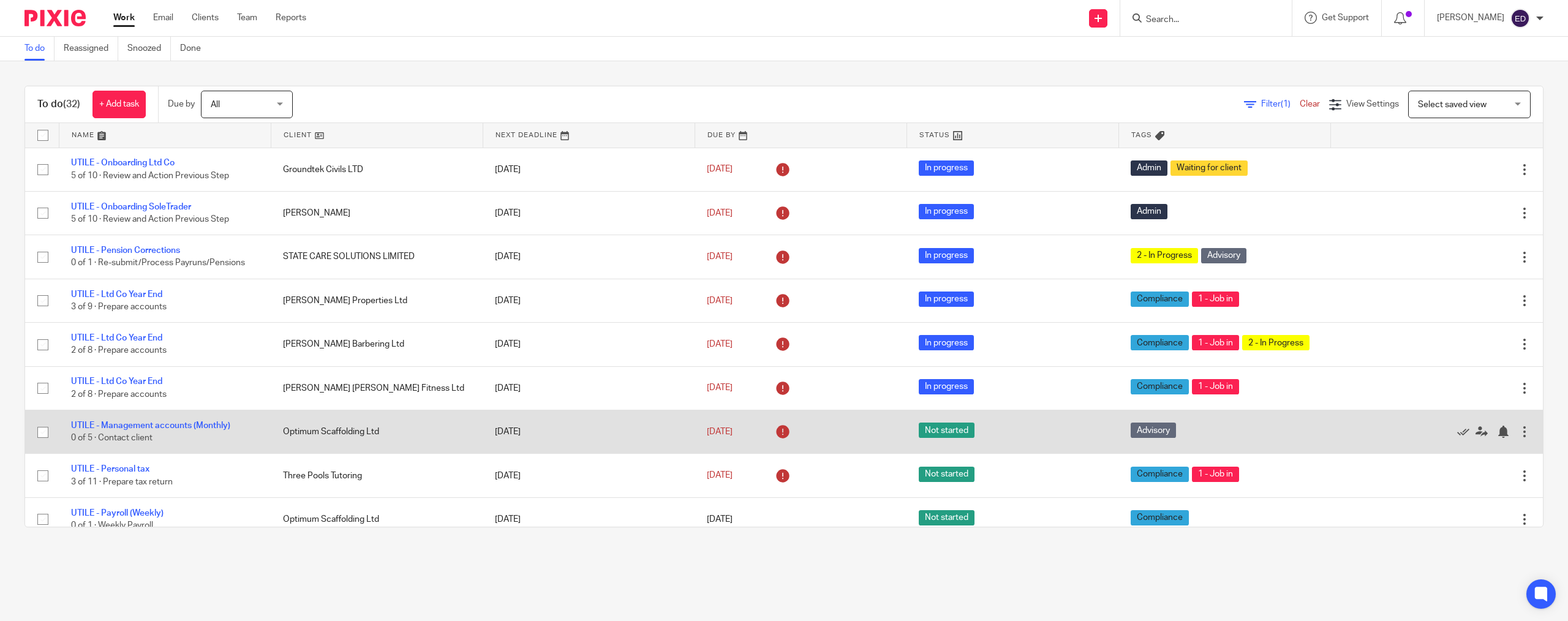
scroll to position [61, 0]
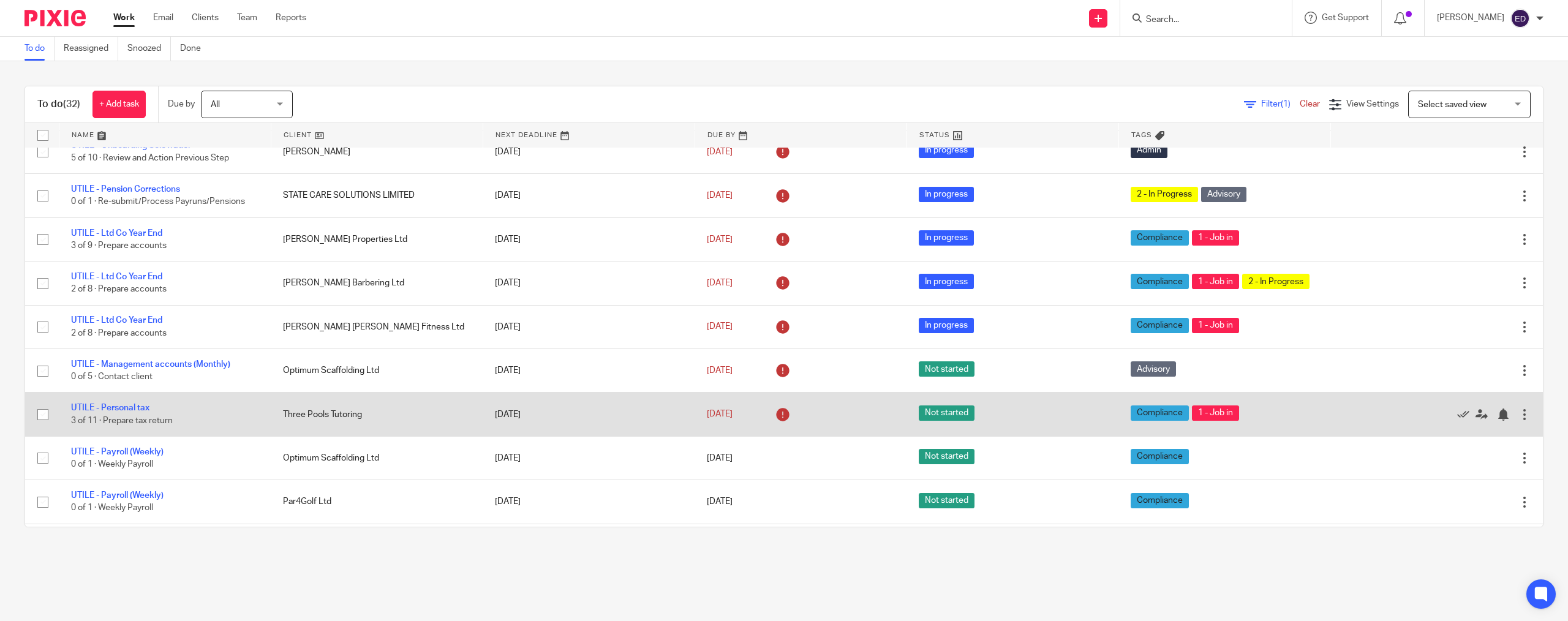
click at [134, 419] on td "UTILE - Personal tax 3 of 11 · Prepare tax return" at bounding box center [165, 414] width 212 height 43
click at [133, 412] on link "UTILE - Personal tax" at bounding box center [110, 407] width 78 height 8
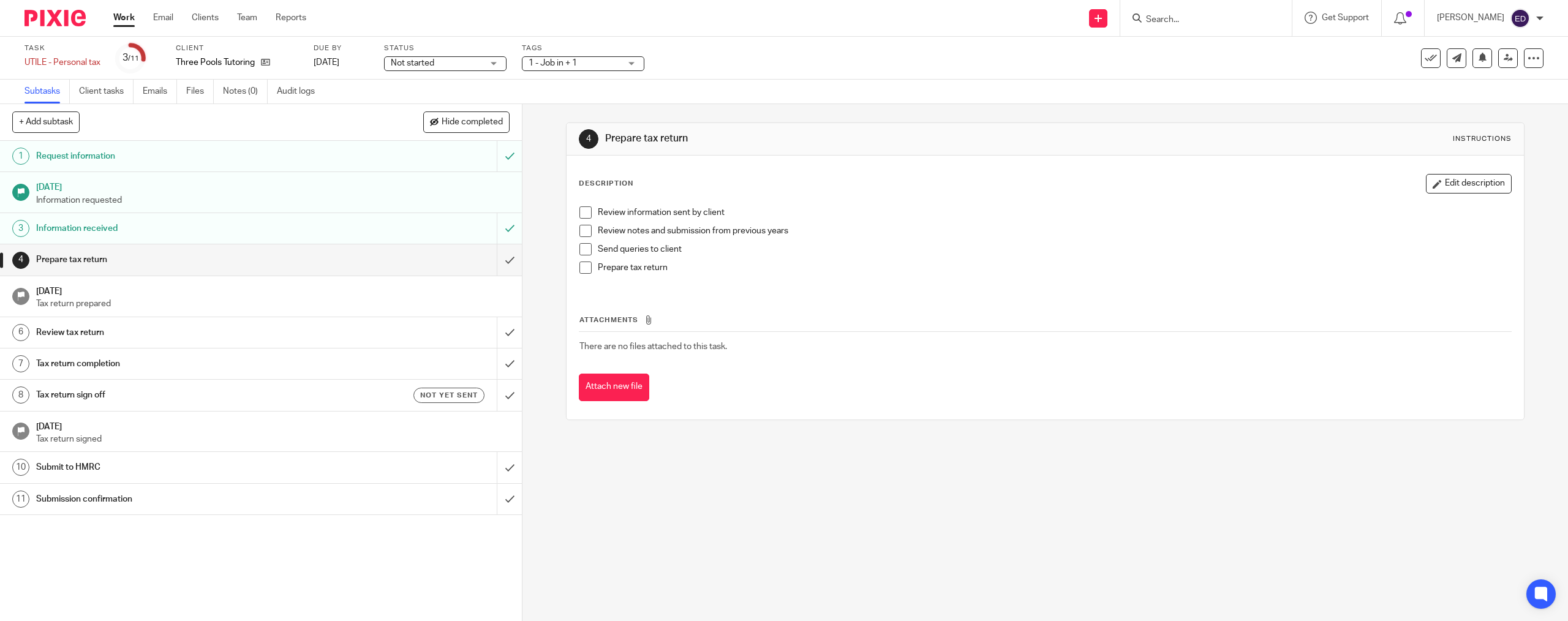
click at [568, 207] on div "Description Edit description Review information sent by client Review notes and…" at bounding box center [1044, 287] width 957 height 264
click at [579, 213] on span at bounding box center [585, 212] width 12 height 12
click at [579, 228] on span at bounding box center [585, 231] width 12 height 12
click at [582, 248] on span at bounding box center [585, 249] width 12 height 12
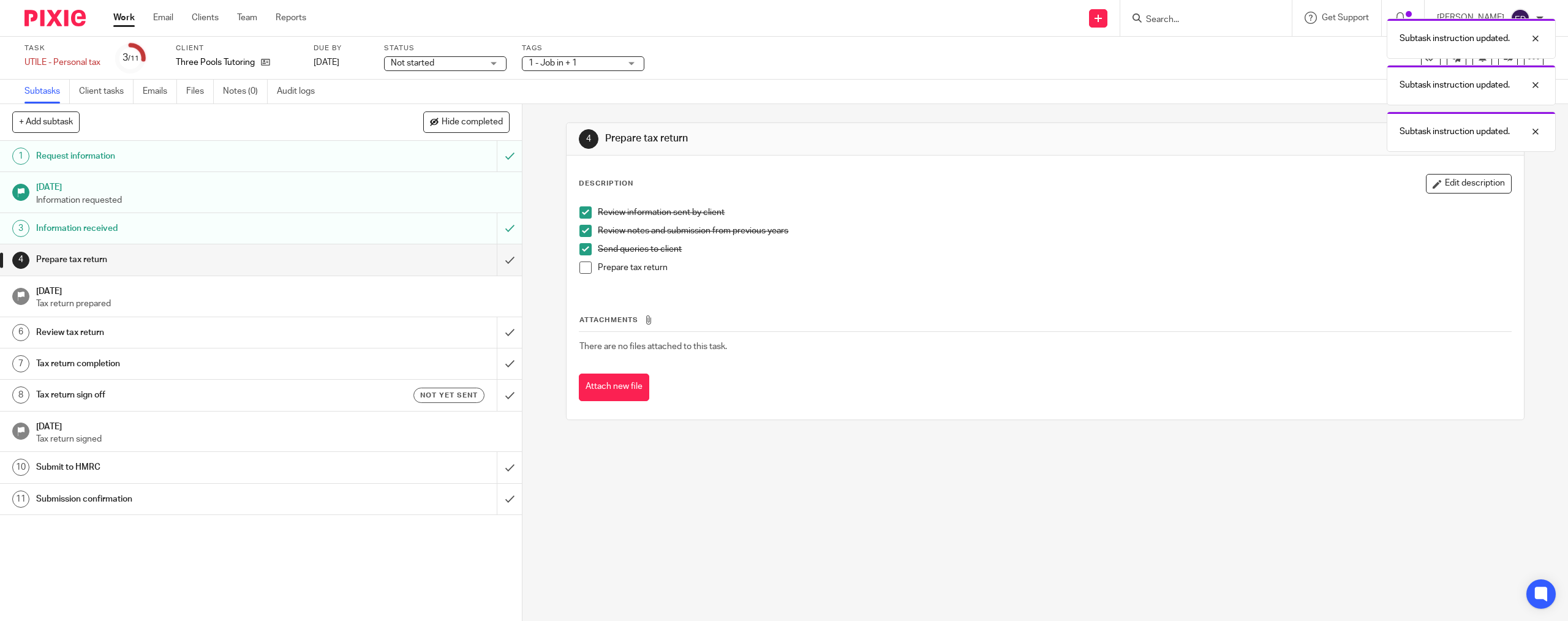
click at [583, 268] on span at bounding box center [585, 267] width 12 height 12
click at [500, 263] on input "submit" at bounding box center [261, 259] width 522 height 30
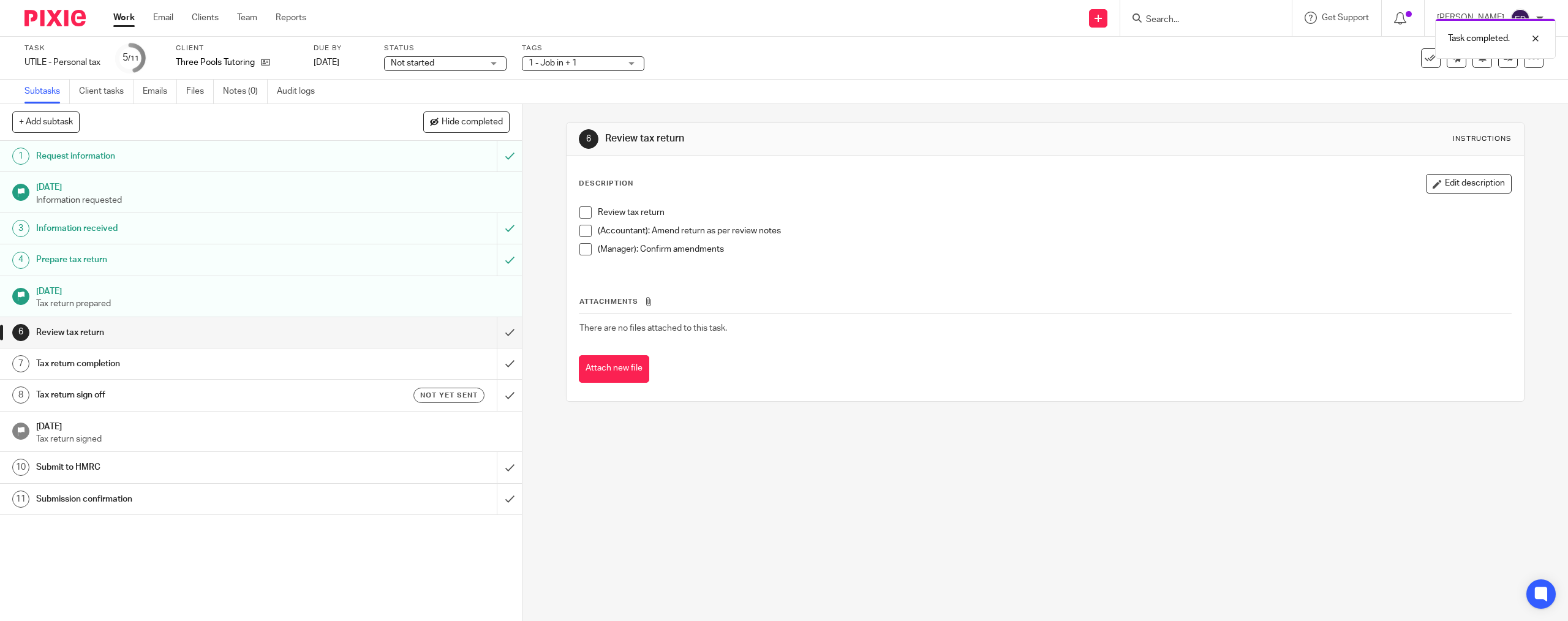
click at [498, 62] on div "Not started Not started" at bounding box center [445, 64] width 123 height 15
click at [473, 106] on li "In progress" at bounding box center [446, 108] width 121 height 25
click at [1537, 38] on div at bounding box center [1526, 38] width 33 height 15
click at [161, 93] on link "Emails" at bounding box center [160, 91] width 34 height 24
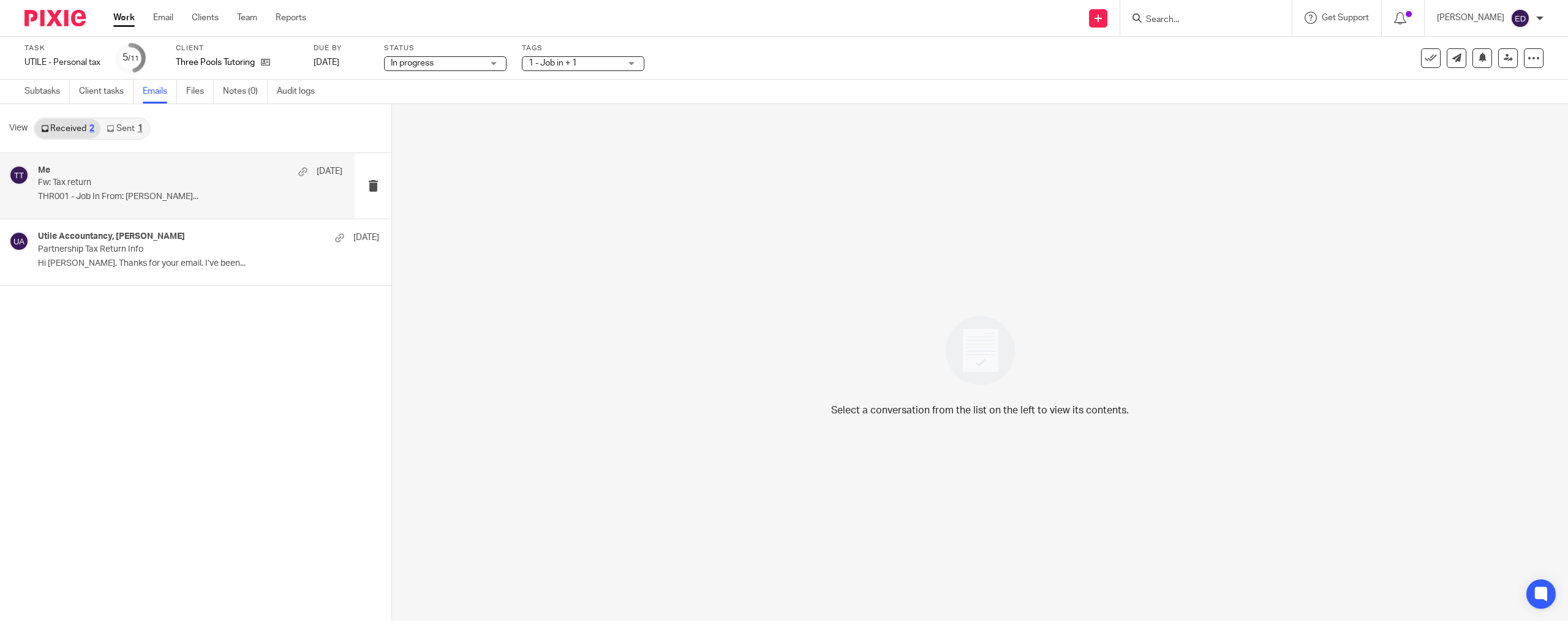
click at [148, 204] on div "Me [DATE] Fw: Tax return THR001 - Job In From: [PERSON_NAME]..." at bounding box center [190, 185] width 304 height 41
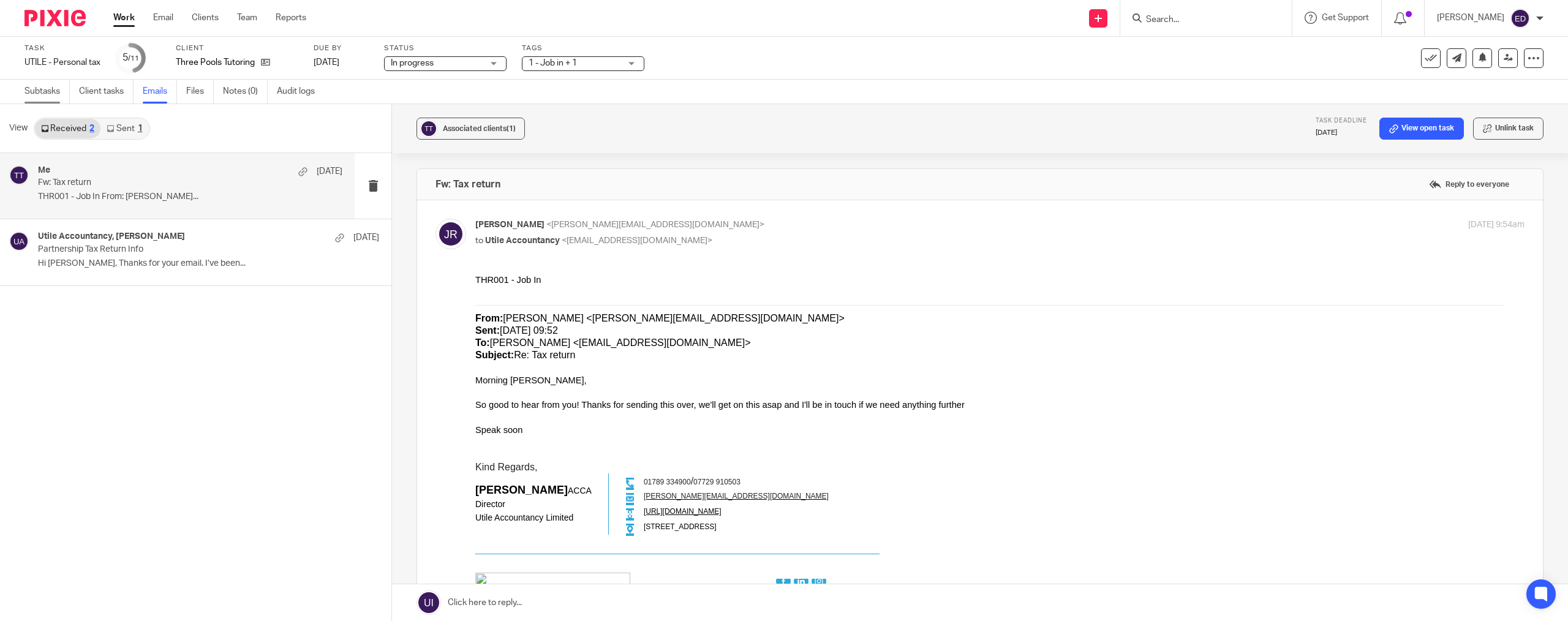
click at [38, 82] on link "Subtasks" at bounding box center [47, 91] width 45 height 24
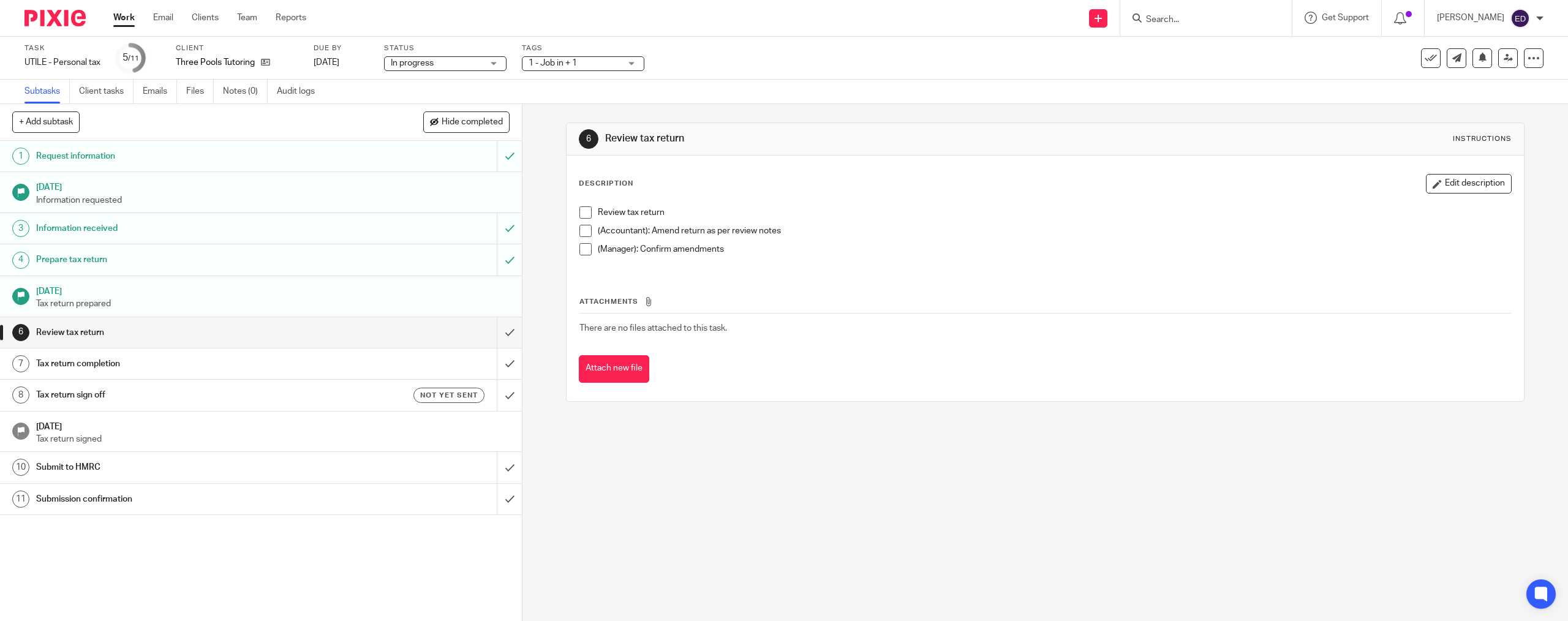
click at [1504, 58] on icon at bounding box center [1508, 58] width 9 height 9
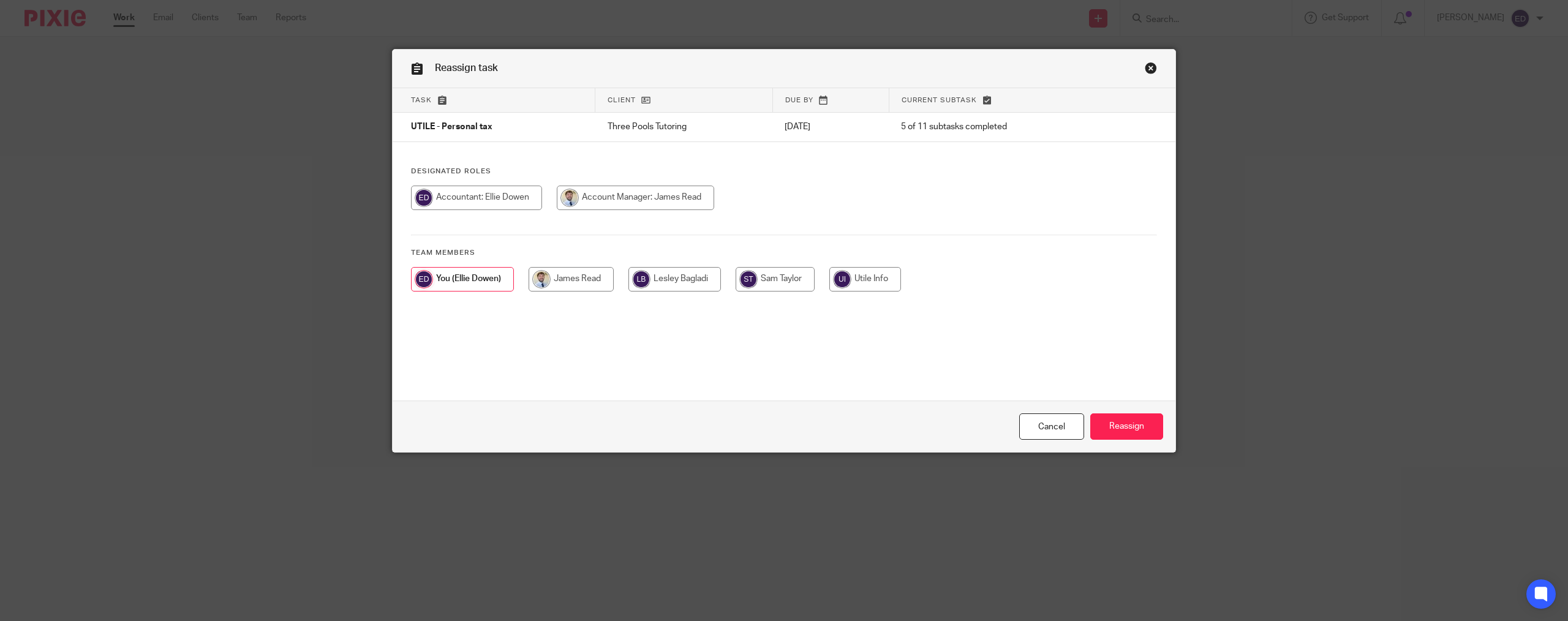
drag, startPoint x: 632, startPoint y: 208, endPoint x: 633, endPoint y: 200, distance: 8.1
click at [632, 207] on input "radio" at bounding box center [635, 198] width 158 height 25
radio input "true"
click at [1135, 434] on input "Reassign" at bounding box center [1127, 426] width 73 height 27
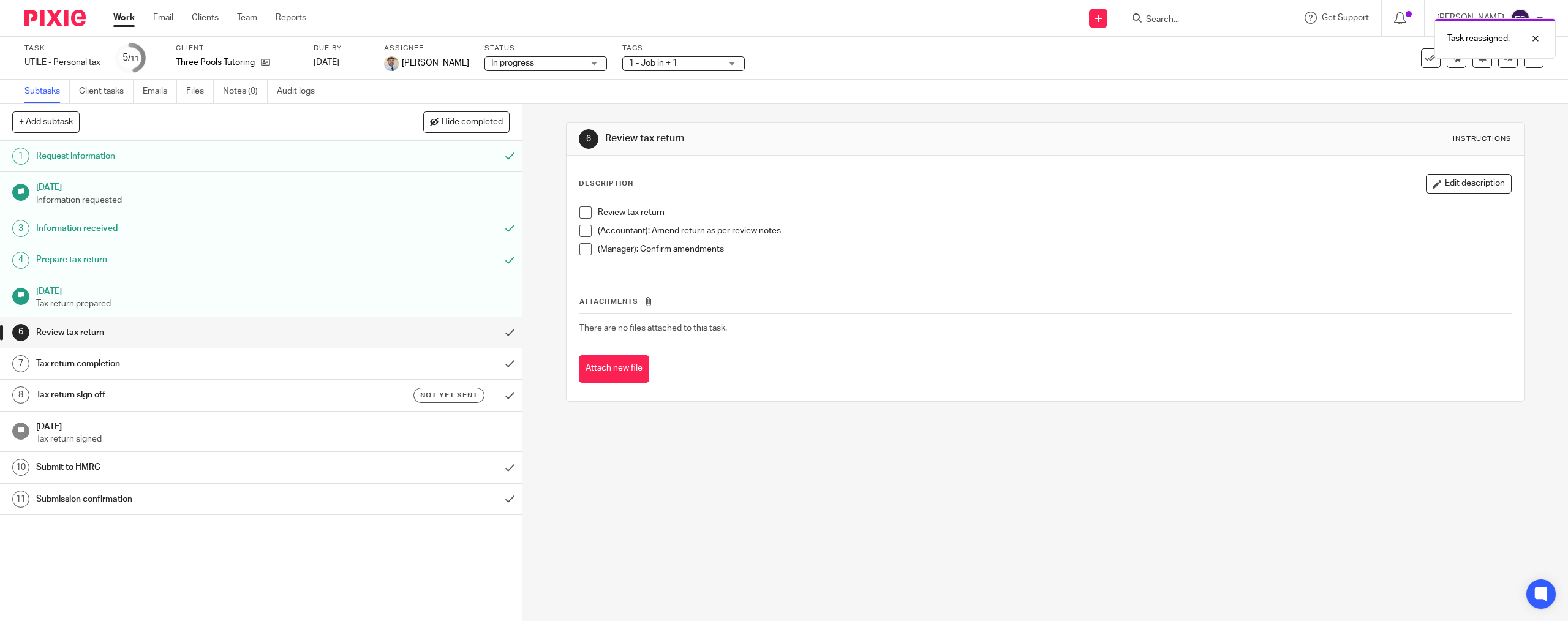
click at [120, 28] on div "Work Email Clients Team Reports Work Email Clients Team Reports Settings" at bounding box center [213, 18] width 224 height 36
click at [125, 19] on link "Work" at bounding box center [124, 18] width 21 height 12
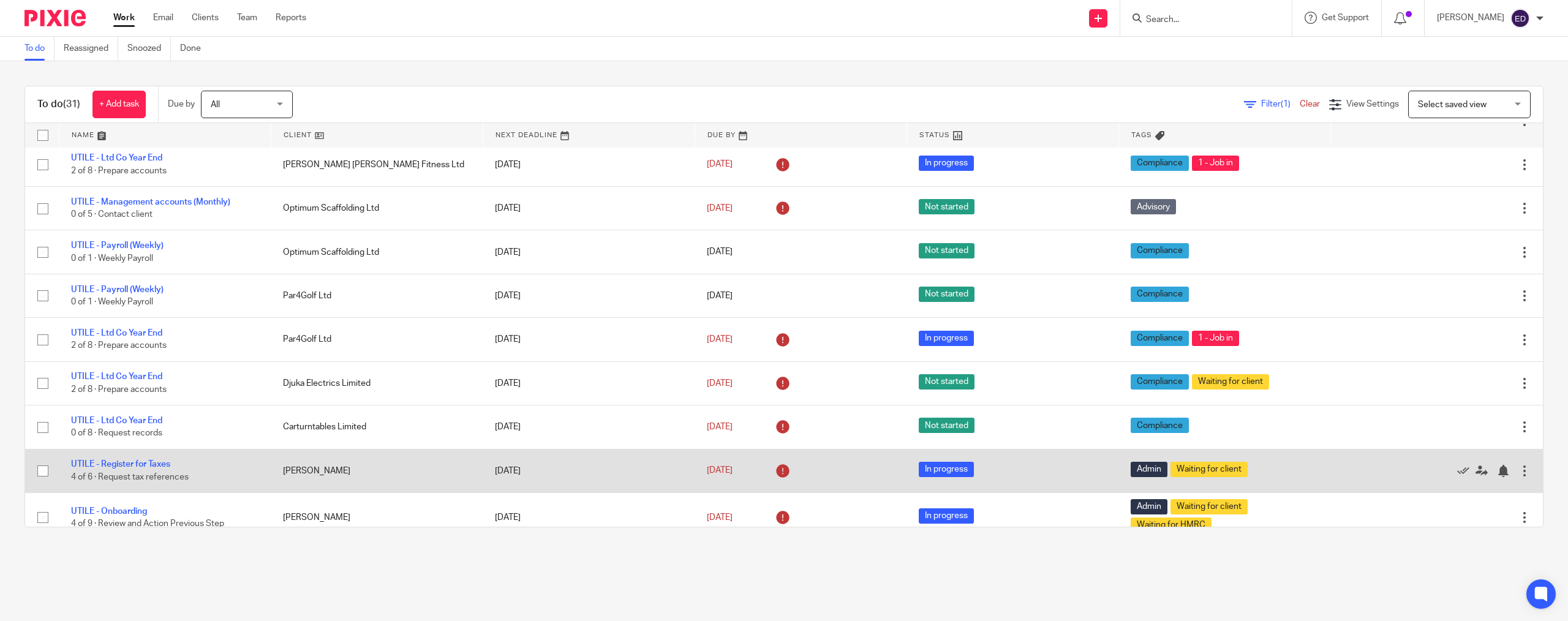
scroll to position [193, 0]
